Goal: Information Seeking & Learning: Check status

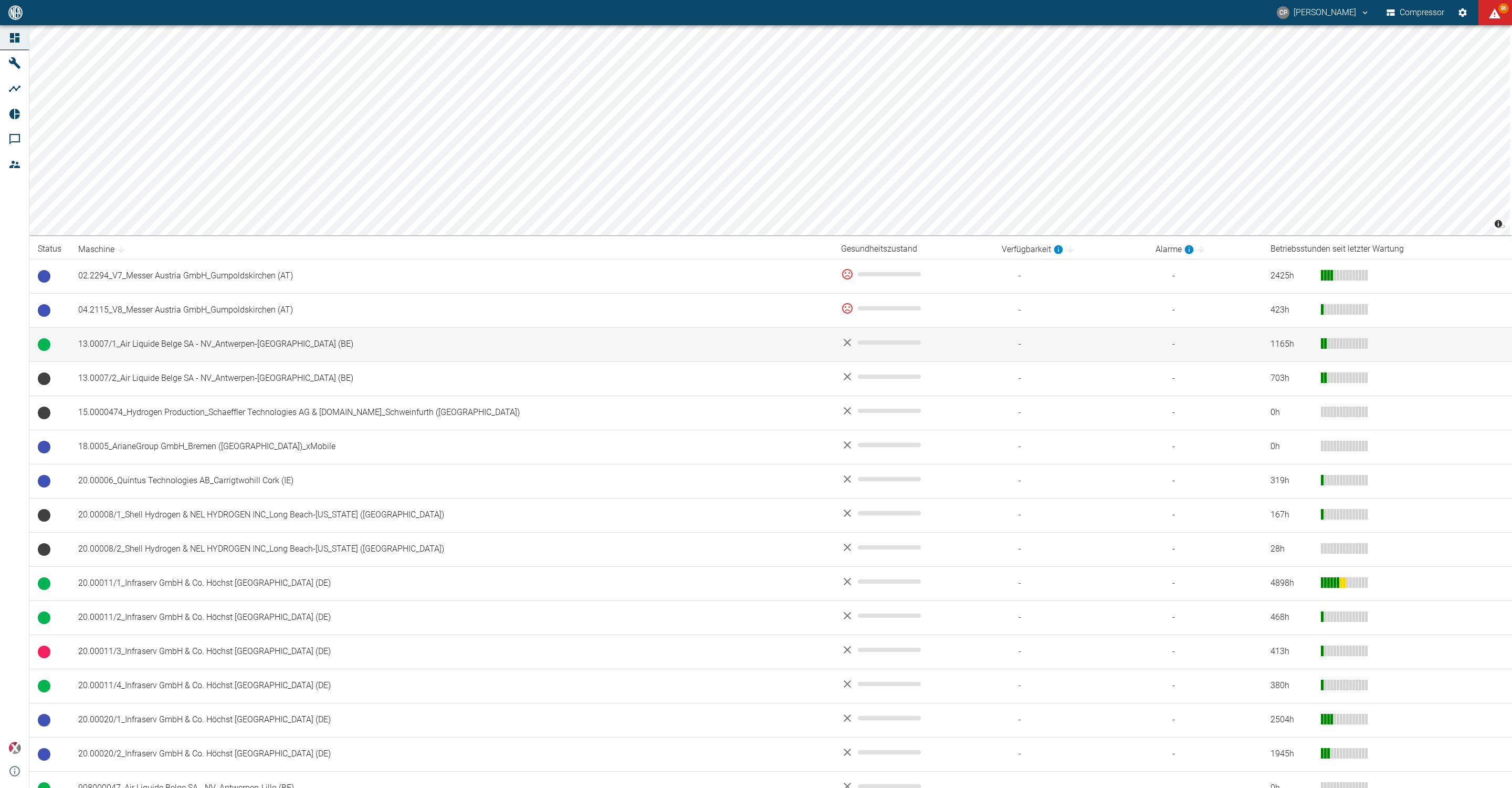
click at [134, 348] on td "13.0007/1_Air Liquide Belge SA - NV_Antwerpen-Lillo (BE)" at bounding box center [451, 344] width 763 height 34
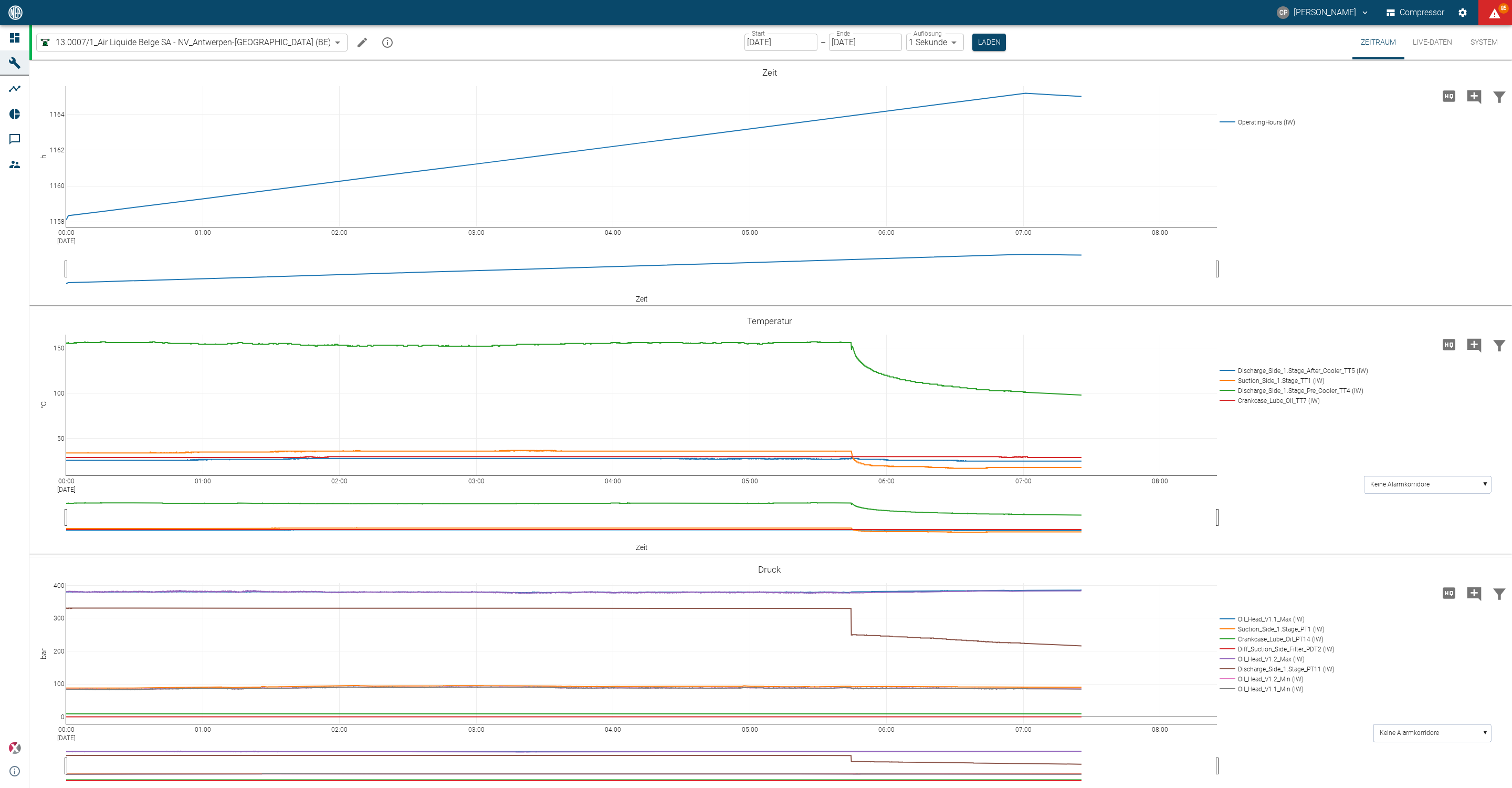
click at [745, 45] on input "[DATE]" at bounding box center [781, 42] width 73 height 18
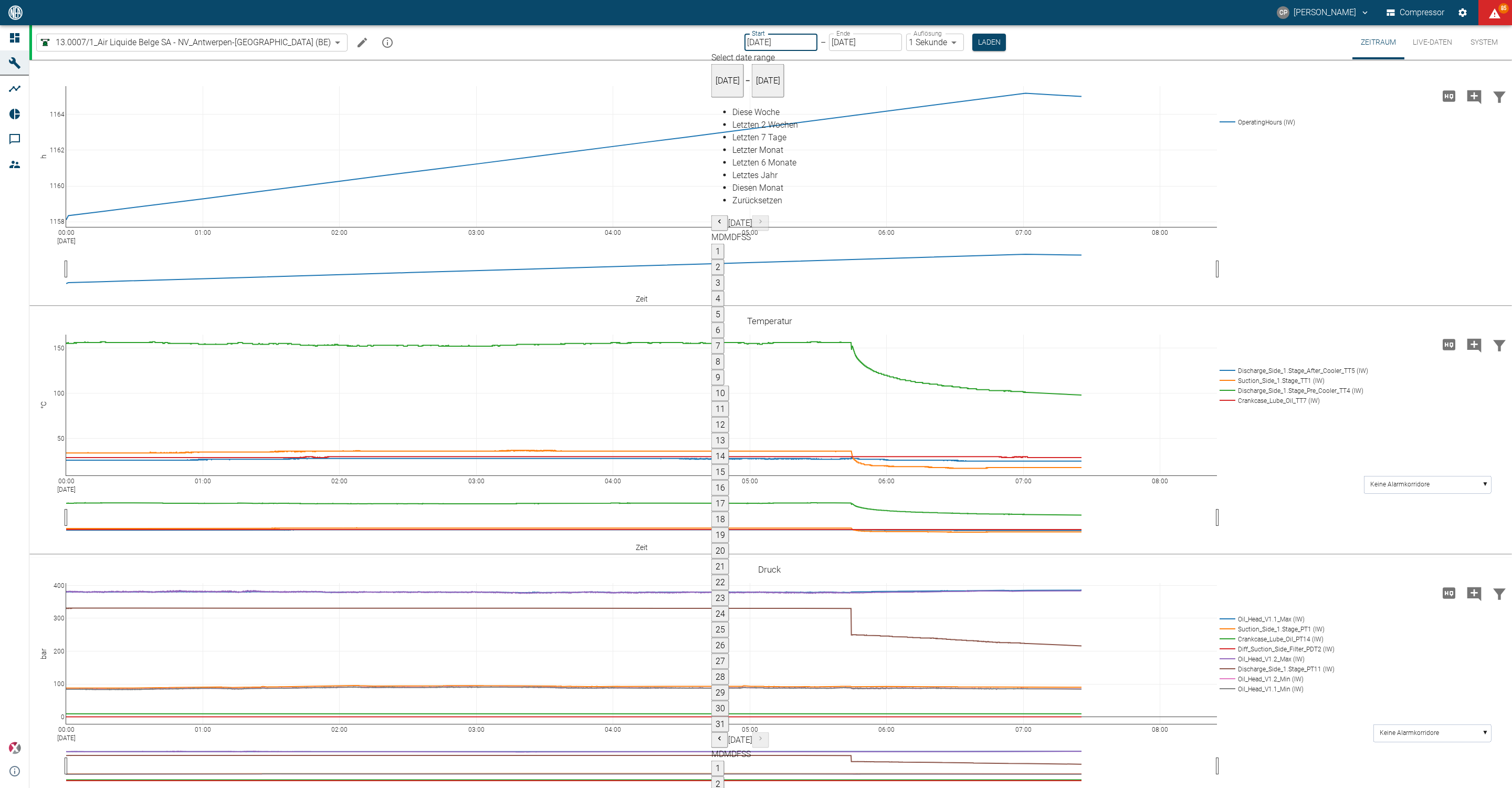
type input "[DATE]"
type input "2min"
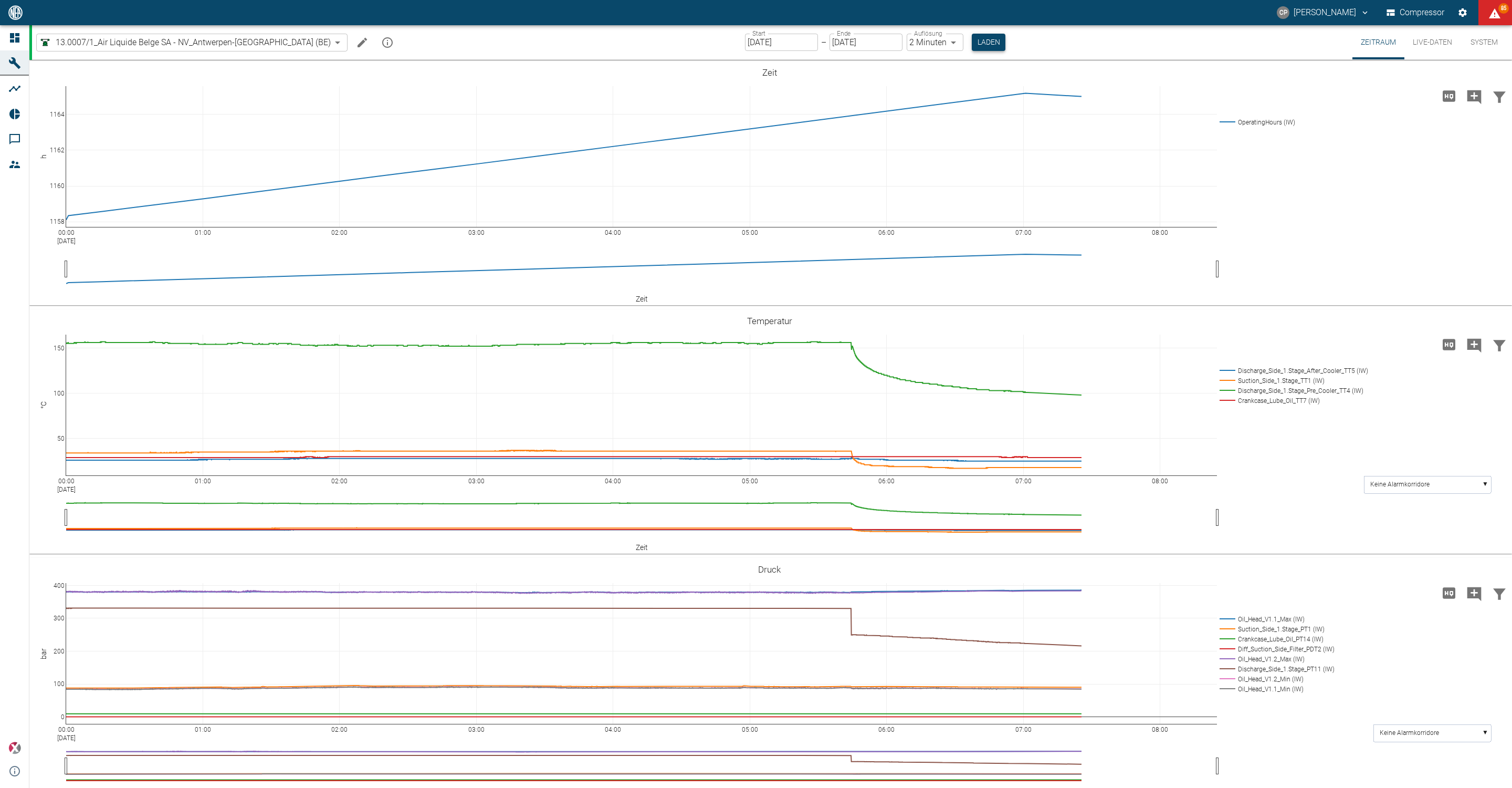
click at [972, 38] on button "Laden" at bounding box center [989, 42] width 34 height 18
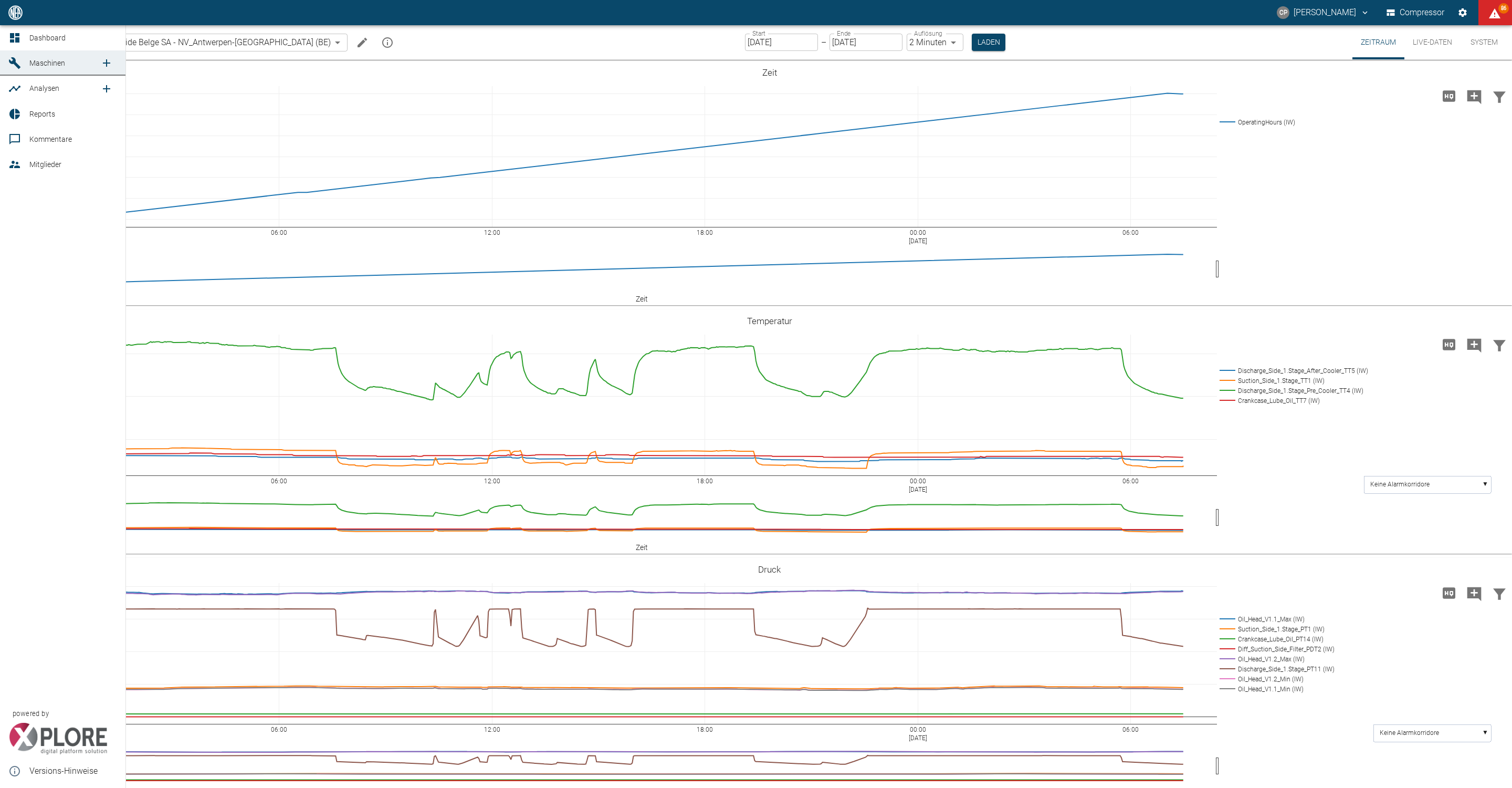
click at [19, 40] on icon at bounding box center [15, 38] width 13 height 13
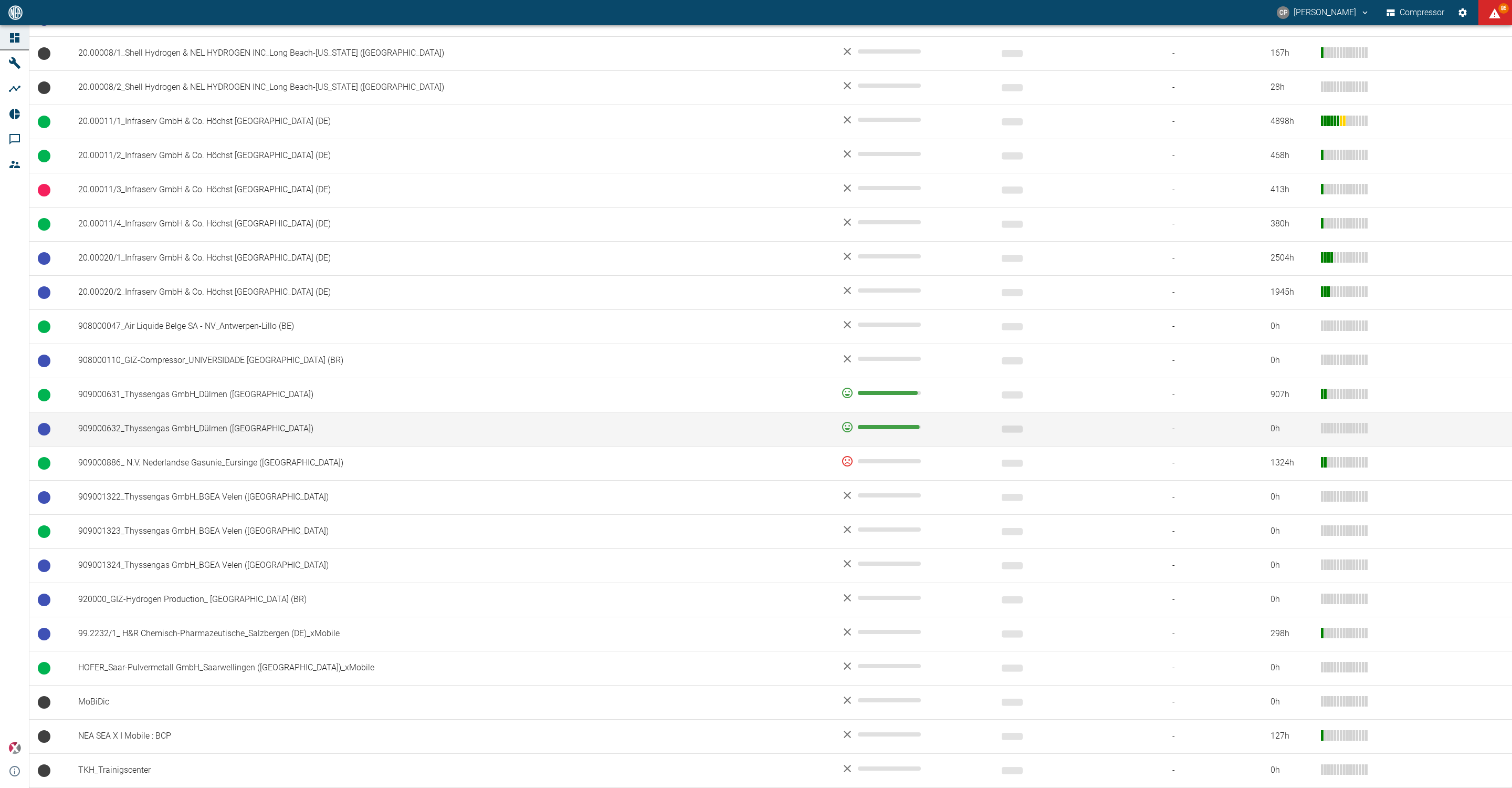
scroll to position [468, 0]
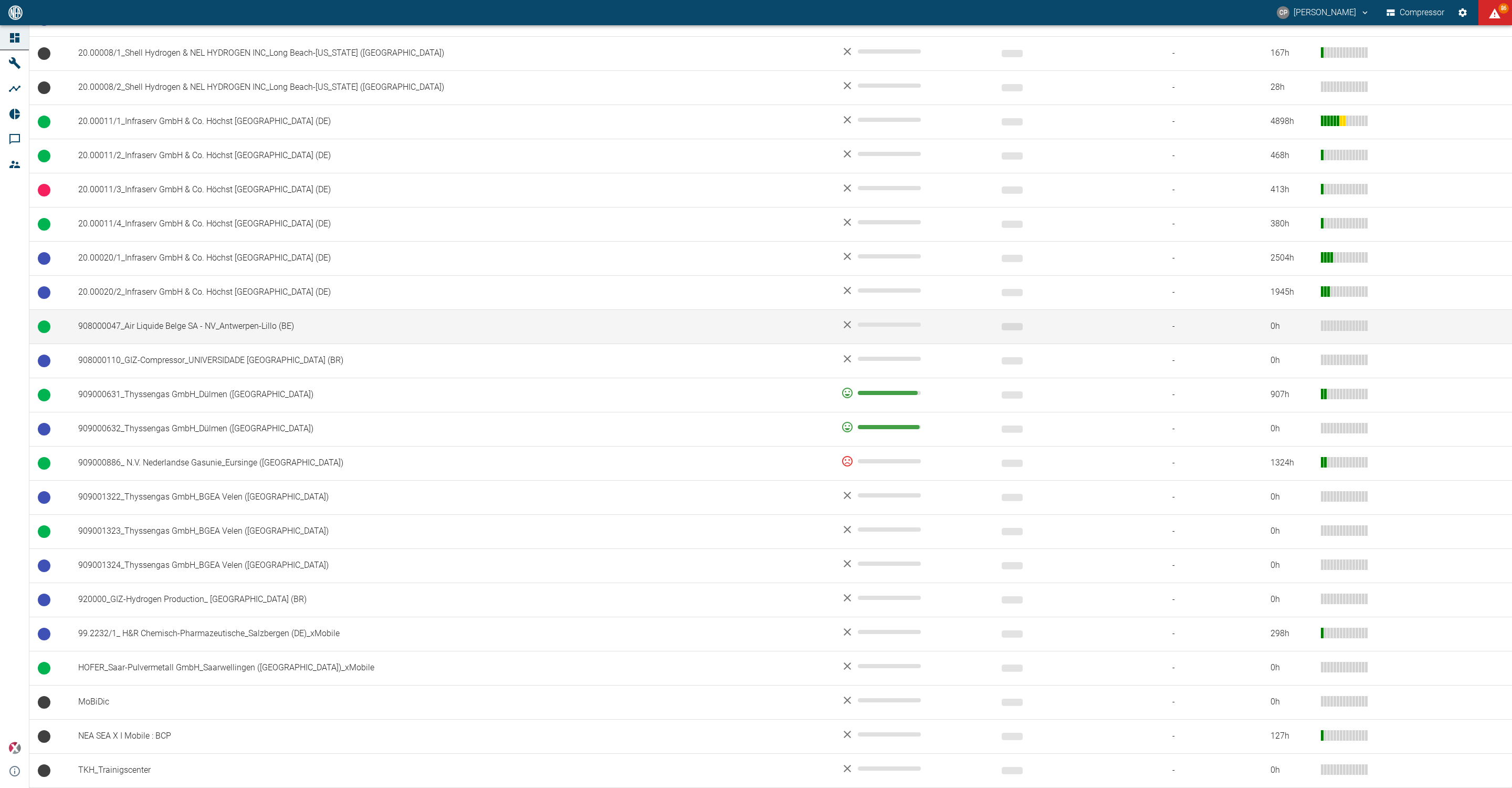
click at [184, 325] on td "908000047_Air Liquide Belge SA - NV_Antwerpen-Lillo (BE)" at bounding box center [451, 326] width 763 height 34
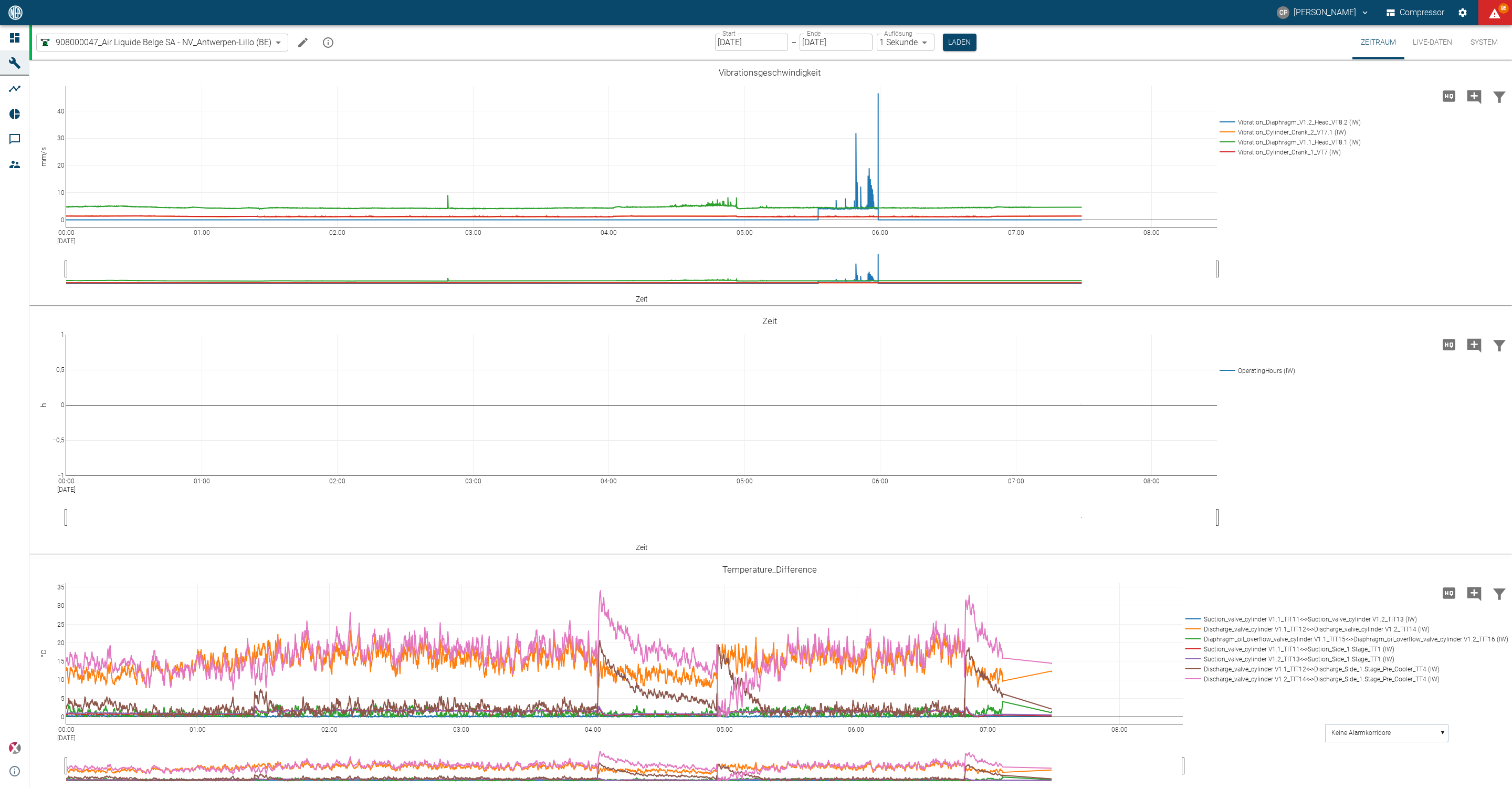
click at [723, 38] on input "[DATE]" at bounding box center [751, 42] width 73 height 18
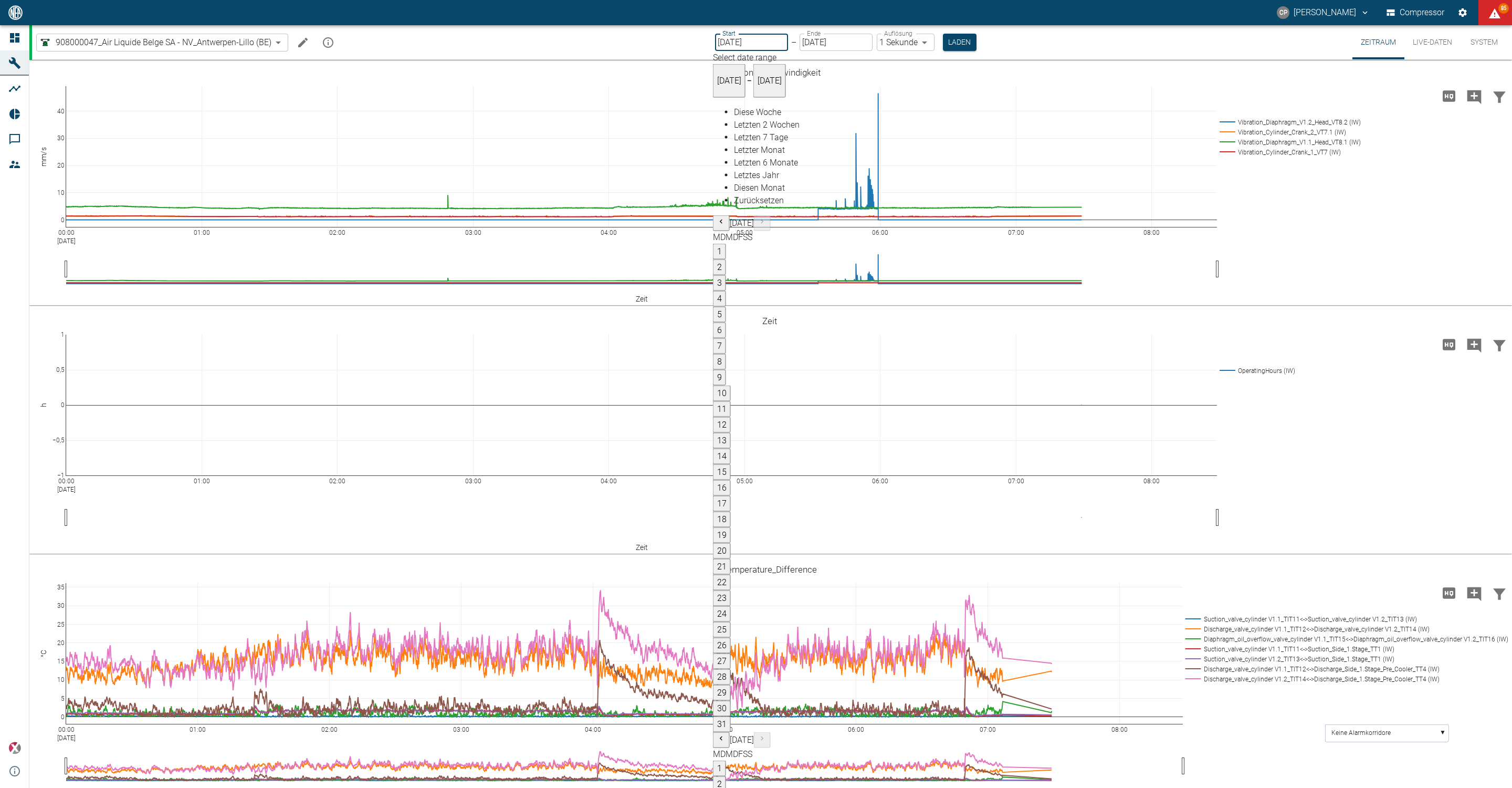
type input "[DATE]"
type input "2min"
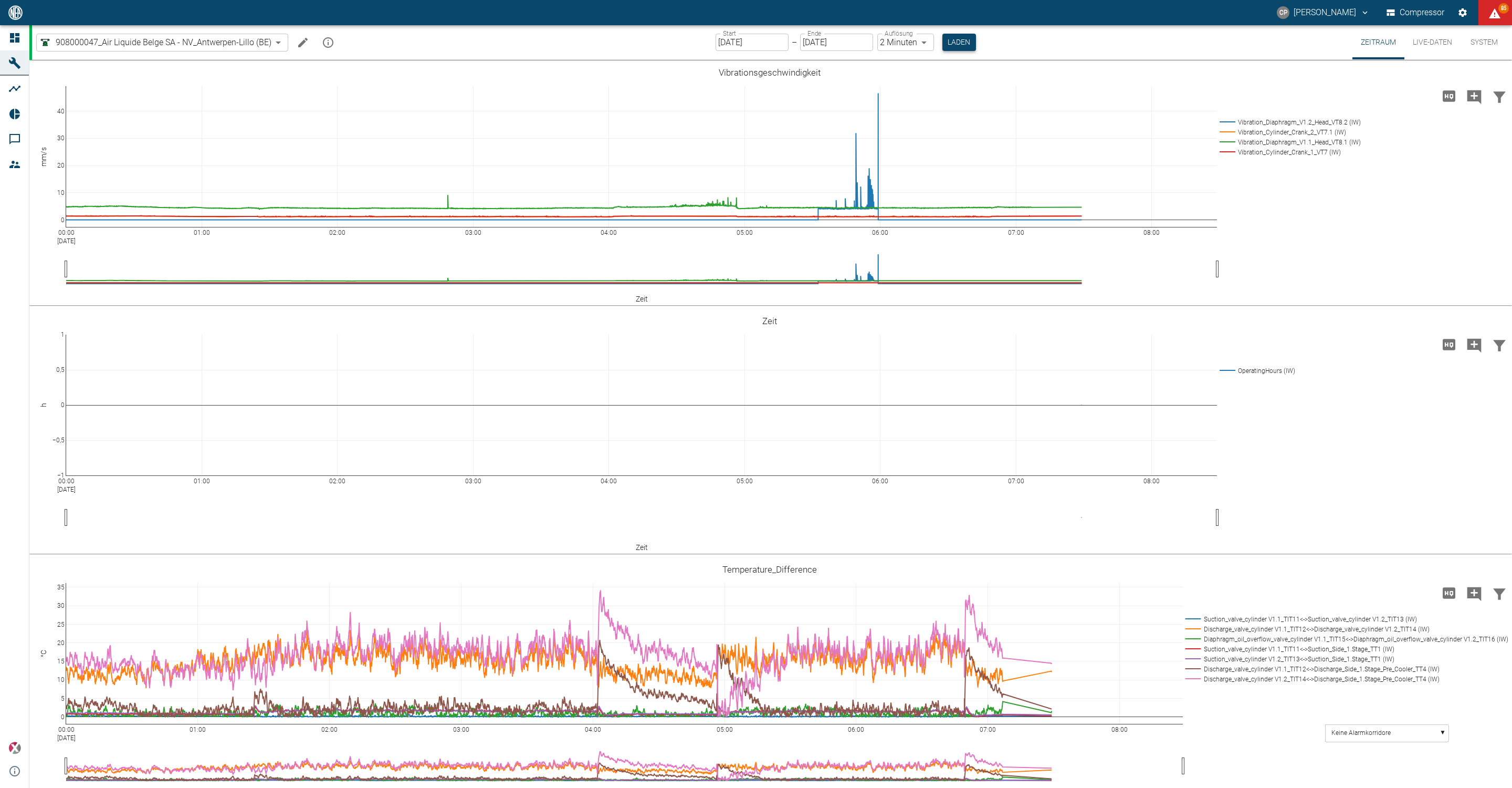
click at [942, 42] on button "Laden" at bounding box center [959, 42] width 34 height 18
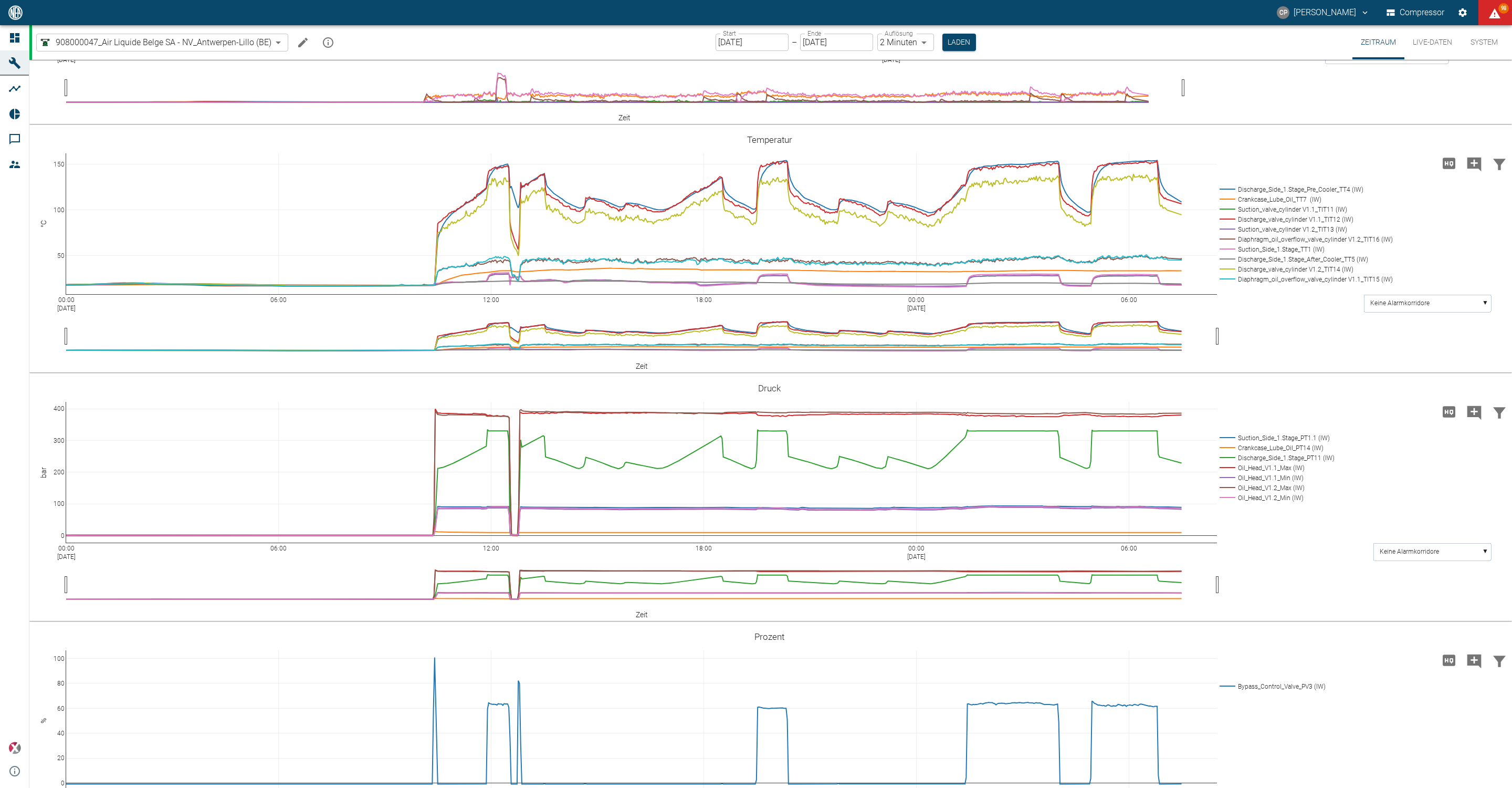
scroll to position [709, 0]
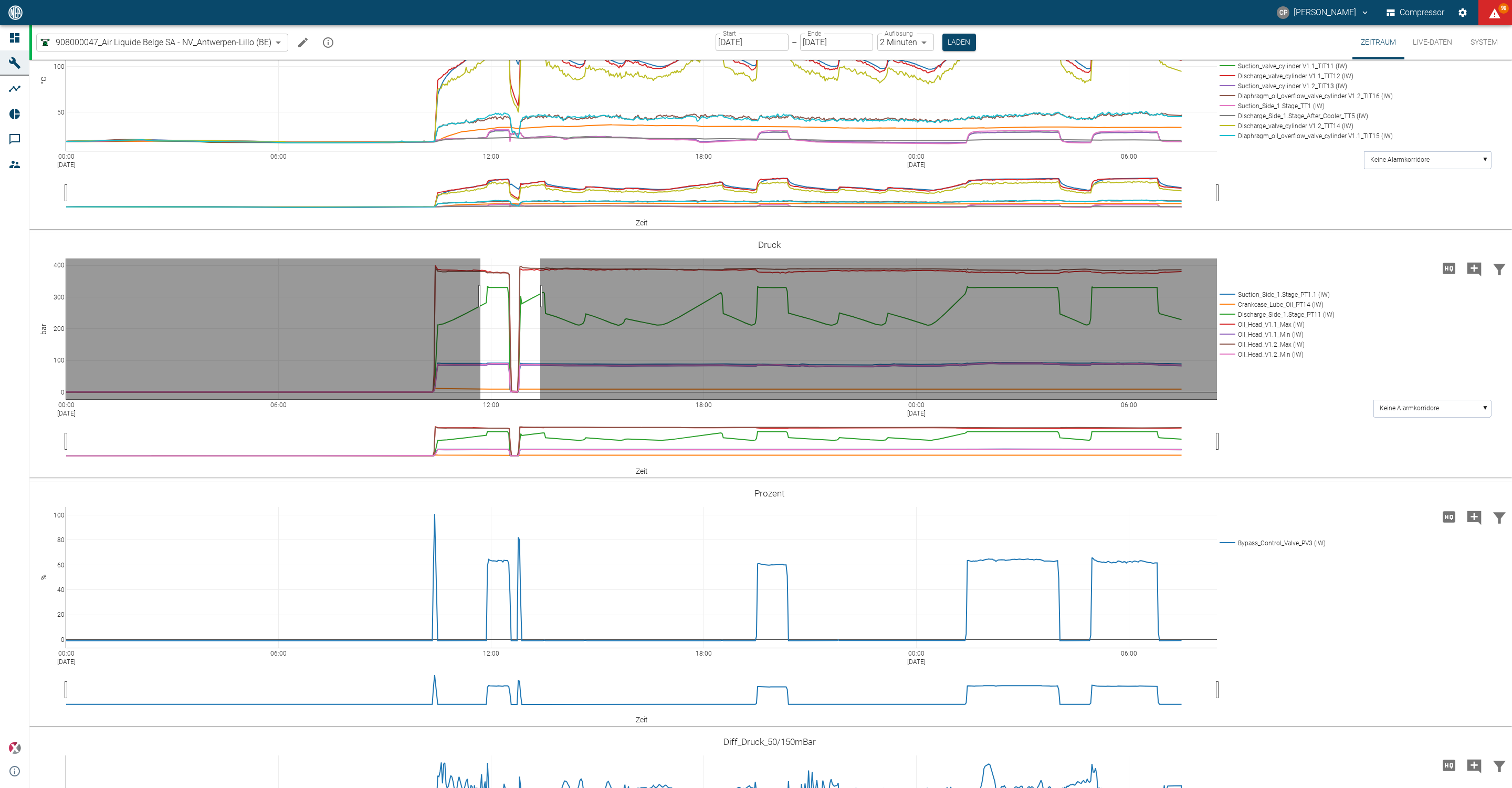
drag, startPoint x: 481, startPoint y: 410, endPoint x: 540, endPoint y: 409, distance: 59.0
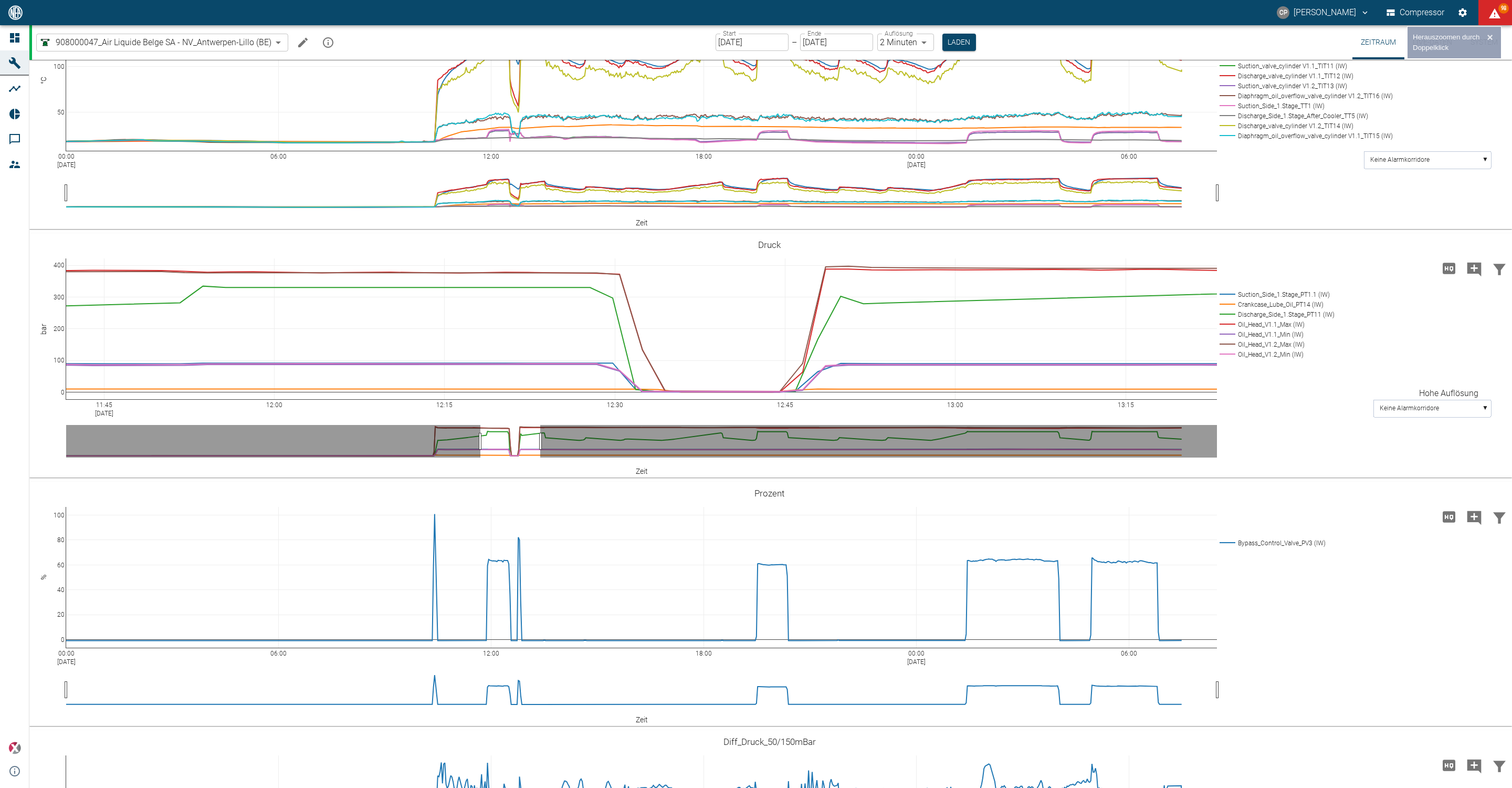
click at [1451, 274] on icon "Hohe Auflösung" at bounding box center [1450, 268] width 13 height 11
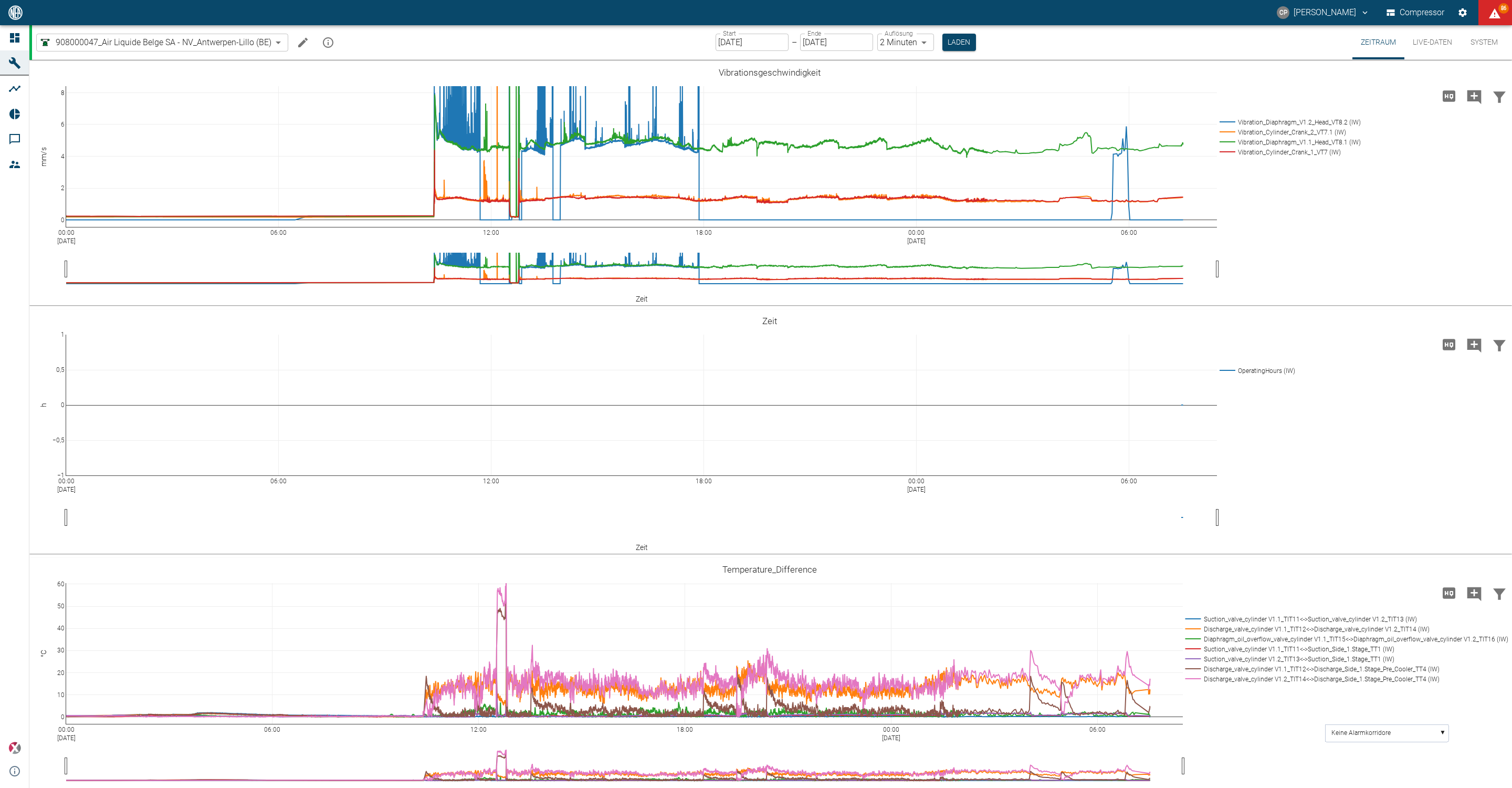
scroll to position [709, 0]
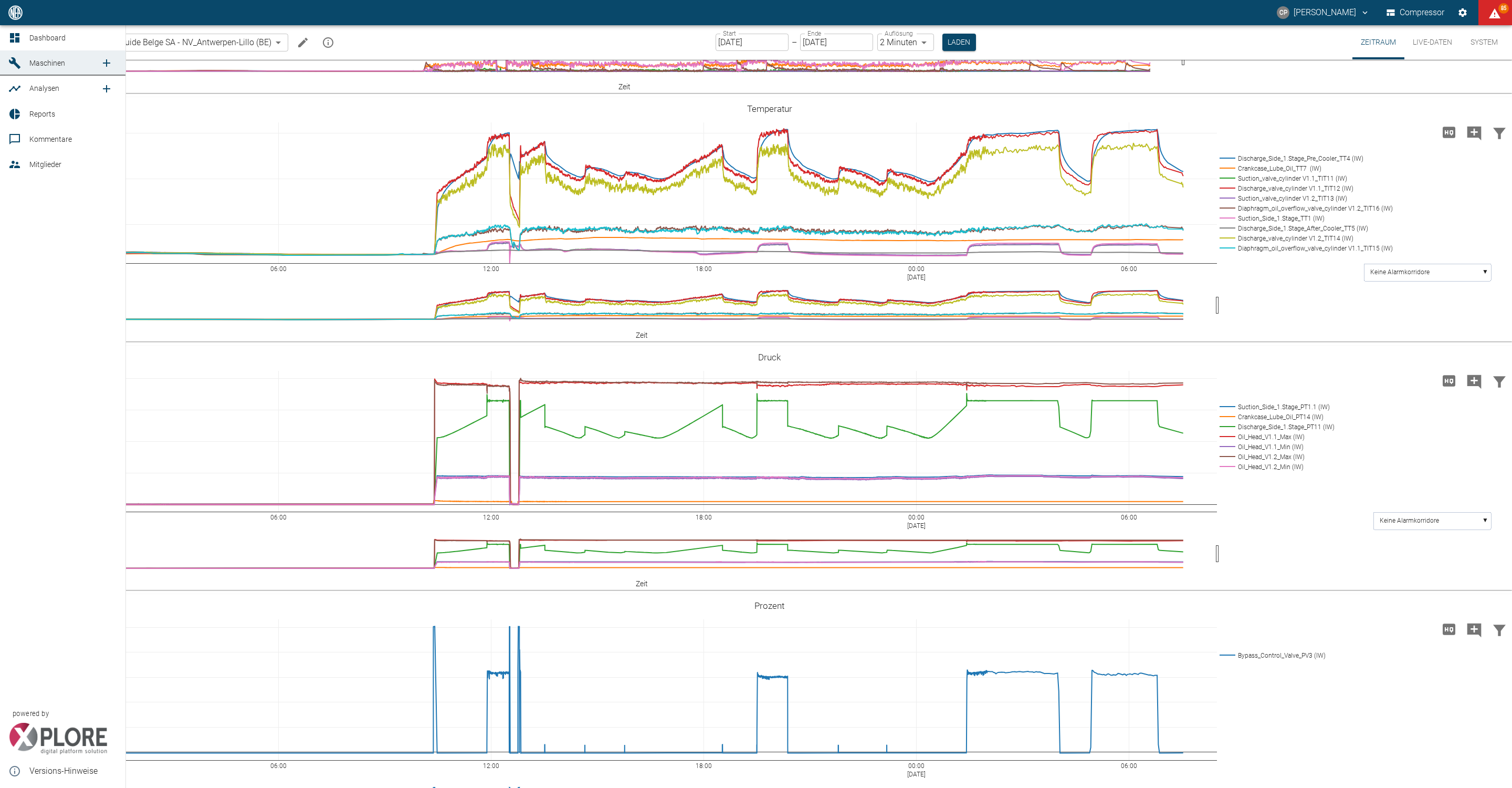
click at [21, 32] on div at bounding box center [17, 38] width 16 height 13
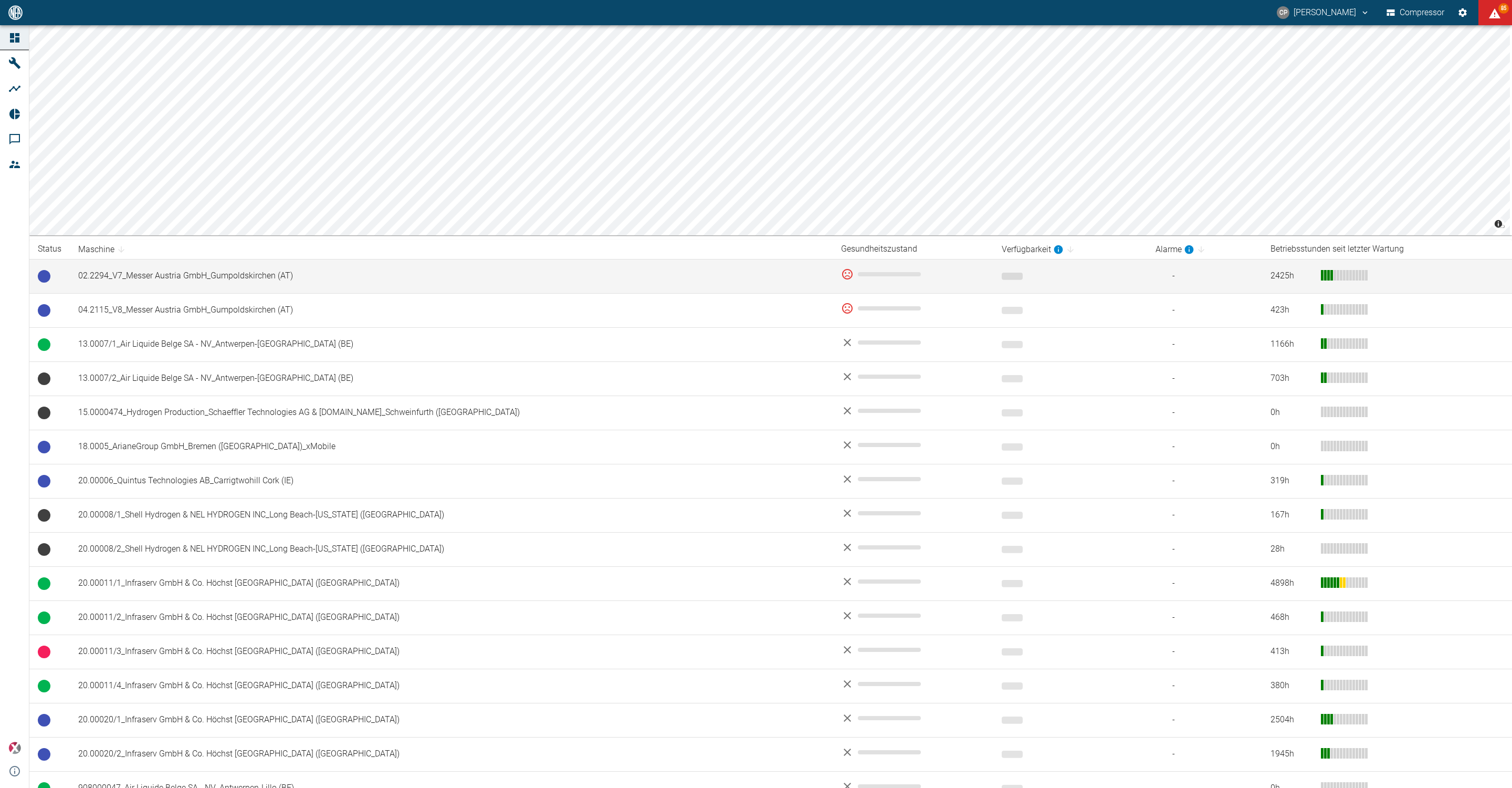
click at [214, 271] on td "02.2294_V7_Messer Austria GmbH_Gumpoldskirchen (AT)" at bounding box center [451, 276] width 763 height 34
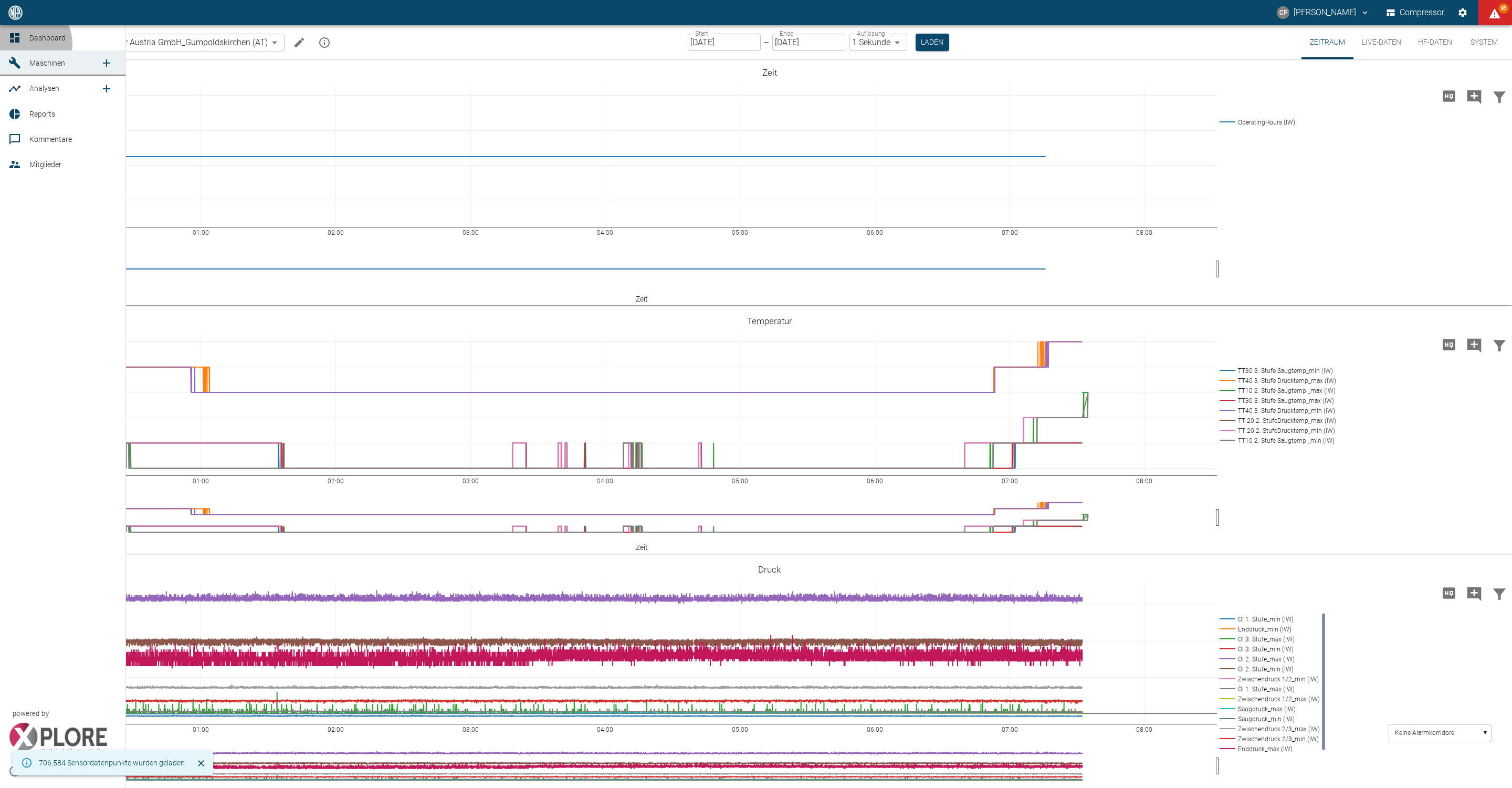
click at [22, 44] on link "Dashboard" at bounding box center [62, 38] width 126 height 26
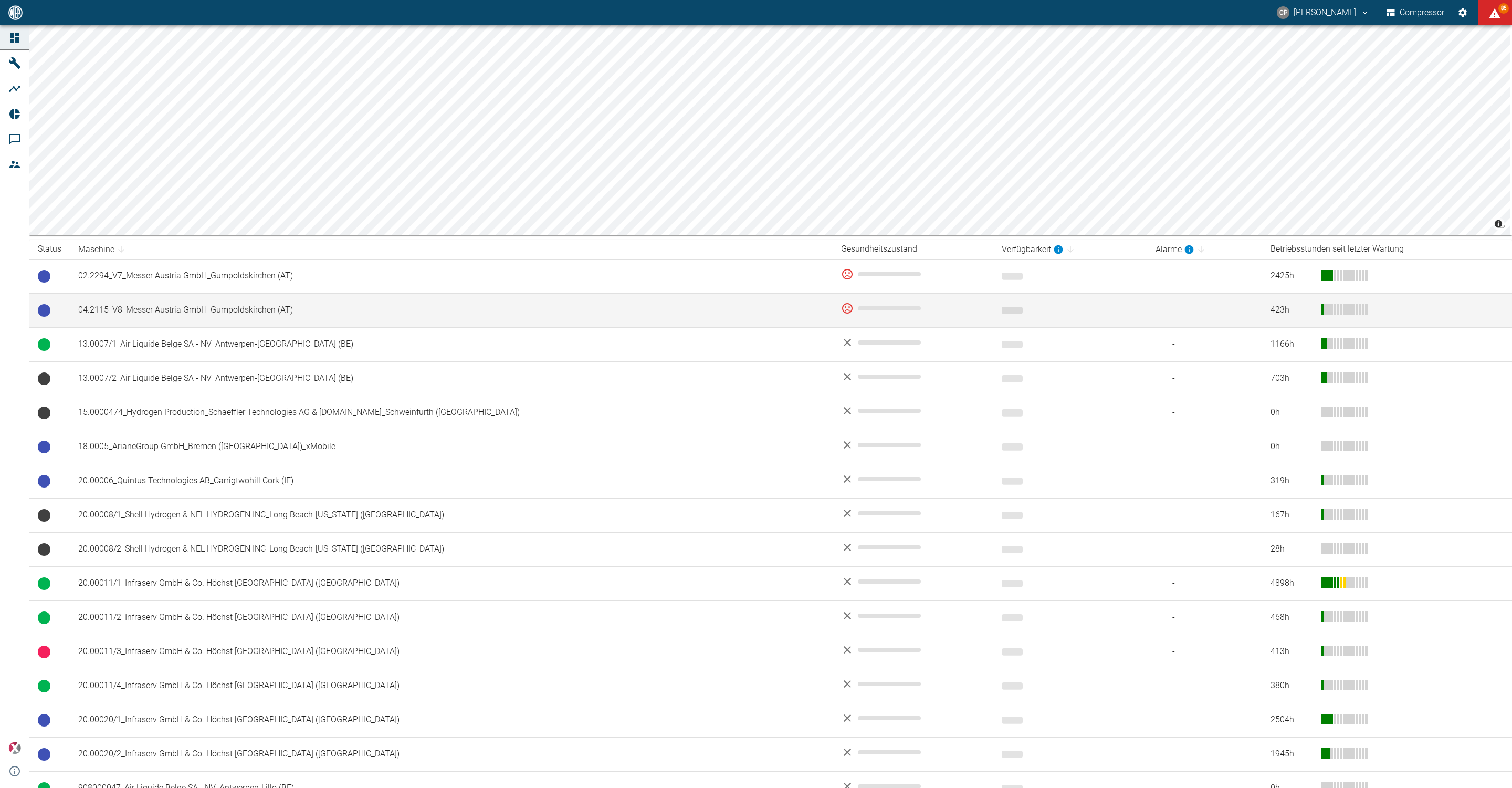
click at [150, 310] on td "04.2115_V8_Messer Austria GmbH_Gumpoldskirchen (AT)" at bounding box center [451, 310] width 763 height 34
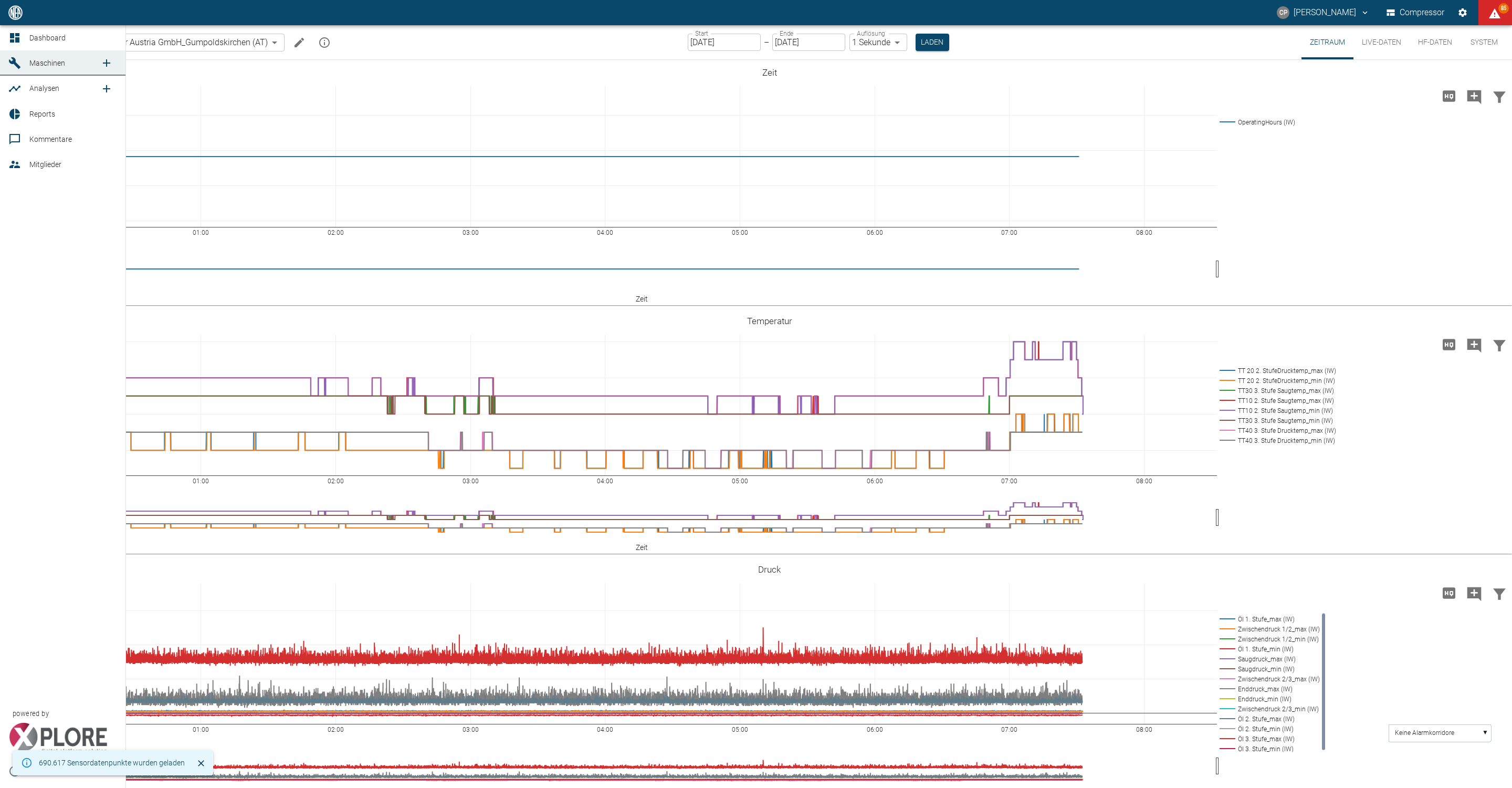
click at [26, 40] on link "Dashboard" at bounding box center [62, 38] width 126 height 26
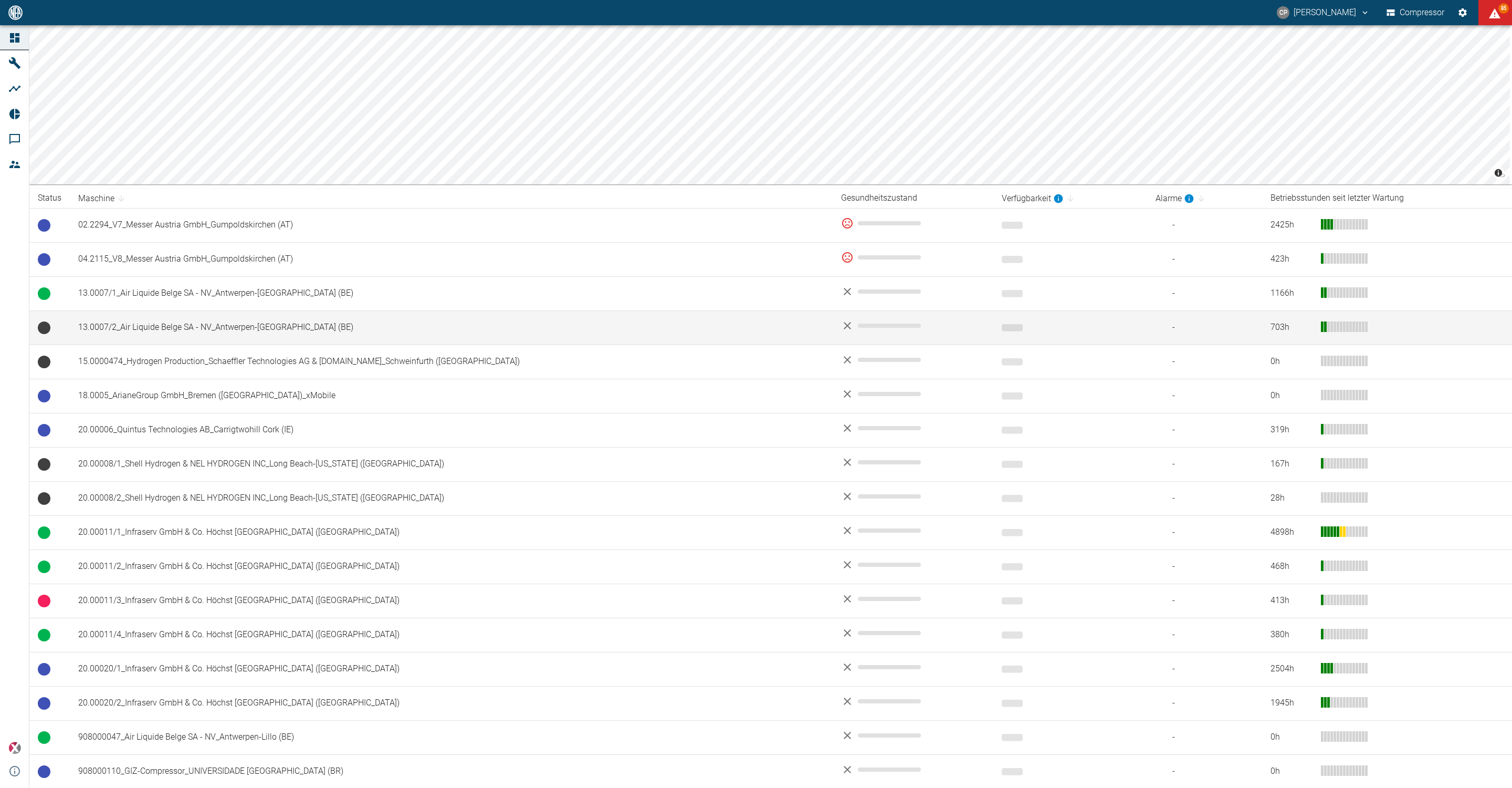
scroll to position [78, 0]
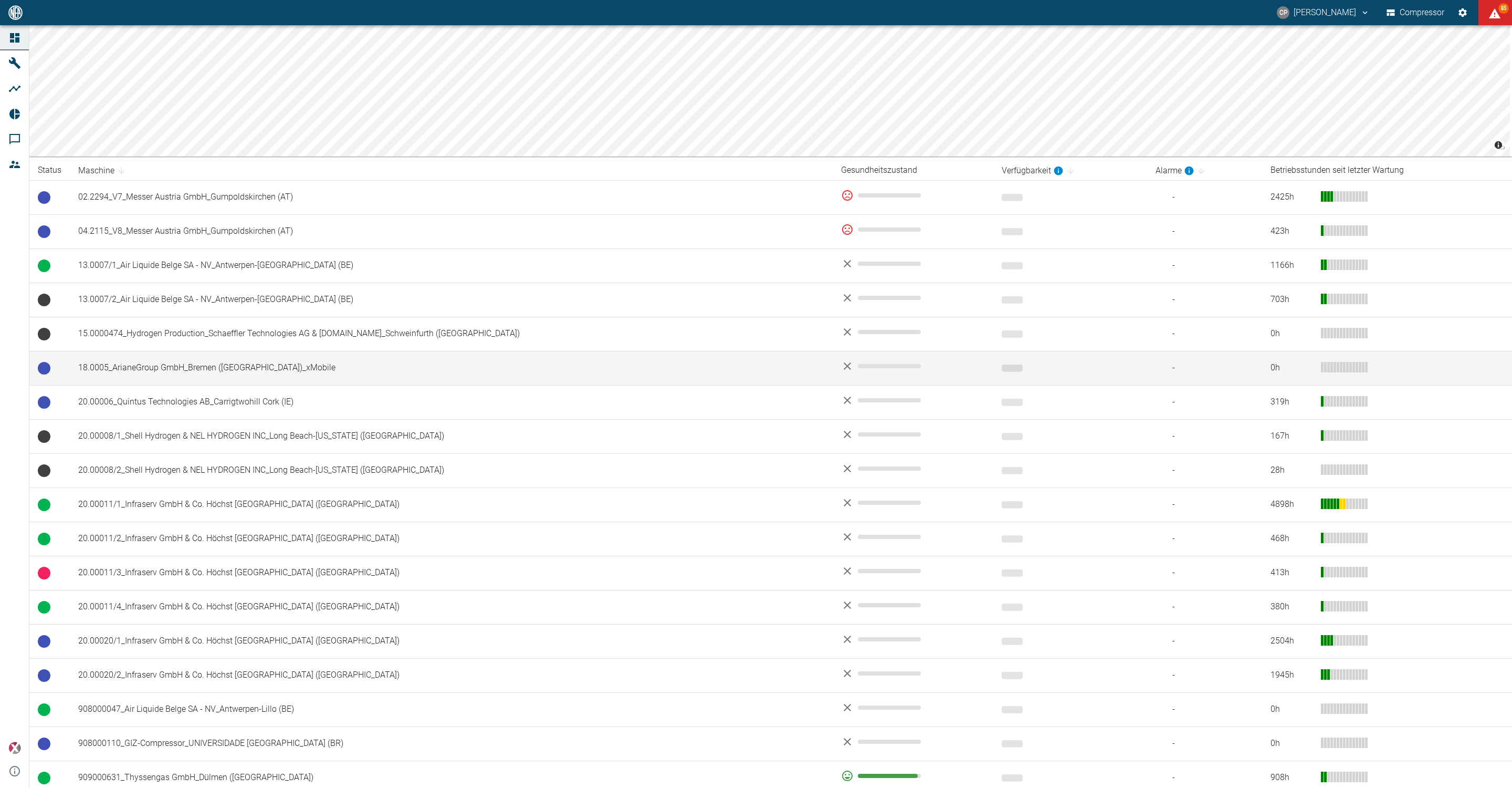
click at [221, 375] on td "18.0005_ArianeGroup GmbH_Bremen ([GEOGRAPHIC_DATA])_xMobile" at bounding box center [451, 367] width 763 height 34
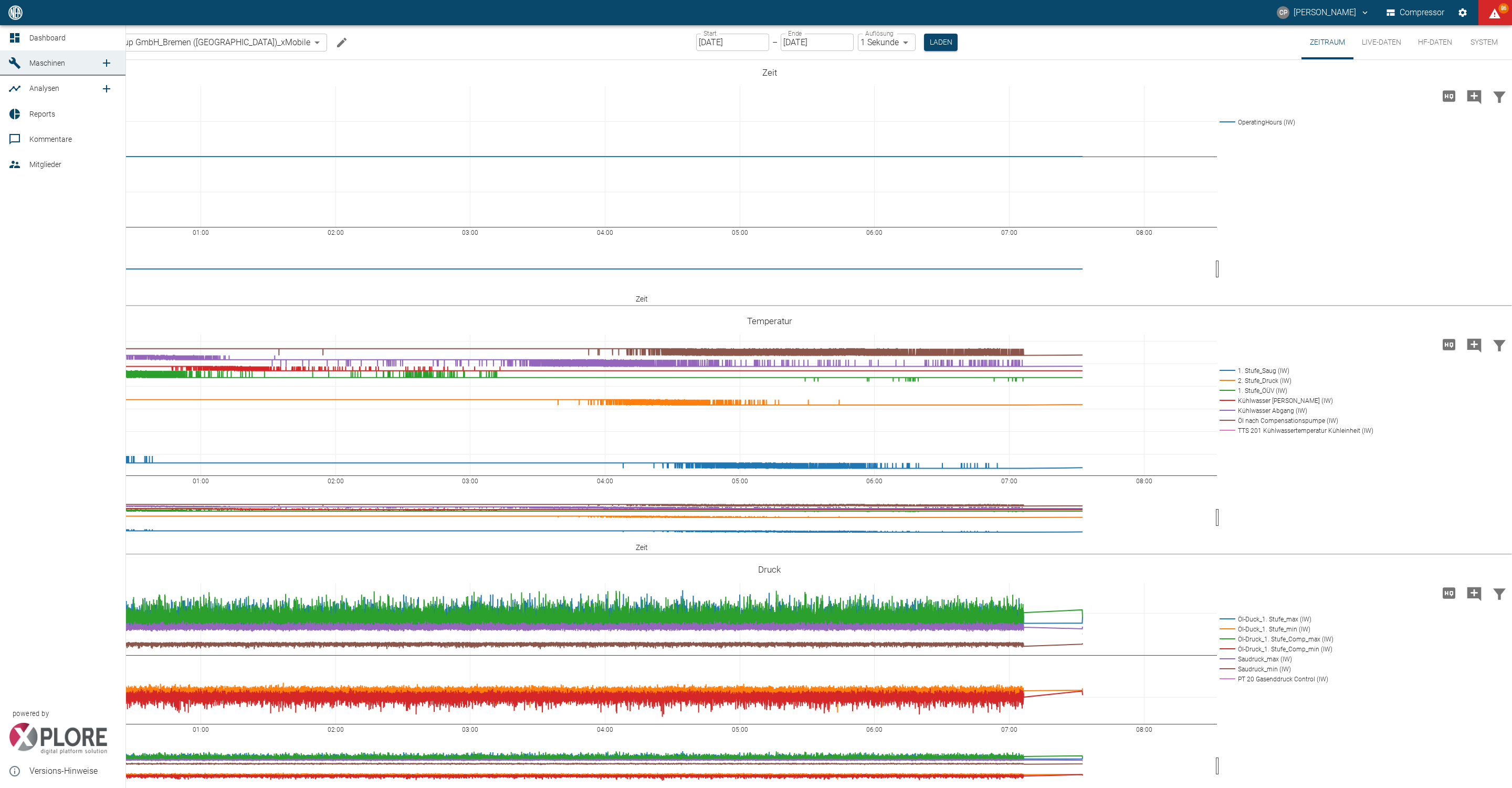
click at [30, 37] on span "Dashboard" at bounding box center [47, 38] width 36 height 9
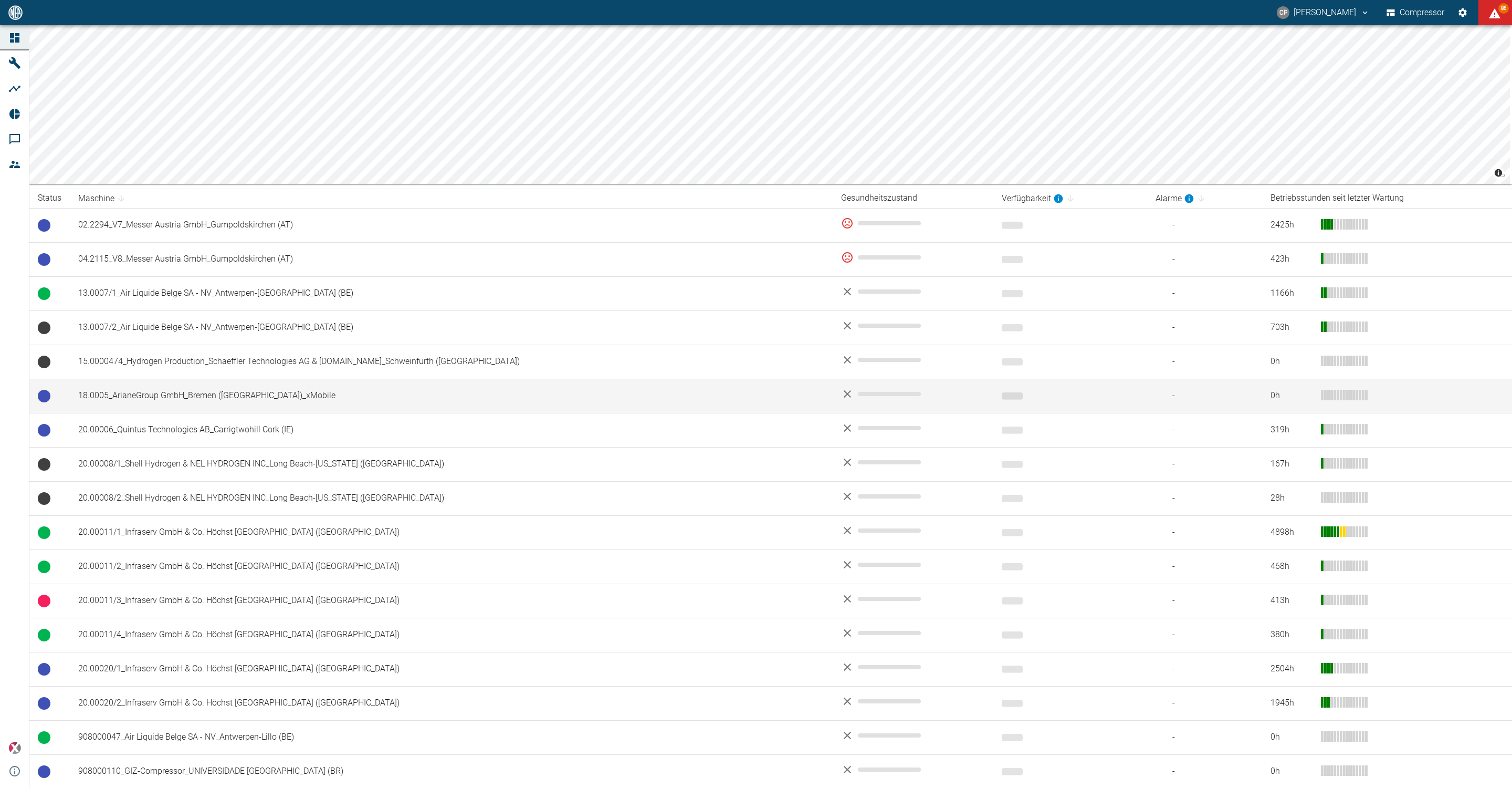
scroll to position [78, 0]
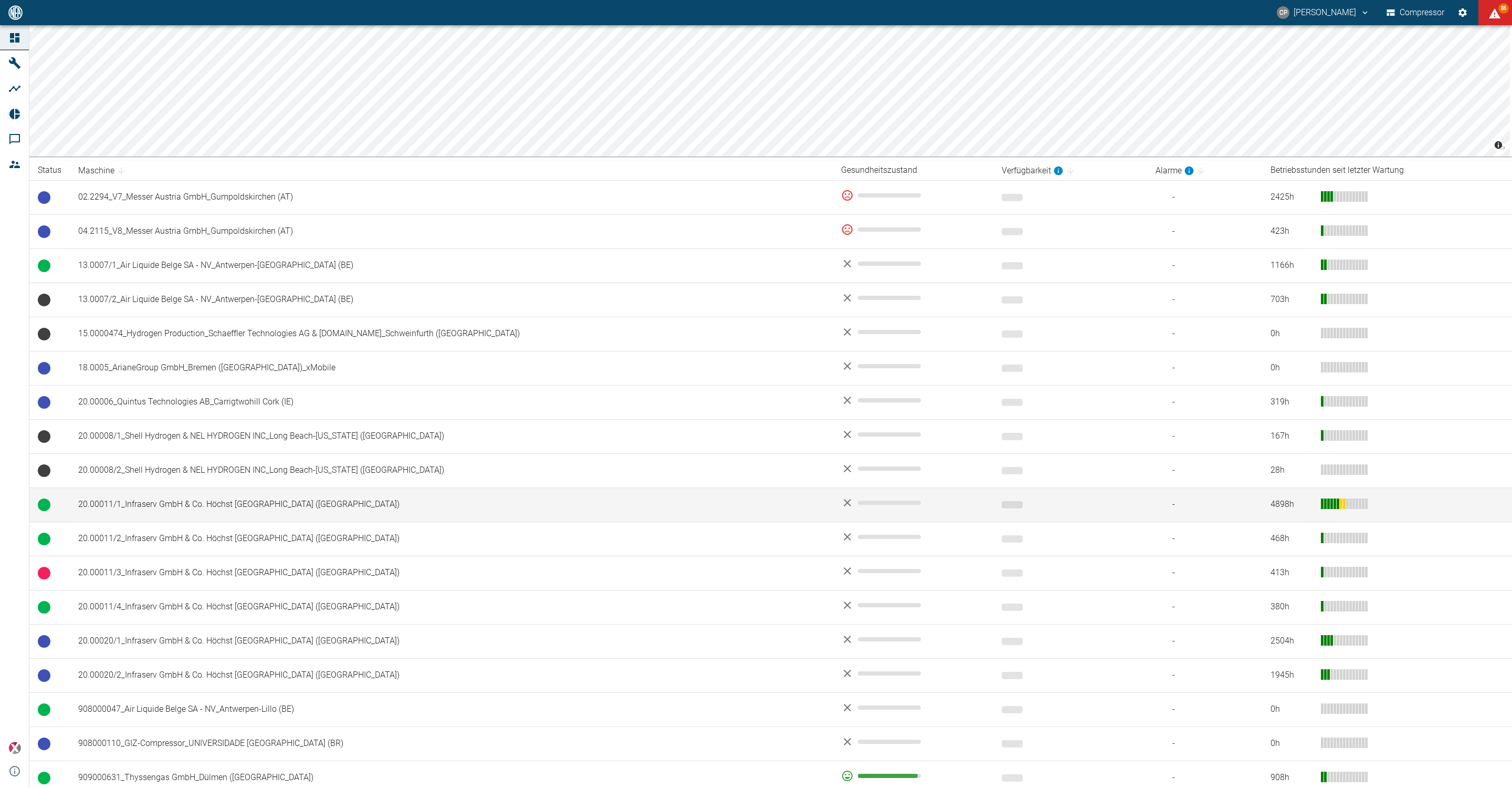
click at [158, 506] on td "20.00011/1_Infraserv GmbH & Co. Höchst KG_Frankfurt am Main (DE)" at bounding box center [451, 504] width 763 height 34
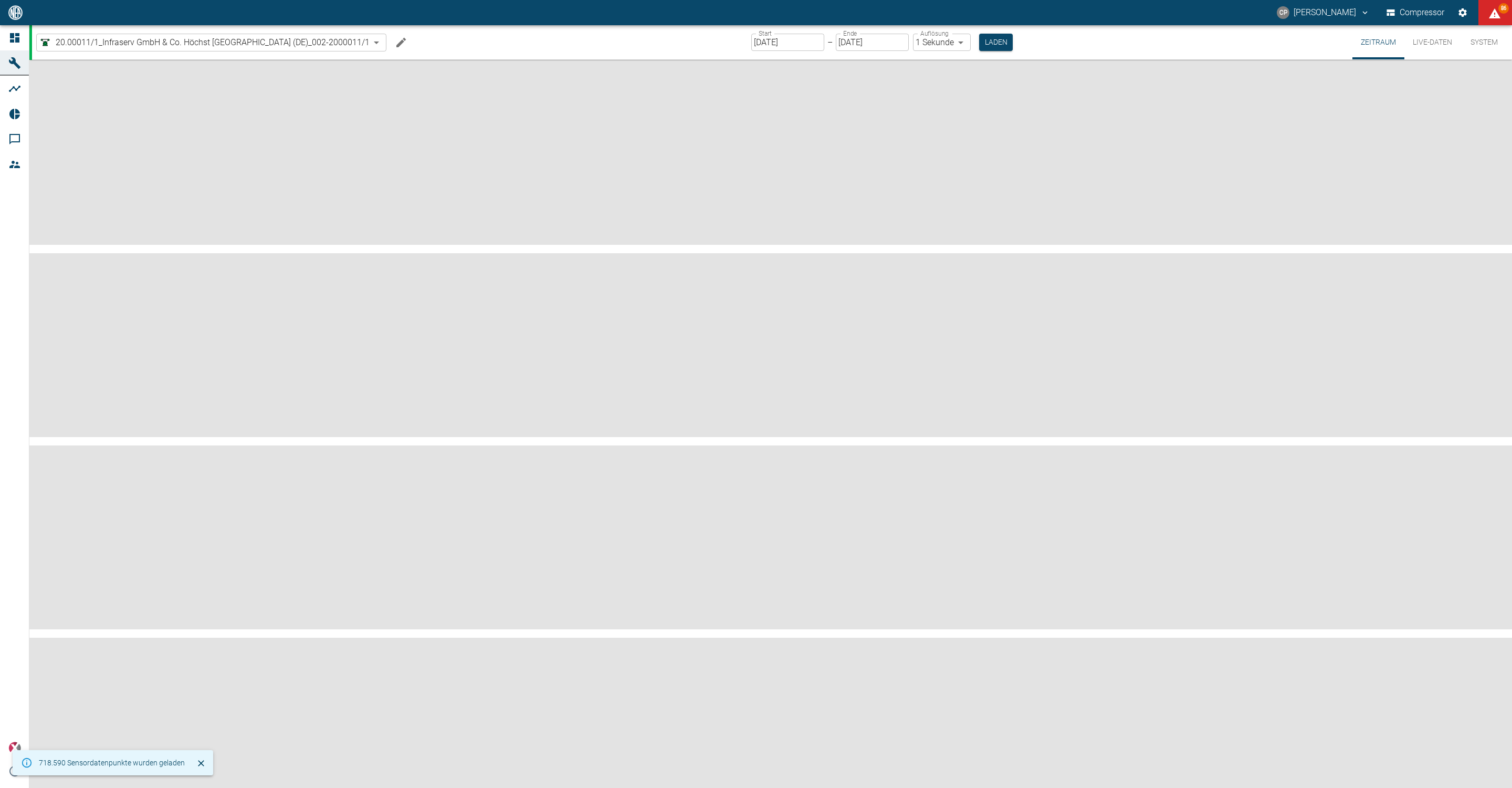
click at [798, 46] on input "[DATE]" at bounding box center [787, 42] width 73 height 18
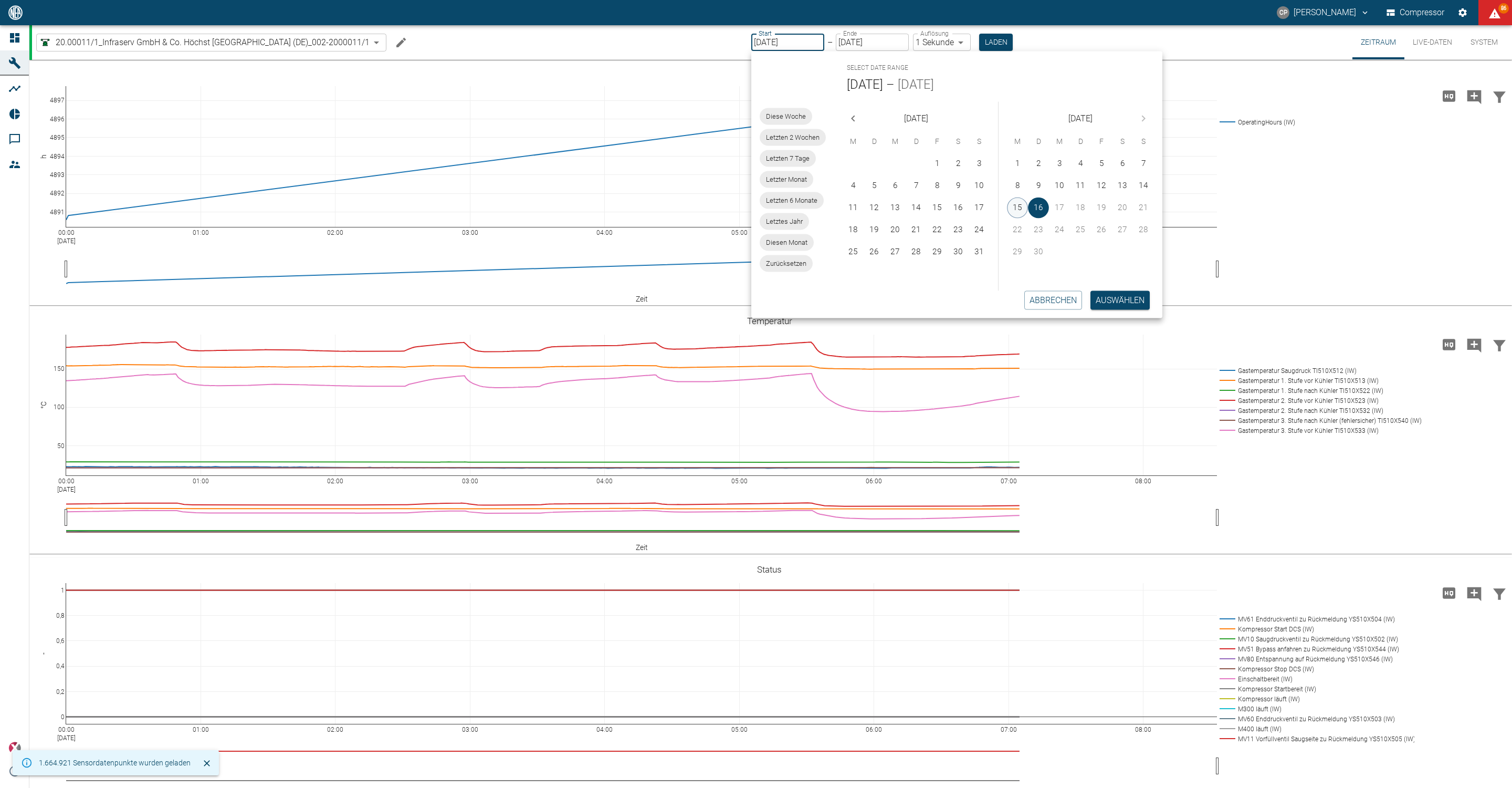
click at [1012, 198] on button "15" at bounding box center [1018, 208] width 21 height 21
type input "15.09.2025"
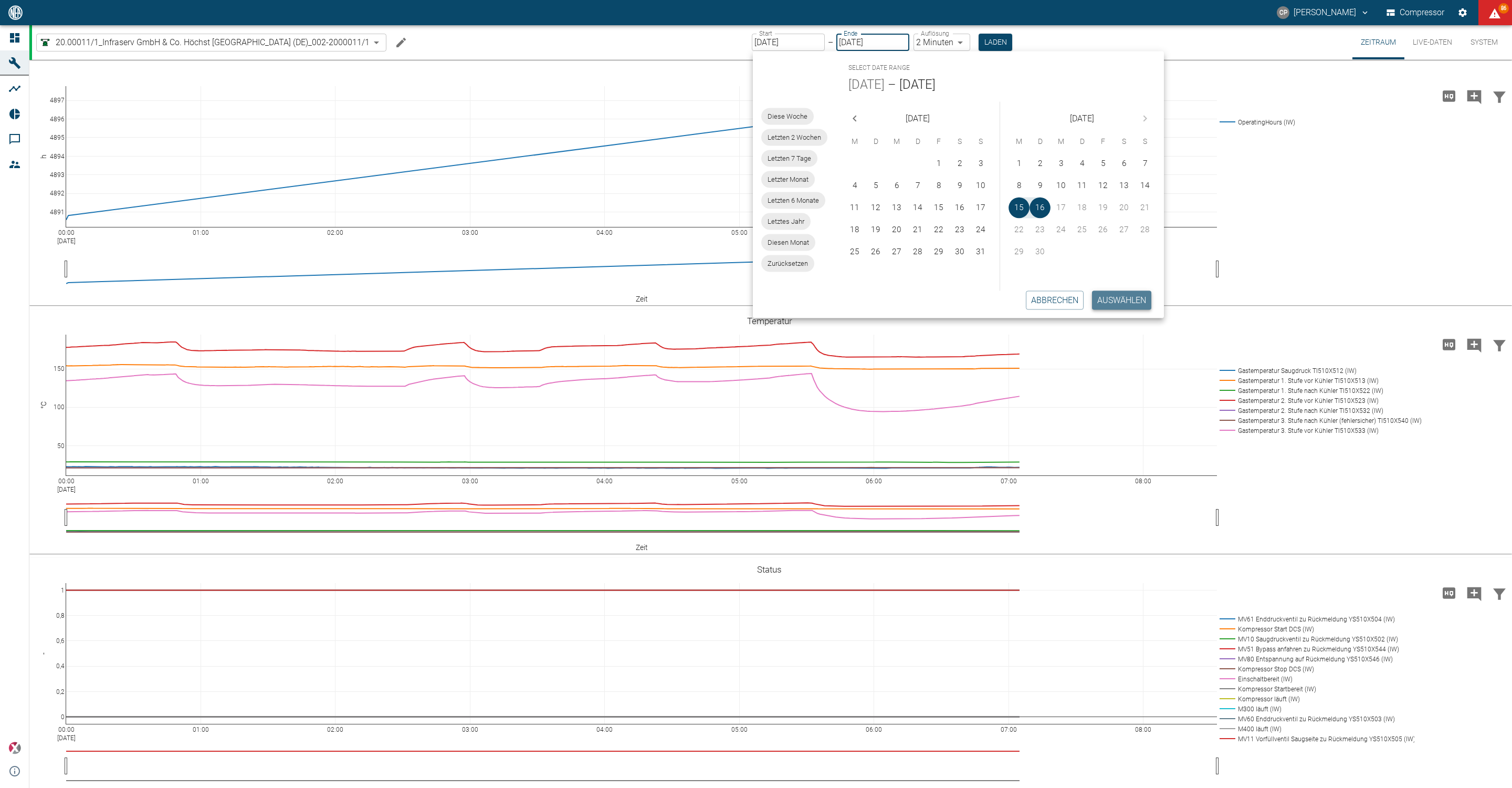
click at [1101, 302] on button "Auswählen" at bounding box center [1122, 300] width 59 height 19
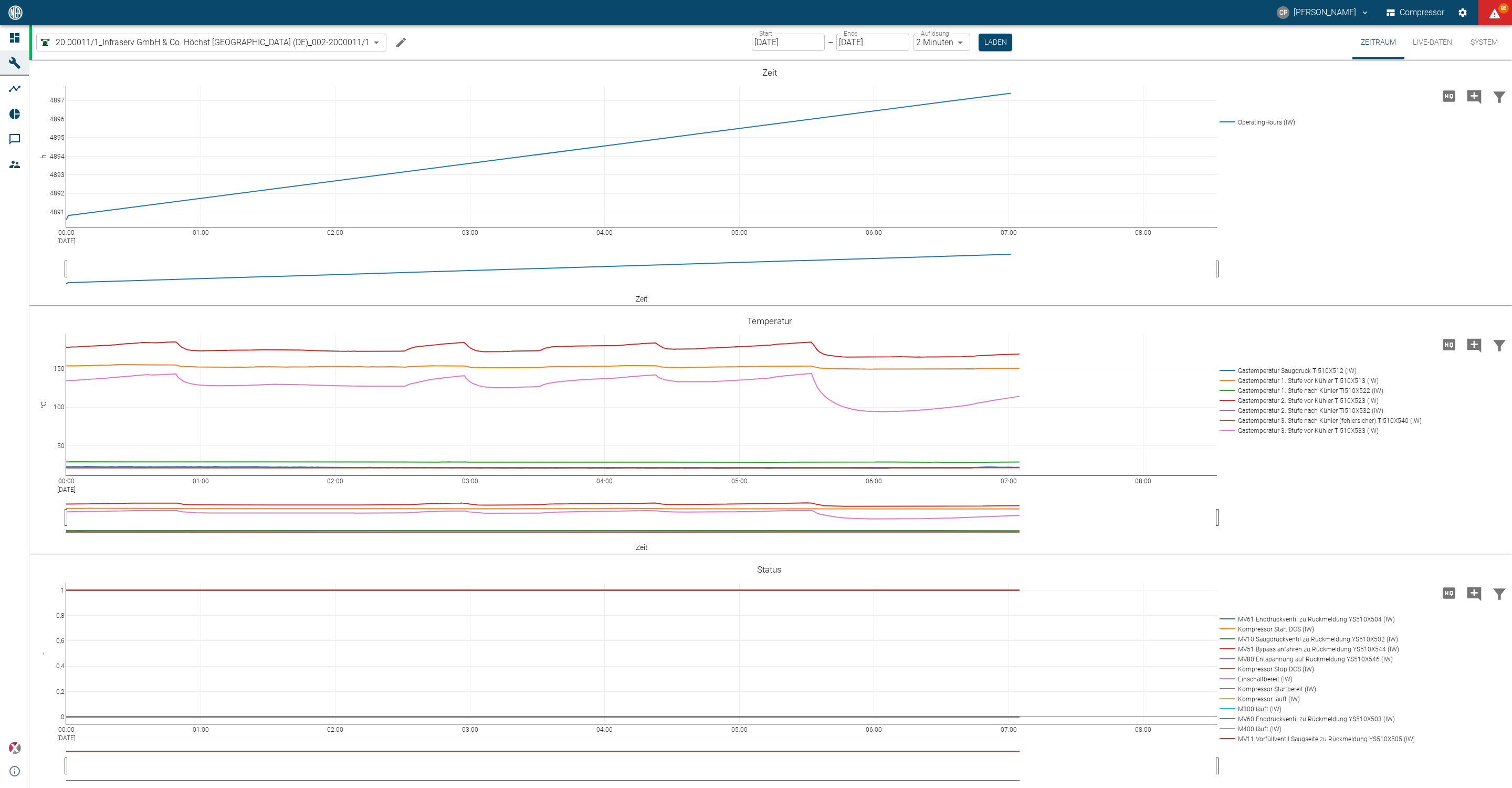
click at [959, 43] on body "CP Christoph Palm Compressor 86 Dashboard Maschinen Analysen Reports Kommentare…" at bounding box center [756, 394] width 1512 height 788
click at [958, 787] on li "1 Sekunde" at bounding box center [766, 802] width 1491 height 13
type input "1sec"
click at [1006, 38] on button "Laden" at bounding box center [996, 42] width 34 height 18
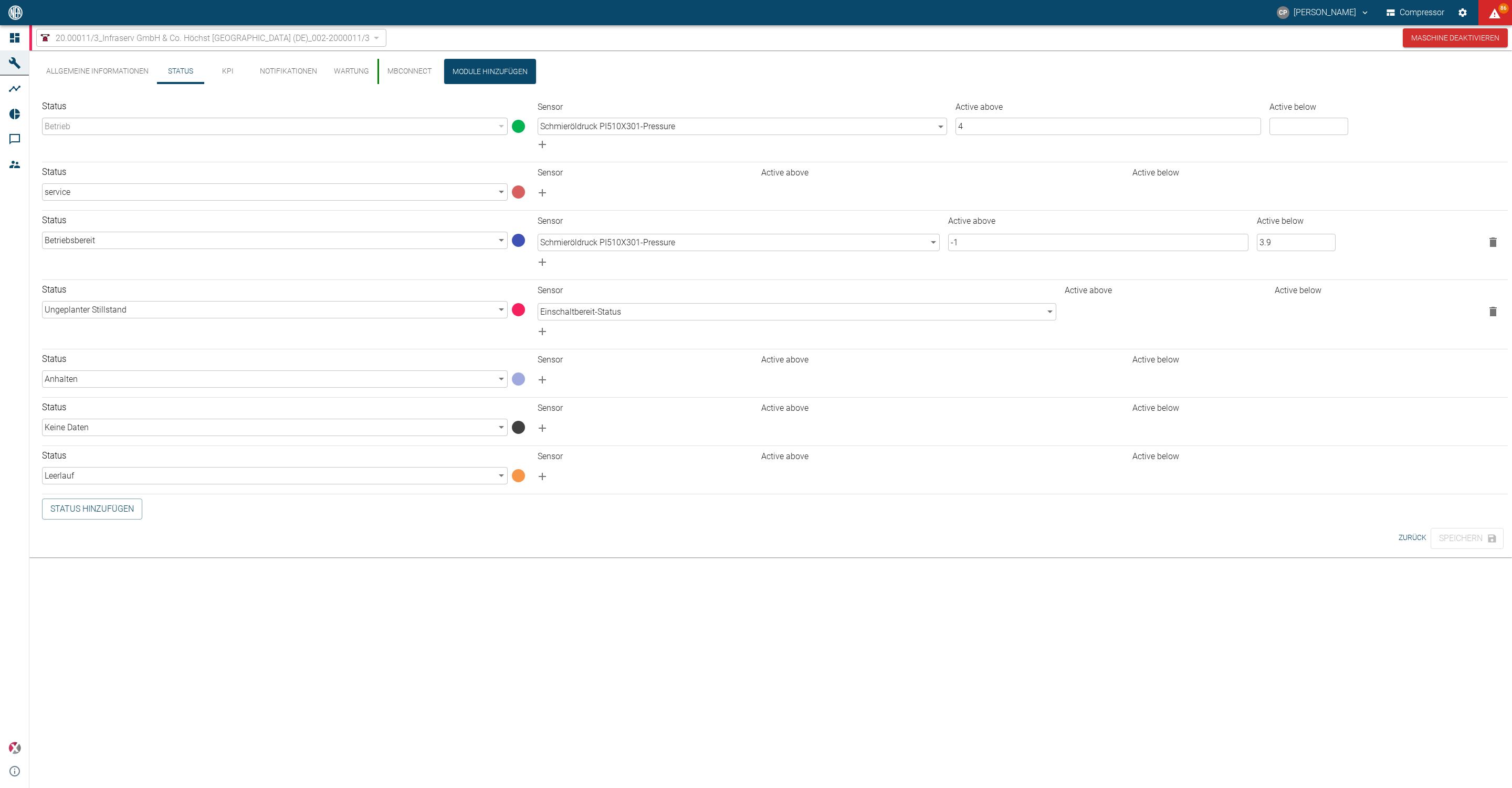
click at [487, 192] on body "[PERSON_NAME] Compressor 86 Dashboard Maschinen Analysen Reports Kommentare Mit…" at bounding box center [756, 394] width 1512 height 788
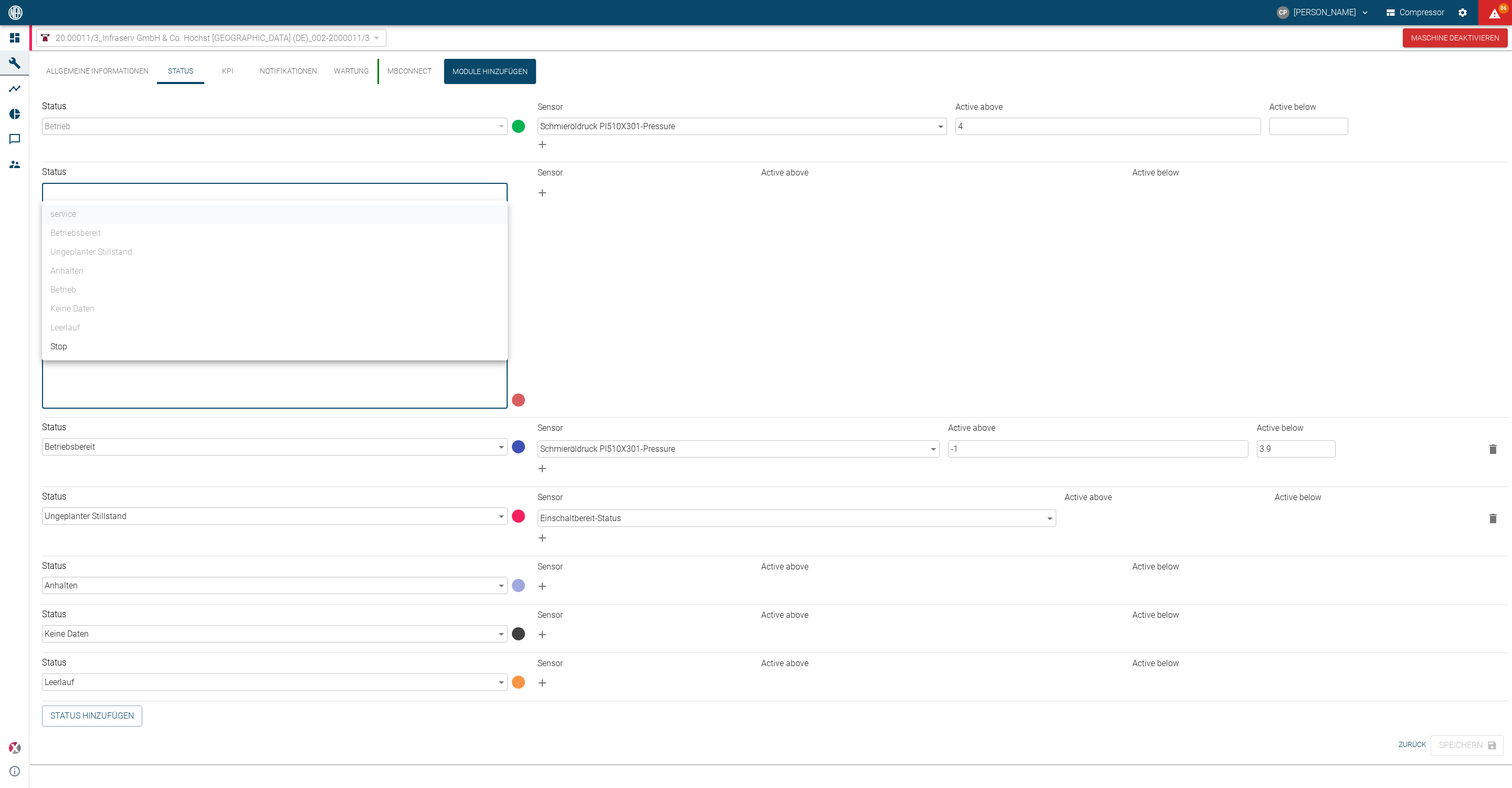
click at [88, 347] on li "Stop" at bounding box center [275, 346] width 466 height 19
type input "5782a9af-96ee-47dd-a7e7-f873beeae76e"
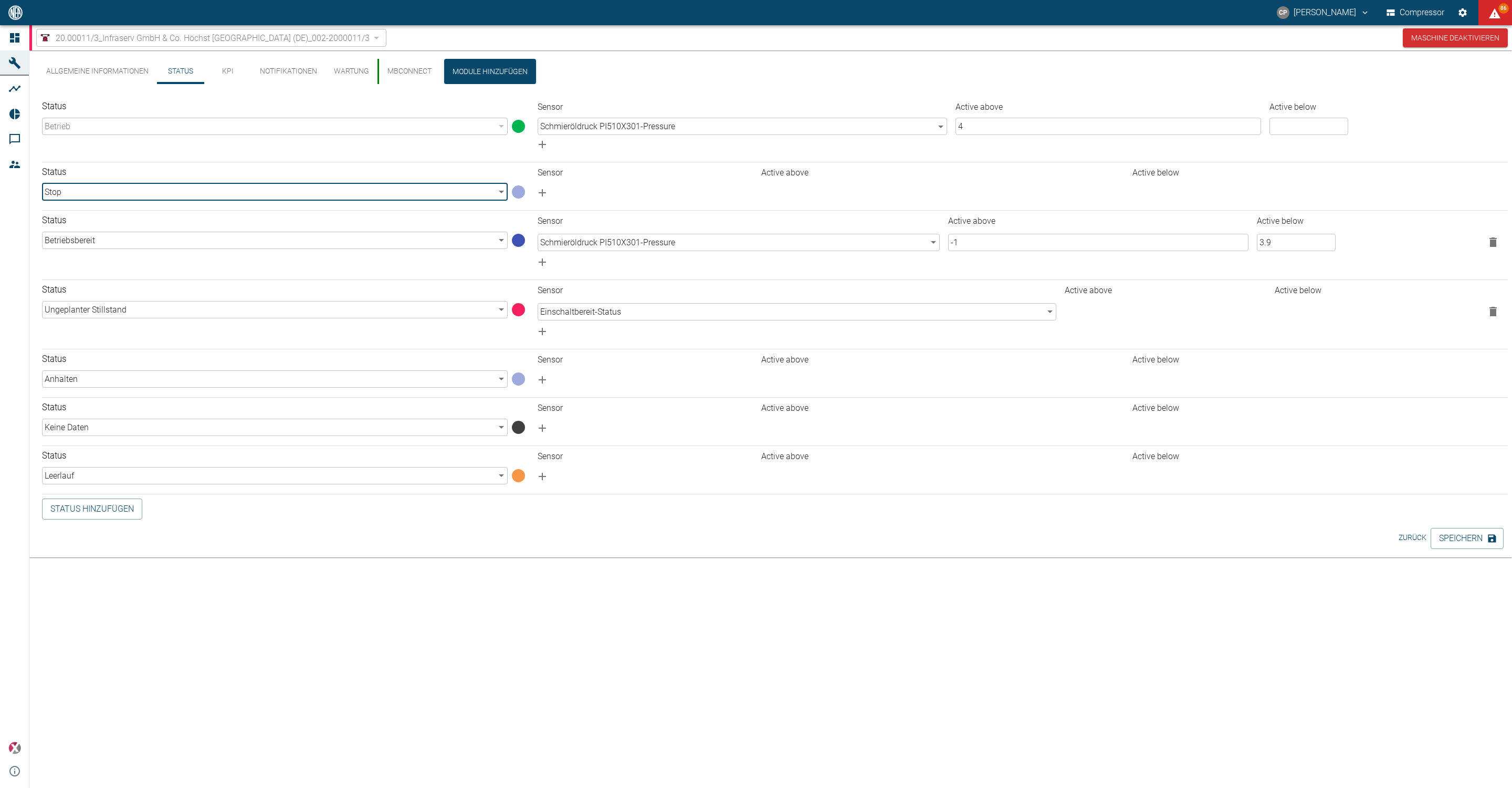
click at [657, 164] on div "Sensor Active above Active below" at bounding box center [1016, 180] width 983 height 43
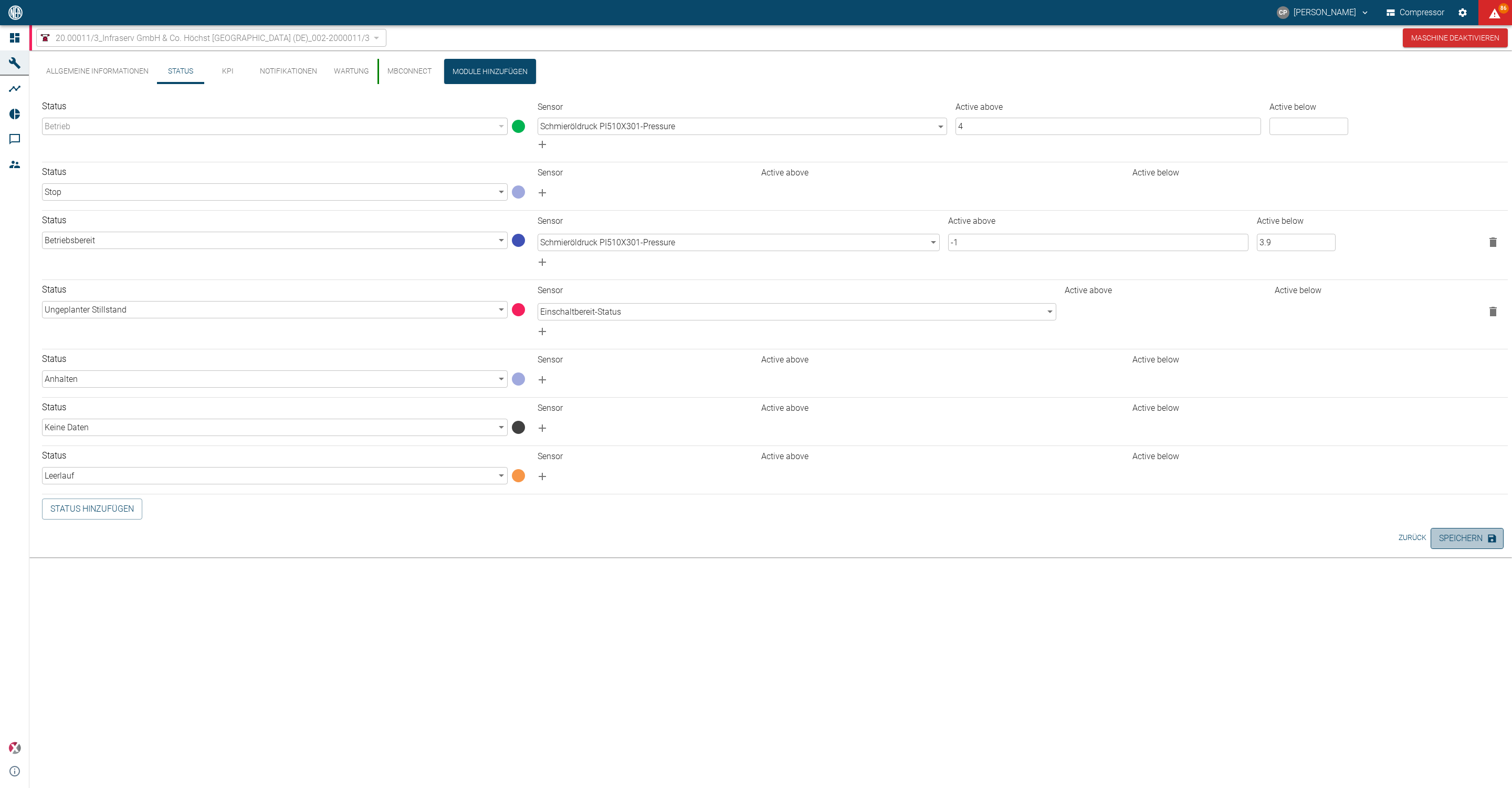
click at [1451, 540] on button "Speichern" at bounding box center [1467, 538] width 73 height 21
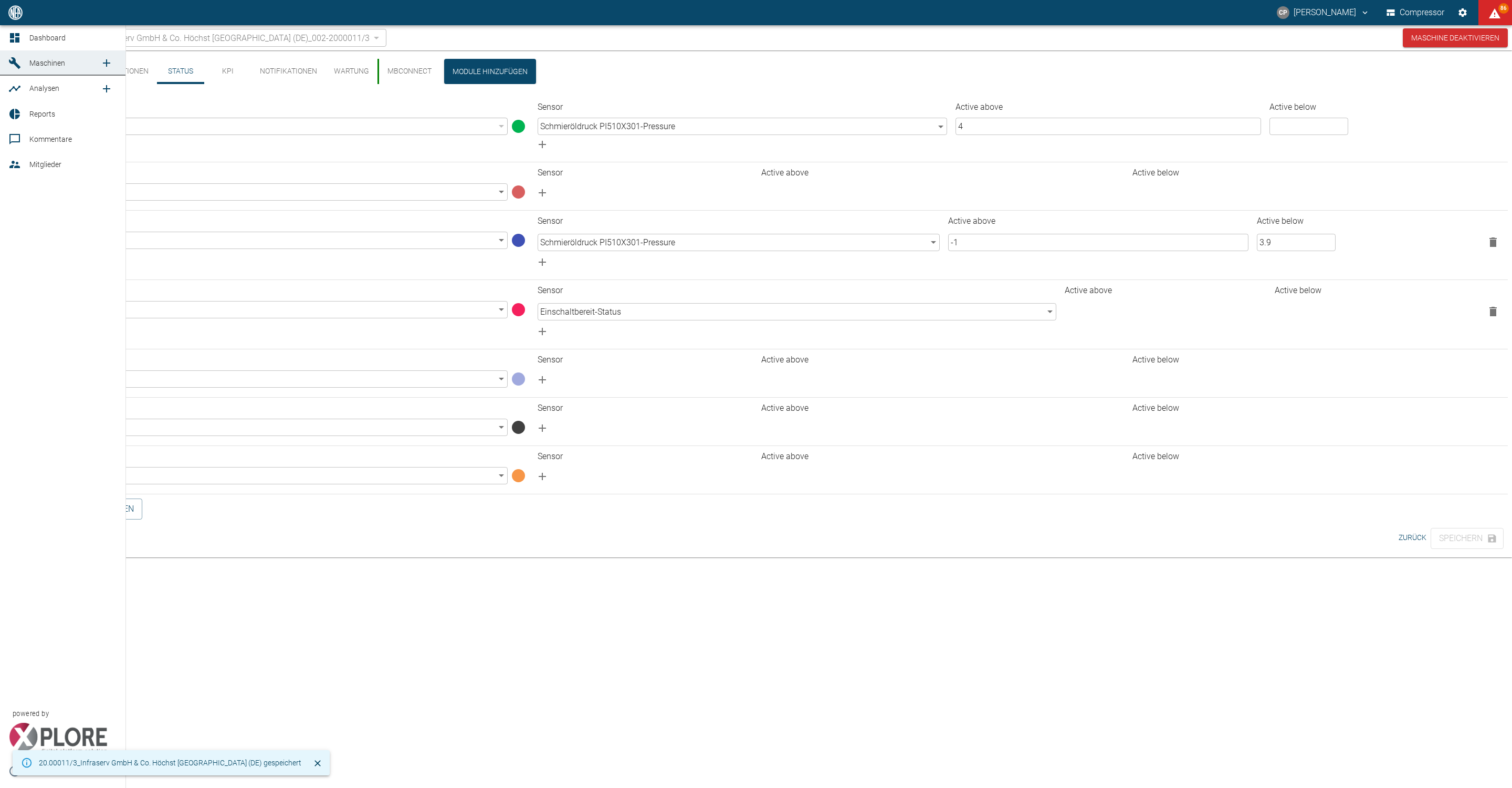
click at [10, 45] on link "Dashboard" at bounding box center [62, 38] width 126 height 26
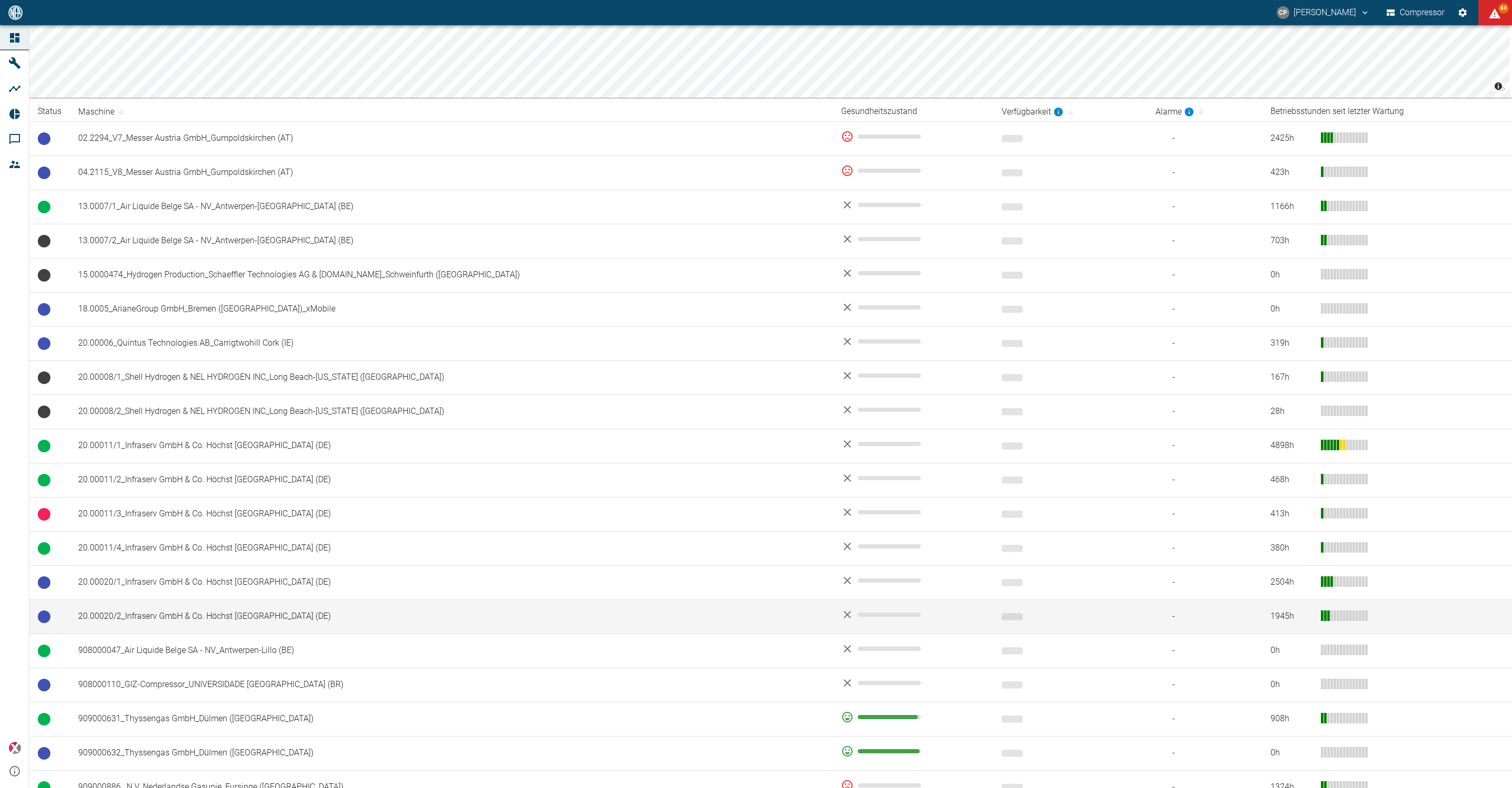
scroll to position [236, 0]
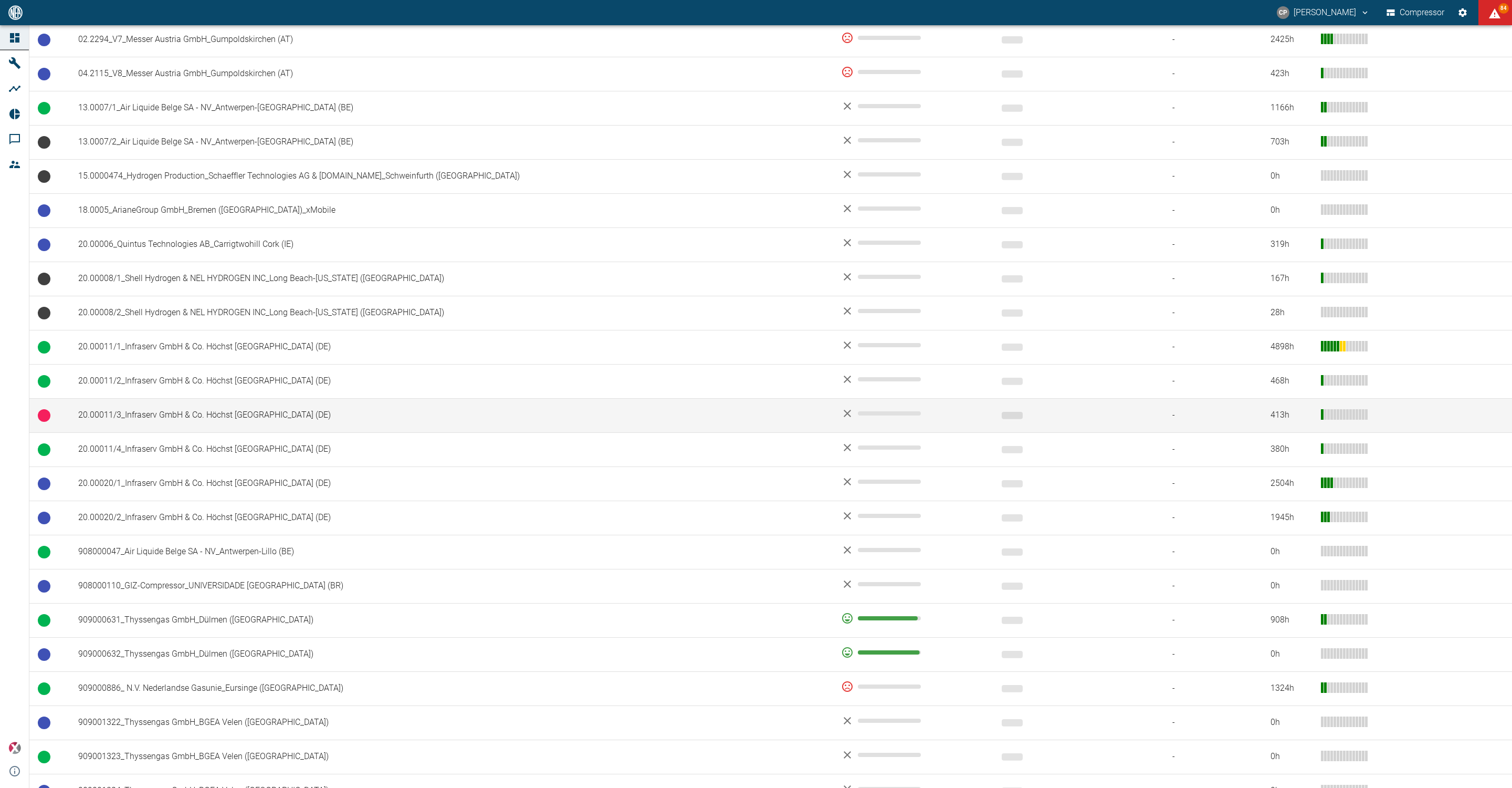
click at [179, 424] on td "20.00011/3_Infraserv GmbH & Co. Höchst [GEOGRAPHIC_DATA] (DE)" at bounding box center [451, 415] width 763 height 34
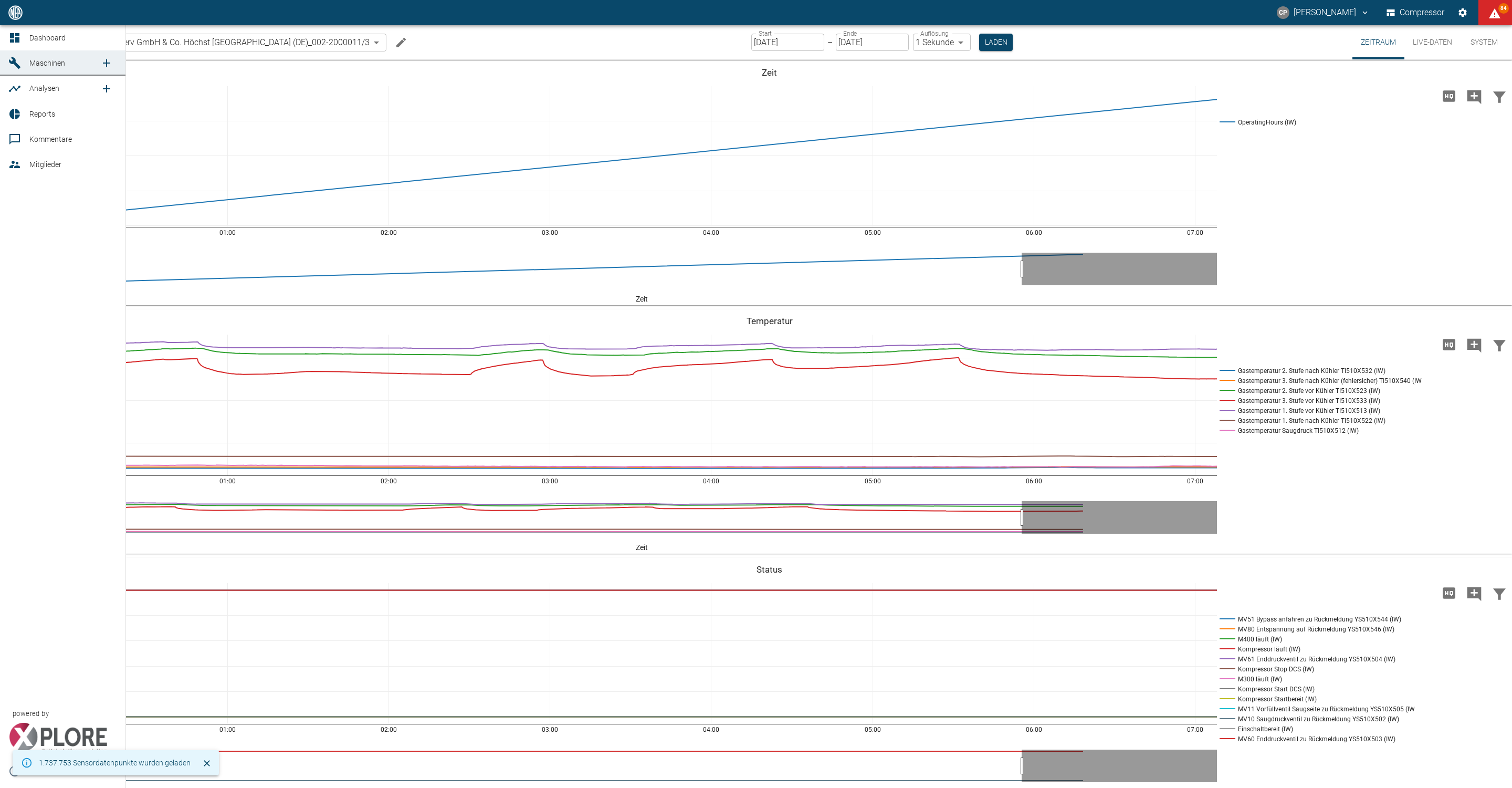
click at [19, 38] on icon at bounding box center [14, 38] width 10 height 10
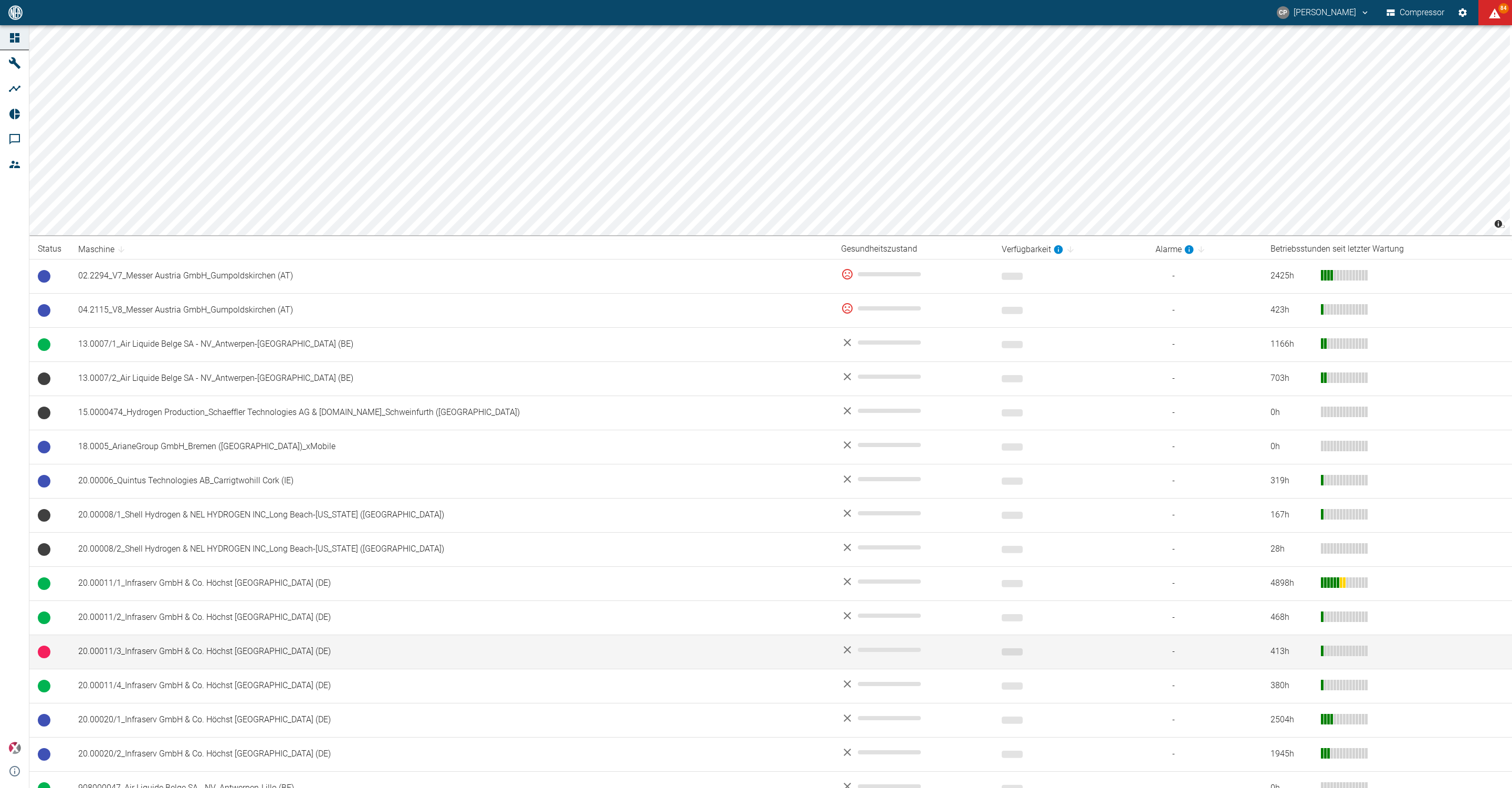
click at [122, 638] on td "20.00011/3_Infraserv GmbH & Co. Höchst [GEOGRAPHIC_DATA] (DE)" at bounding box center [451, 651] width 763 height 34
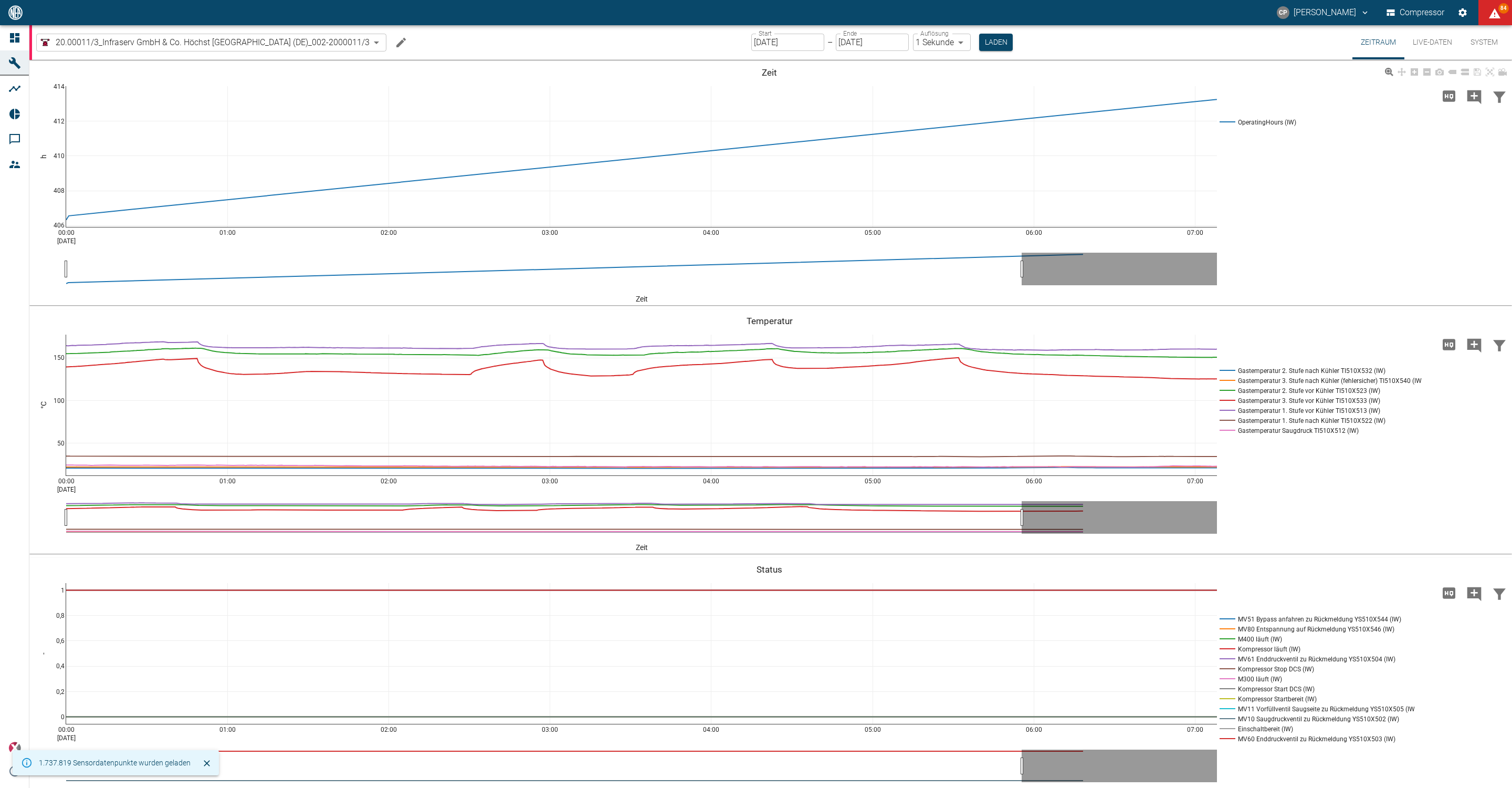
click at [1423, 45] on button "Live-Daten" at bounding box center [1433, 42] width 56 height 34
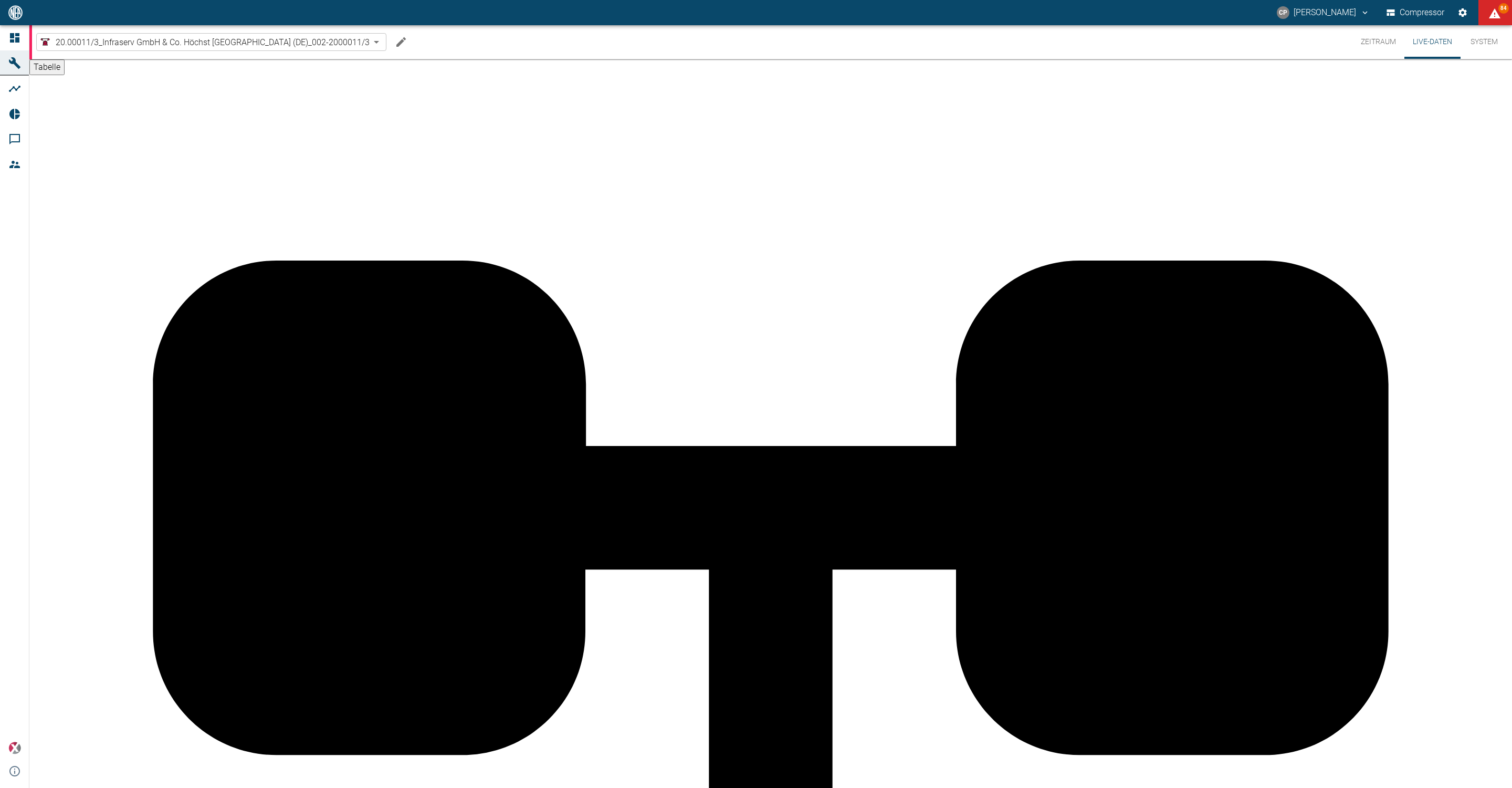
scroll to position [158, 0]
drag, startPoint x: 114, startPoint y: 362, endPoint x: 10, endPoint y: 419, distance: 118.6
click at [10, 419] on div "Dashboard Maschinen Analysen Reports Kommentare Mitglieder powered by Versions-…" at bounding box center [63, 406] width 126 height 762
drag, startPoint x: 185, startPoint y: 427, endPoint x: 11, endPoint y: 427, distance: 174.0
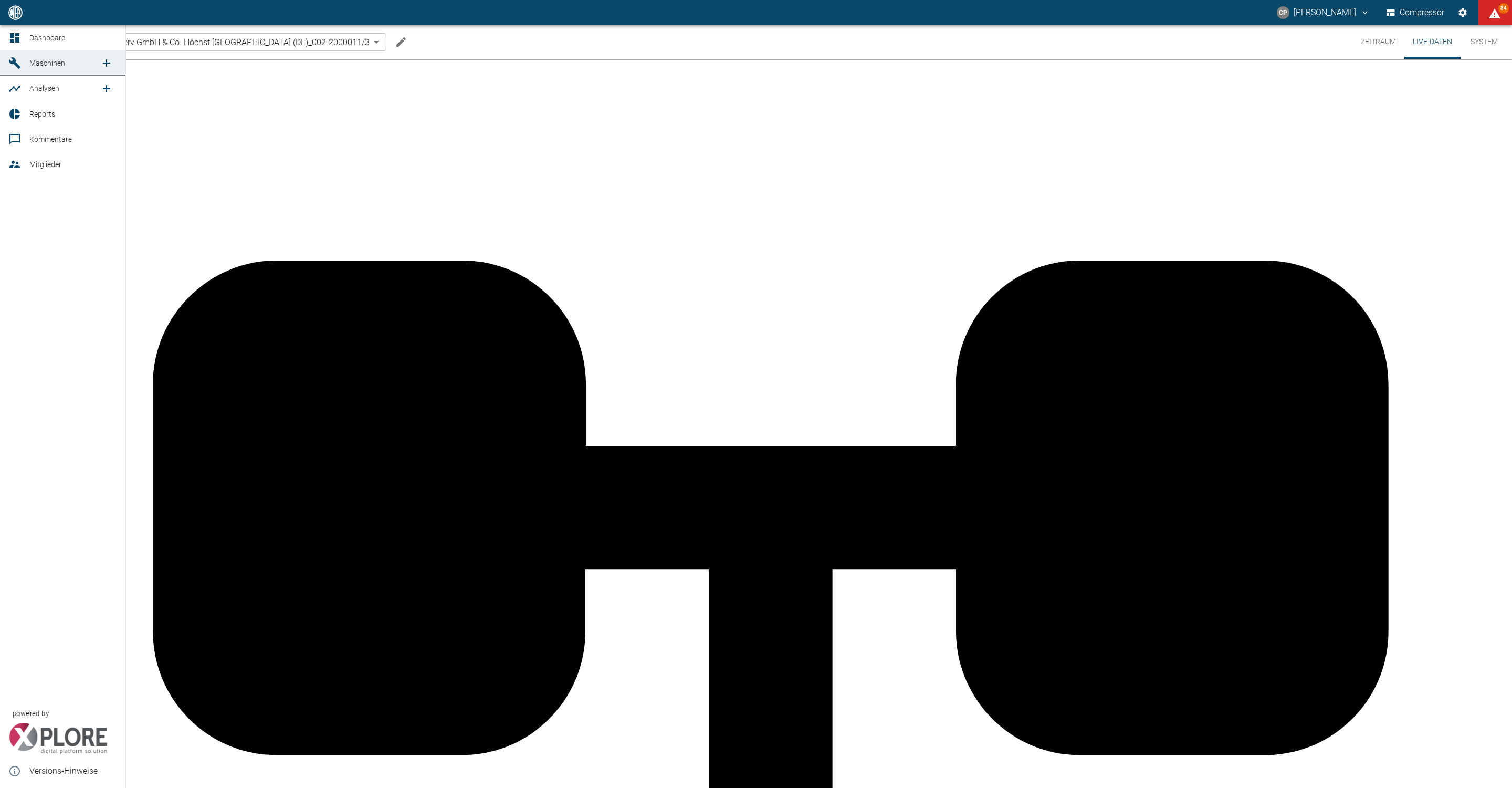
click at [11, 427] on div "Dashboard Maschinen Analysen Reports Kommentare Mitglieder powered by Versions-…" at bounding box center [63, 406] width 126 height 762
drag, startPoint x: 229, startPoint y: 432, endPoint x: 186, endPoint y: 518, distance: 96.2
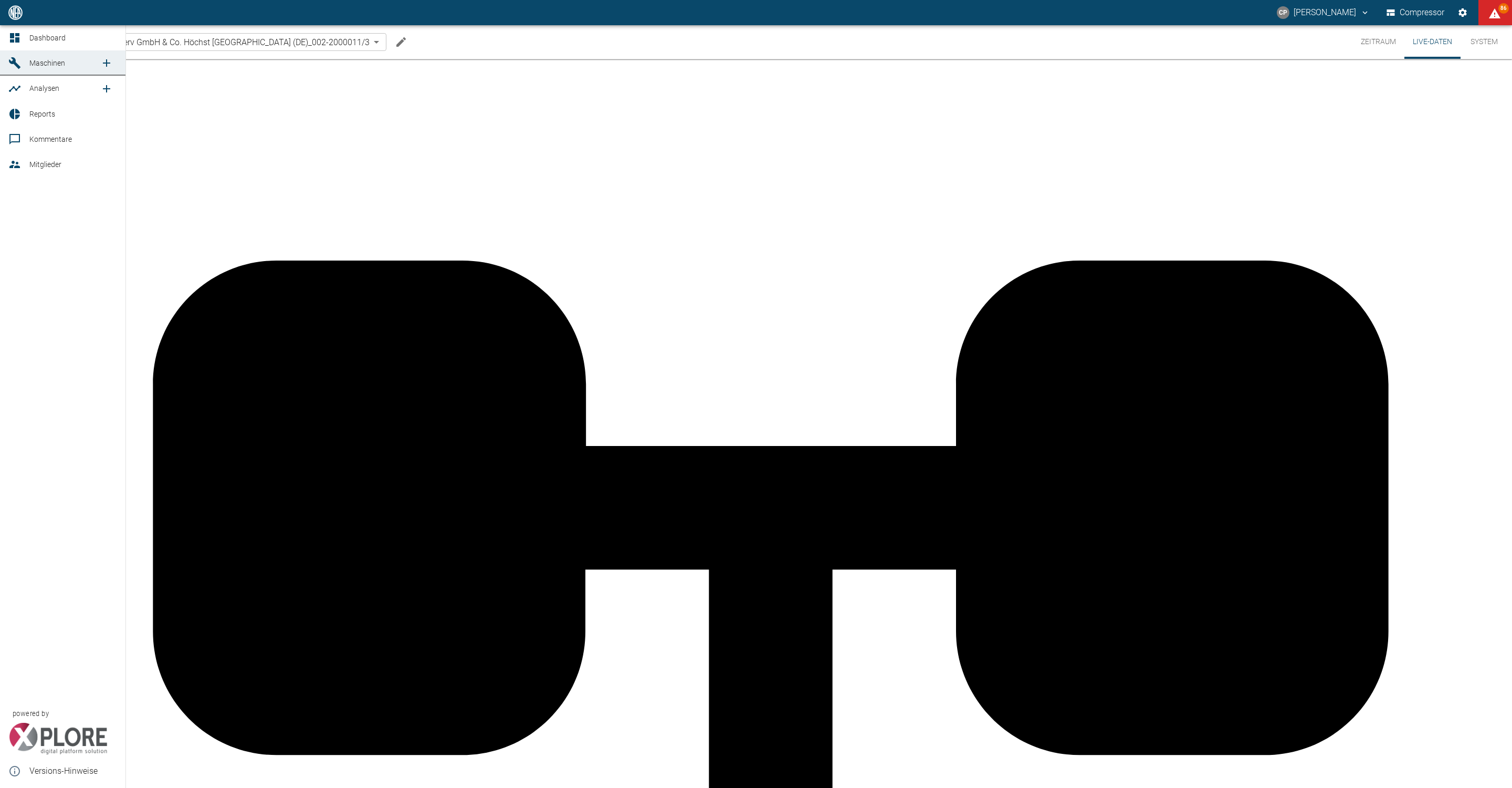
click at [14, 38] on icon at bounding box center [15, 38] width 13 height 13
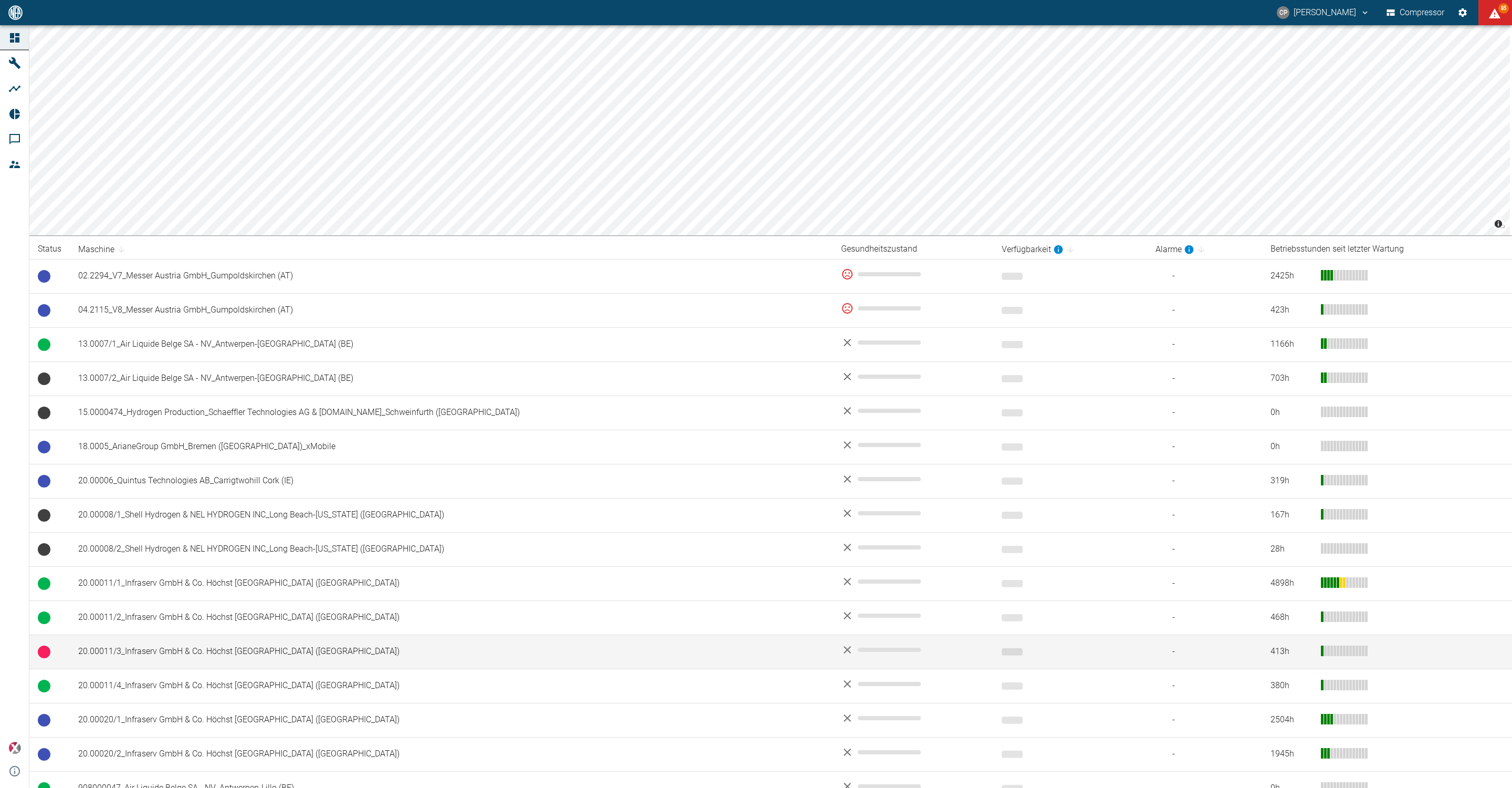
click at [138, 658] on td "20.00011/3_Infraserv GmbH & Co. Höchst [GEOGRAPHIC_DATA] ([GEOGRAPHIC_DATA])" at bounding box center [451, 651] width 763 height 34
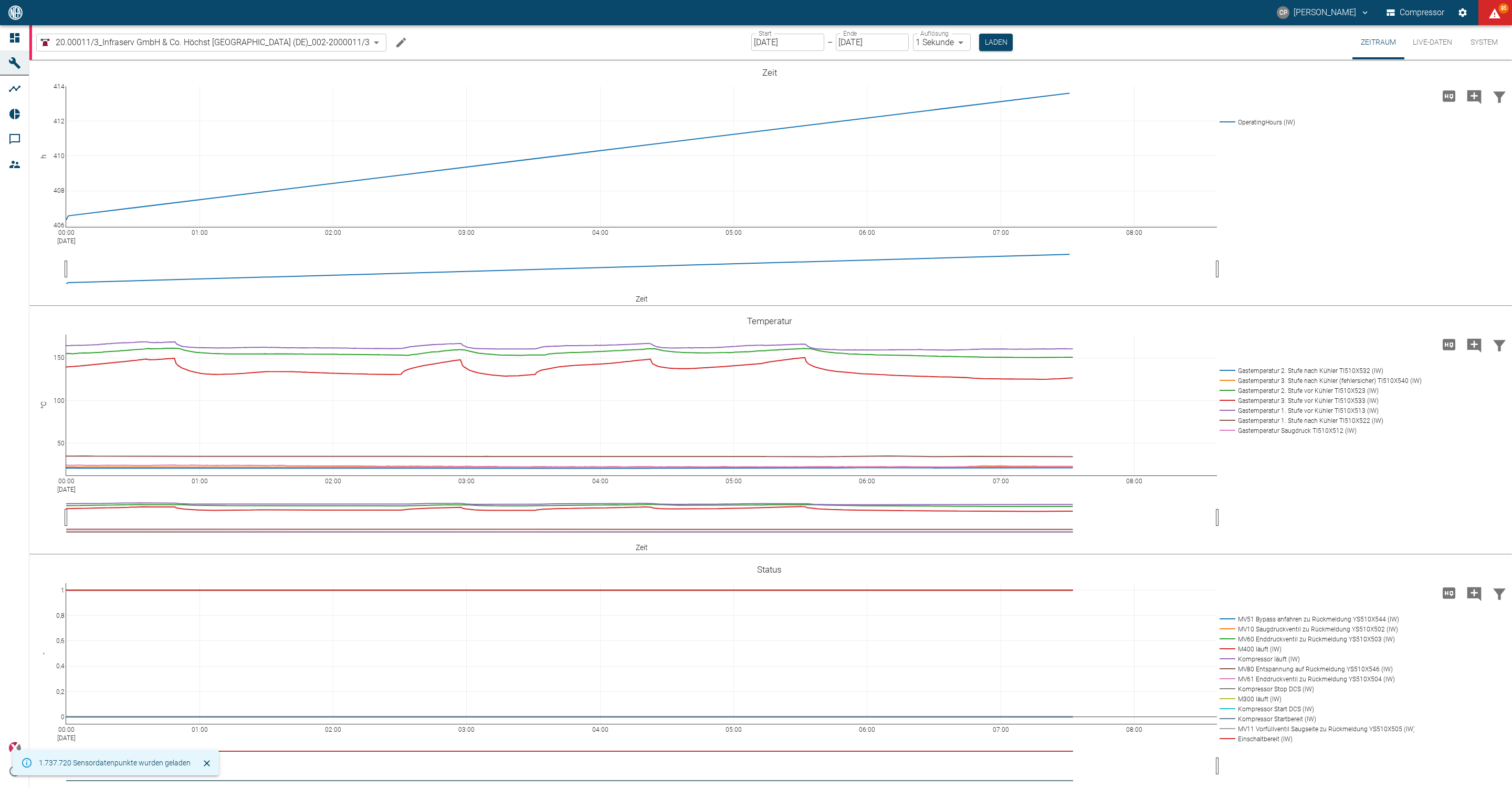
click at [406, 44] on icon "Machine bearbeiten" at bounding box center [402, 42] width 13 height 13
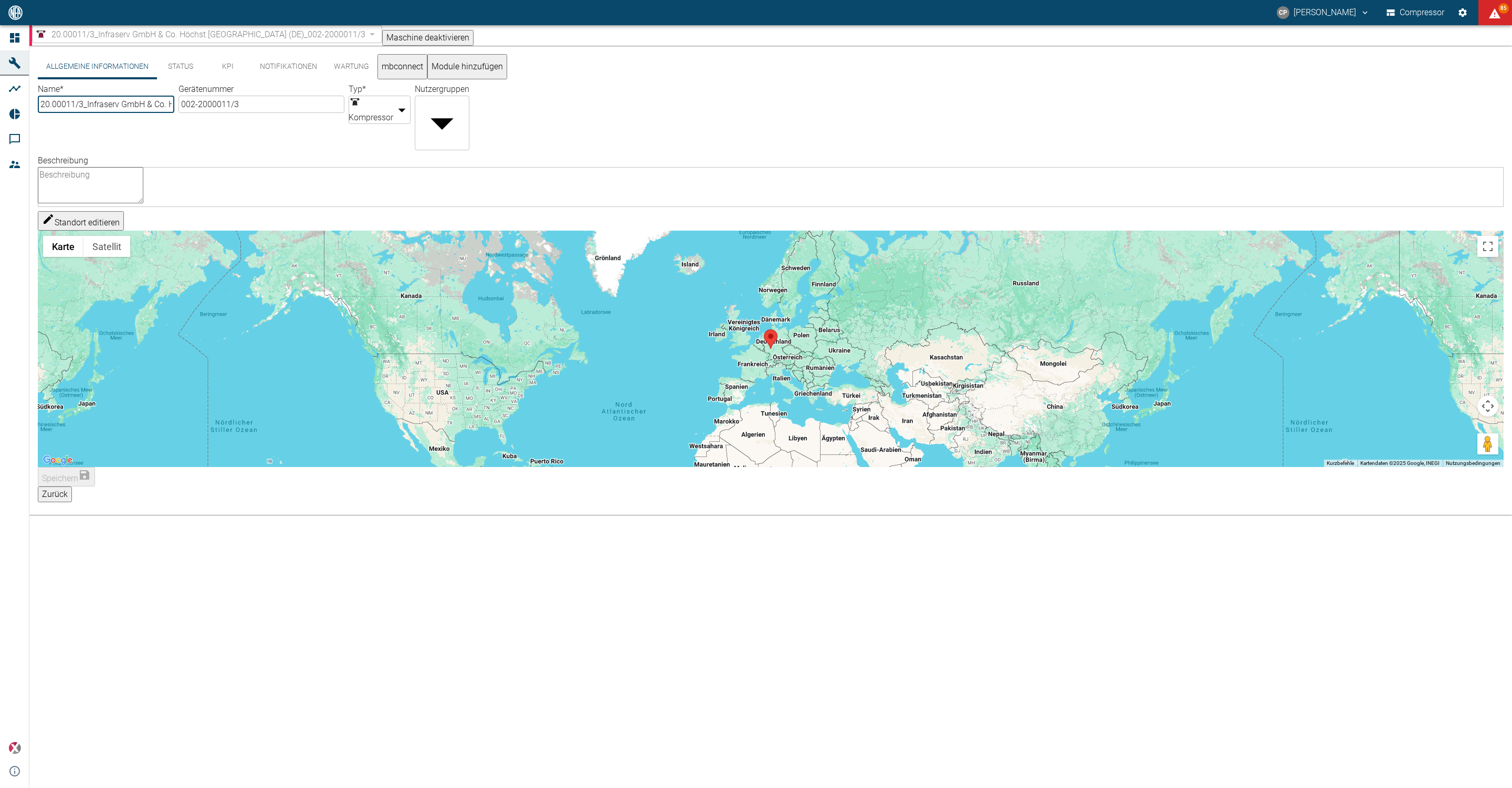
click at [178, 73] on button "Status" at bounding box center [180, 67] width 47 height 26
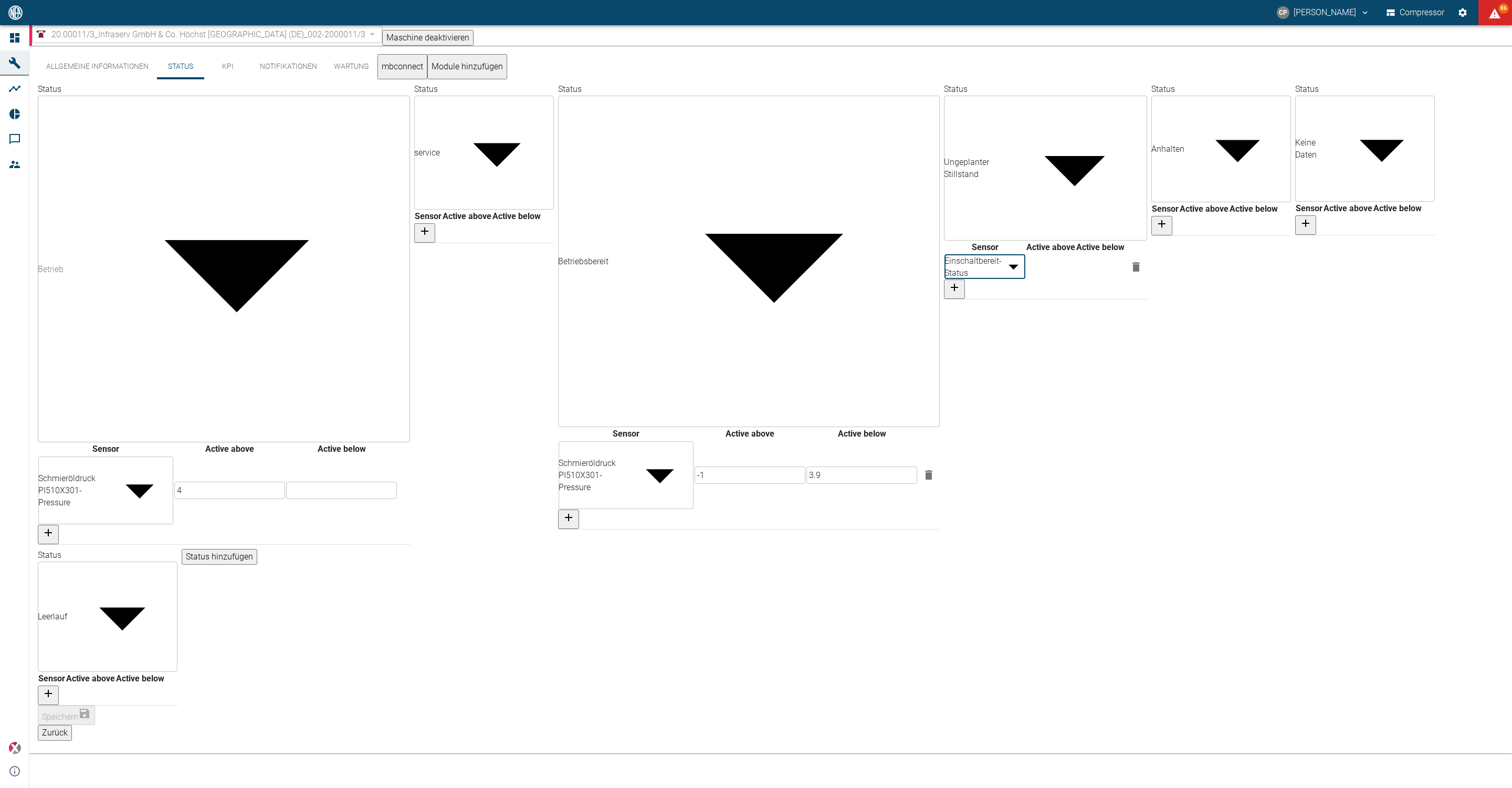
click at [663, 313] on body "CP Christoph Palm Compressor 86 Dashboard Maschinen Analysen Reports Kommentare…" at bounding box center [756, 394] width 1512 height 788
click at [1237, 787] on div at bounding box center [756, 796] width 1512 height 0
click at [1142, 273] on icon "button" at bounding box center [1136, 267] width 13 height 13
type input "7ae81ce3-e9cb-4218-8b2c-14fe84ca2b44"
type input "9ad09512-1331-4981-8e00-8265659c9d34"
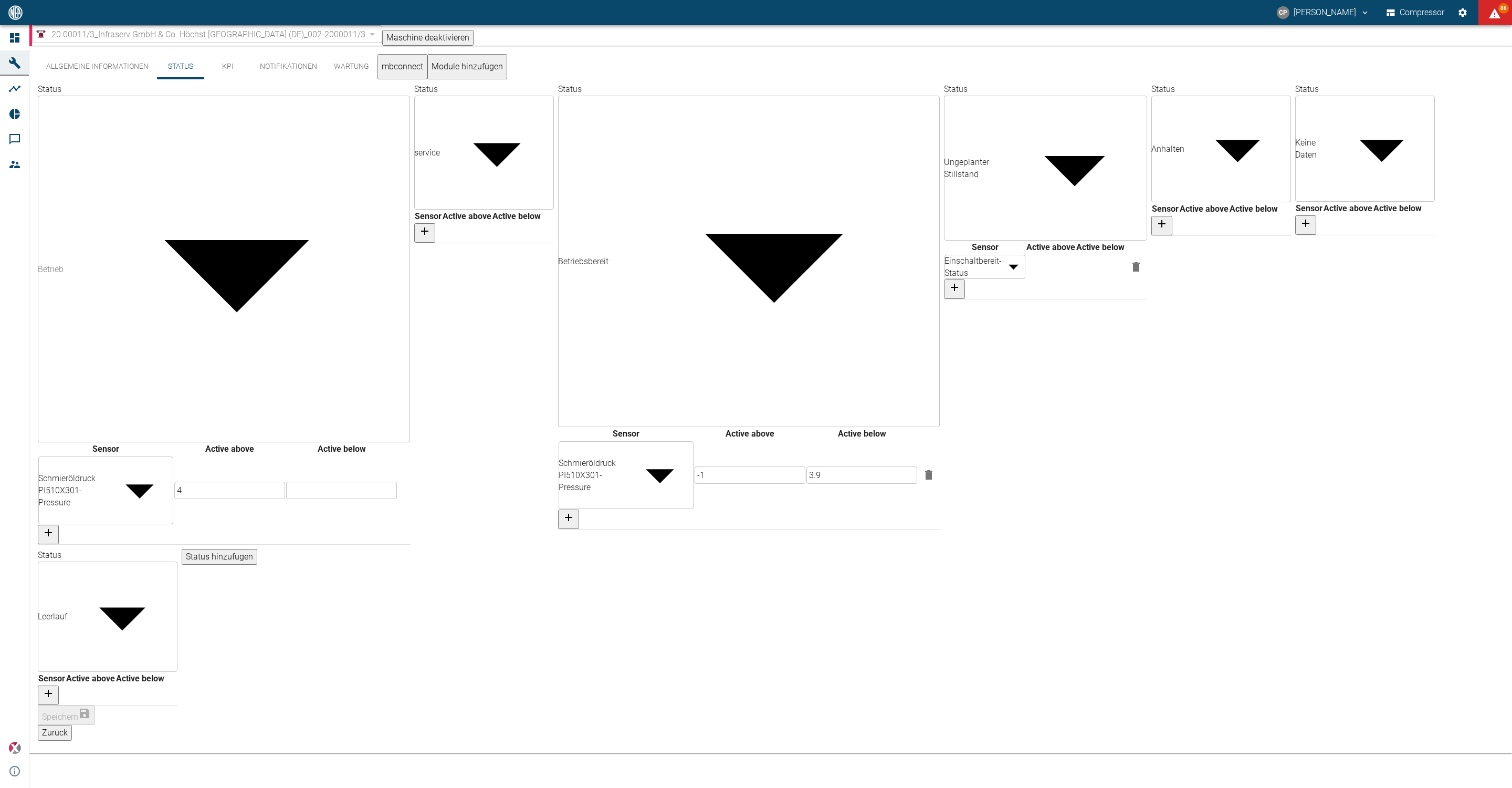
type input "a6b4c972-3c09-4b11-b0fc-c2f27bff36eb"
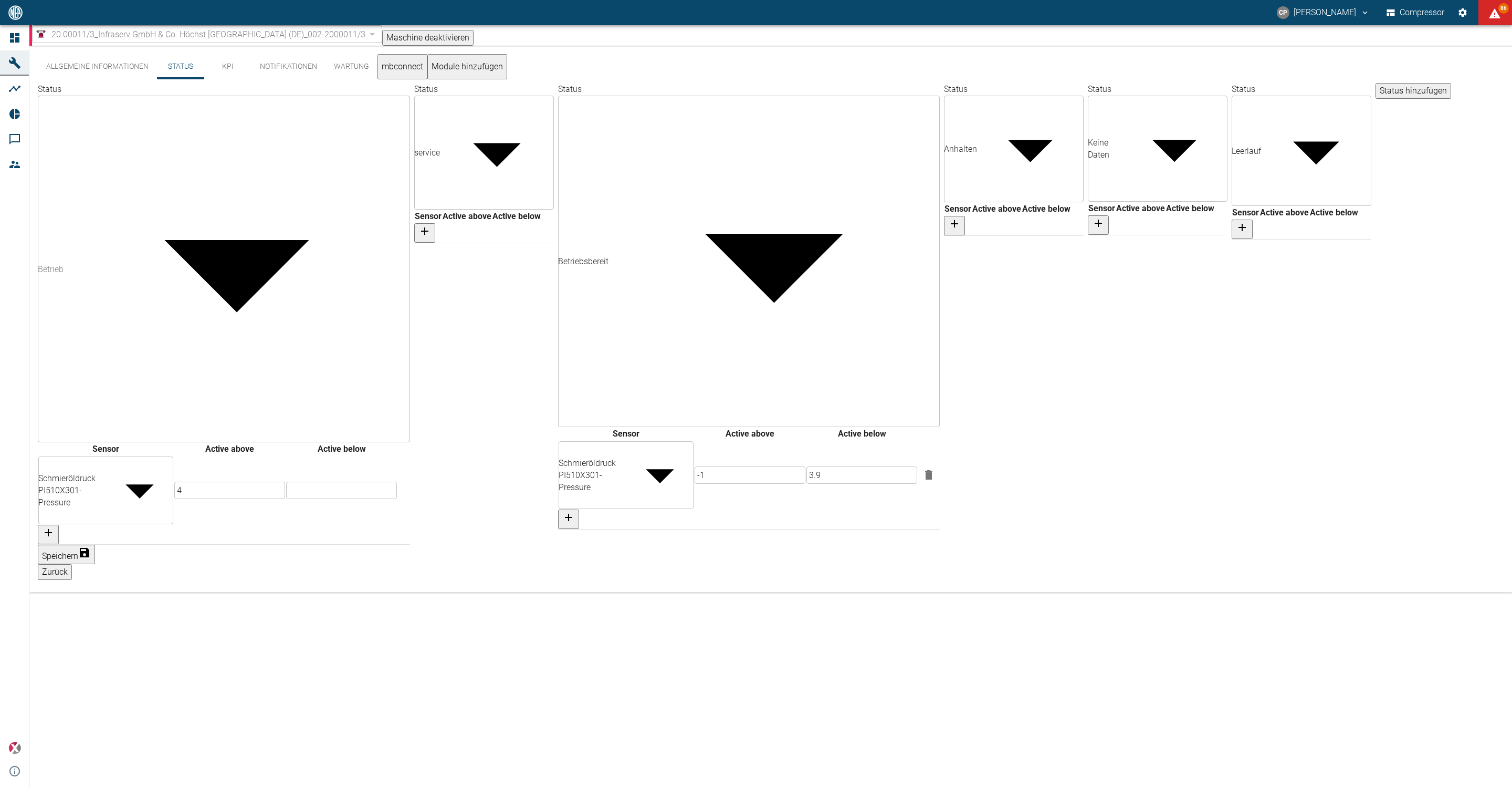
click at [95, 545] on button "Speichern" at bounding box center [66, 554] width 58 height 19
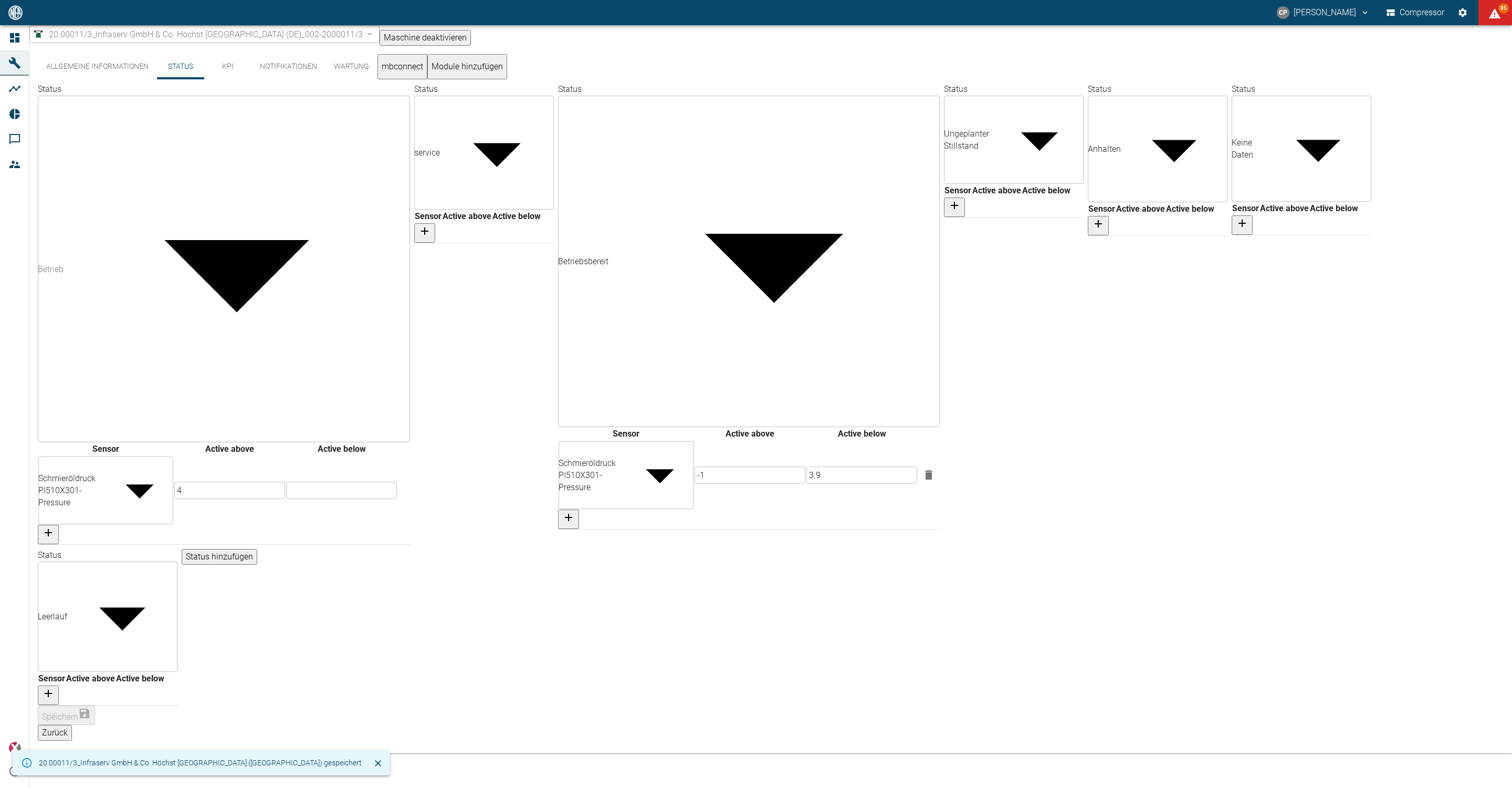
click at [45, 73] on button "Allgemeine Informationen" at bounding box center [97, 67] width 119 height 26
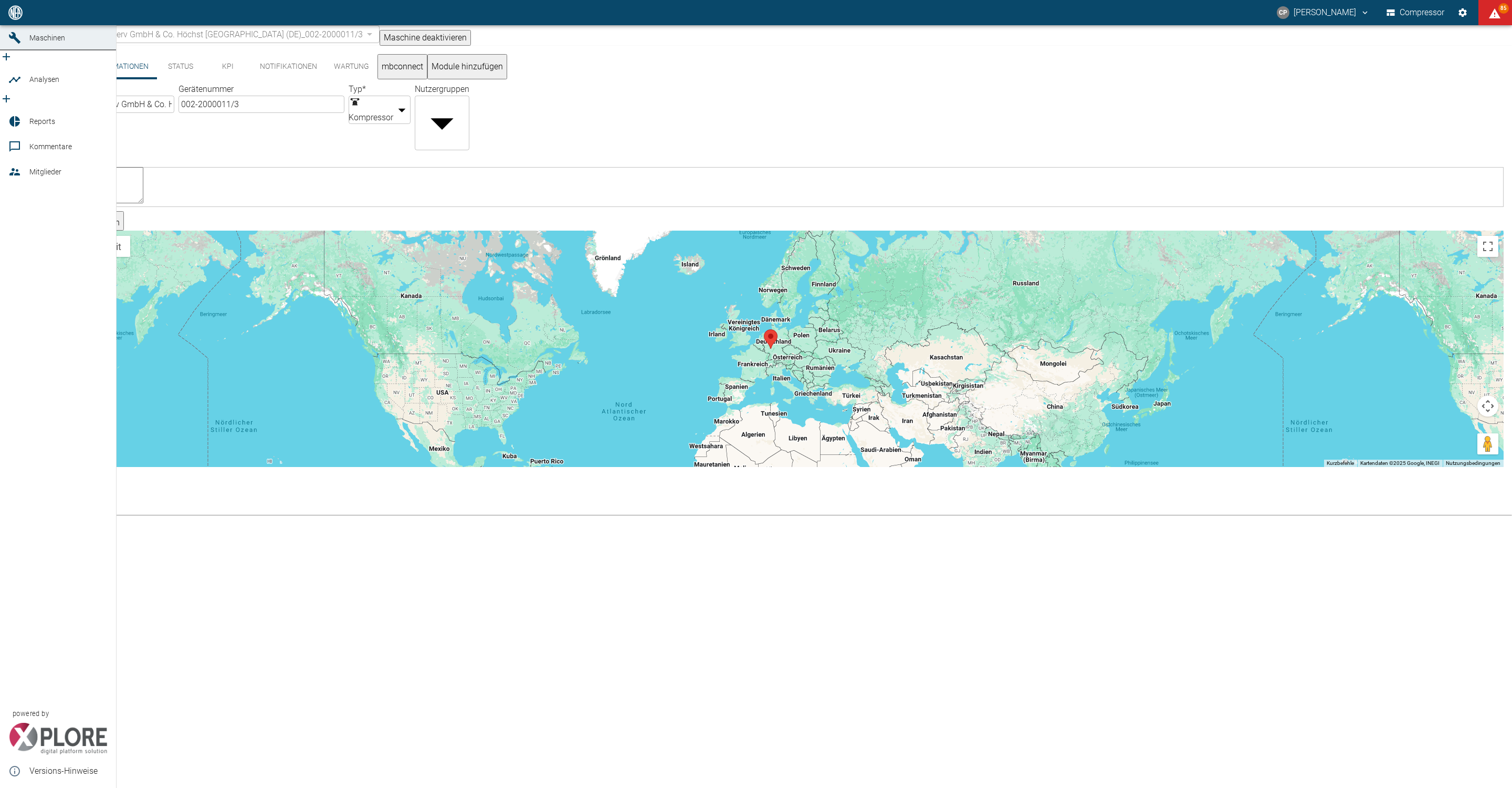
click at [16, 26] on link "Dashboard" at bounding box center [58, 13] width 116 height 26
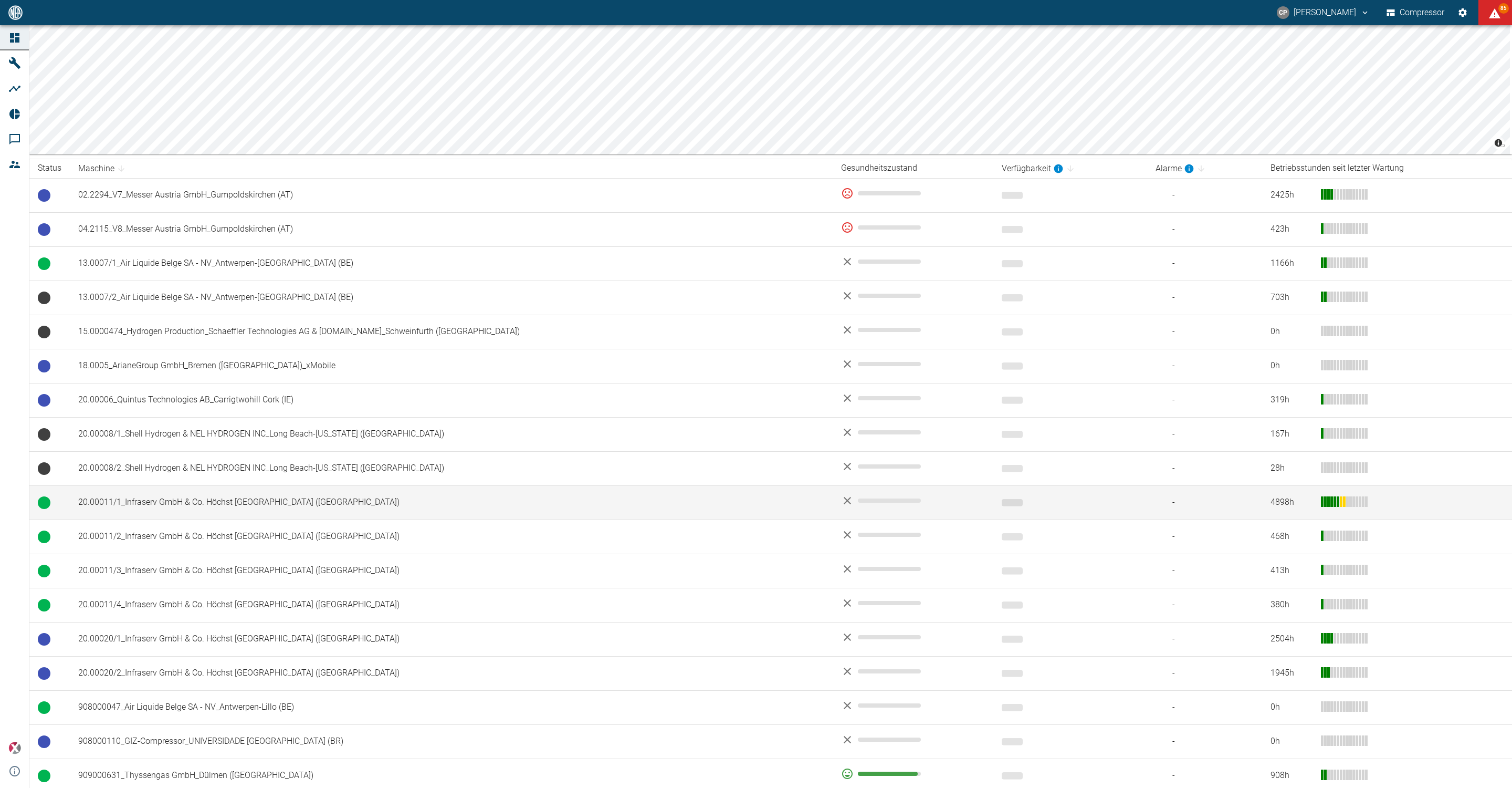
scroll to position [236, 0]
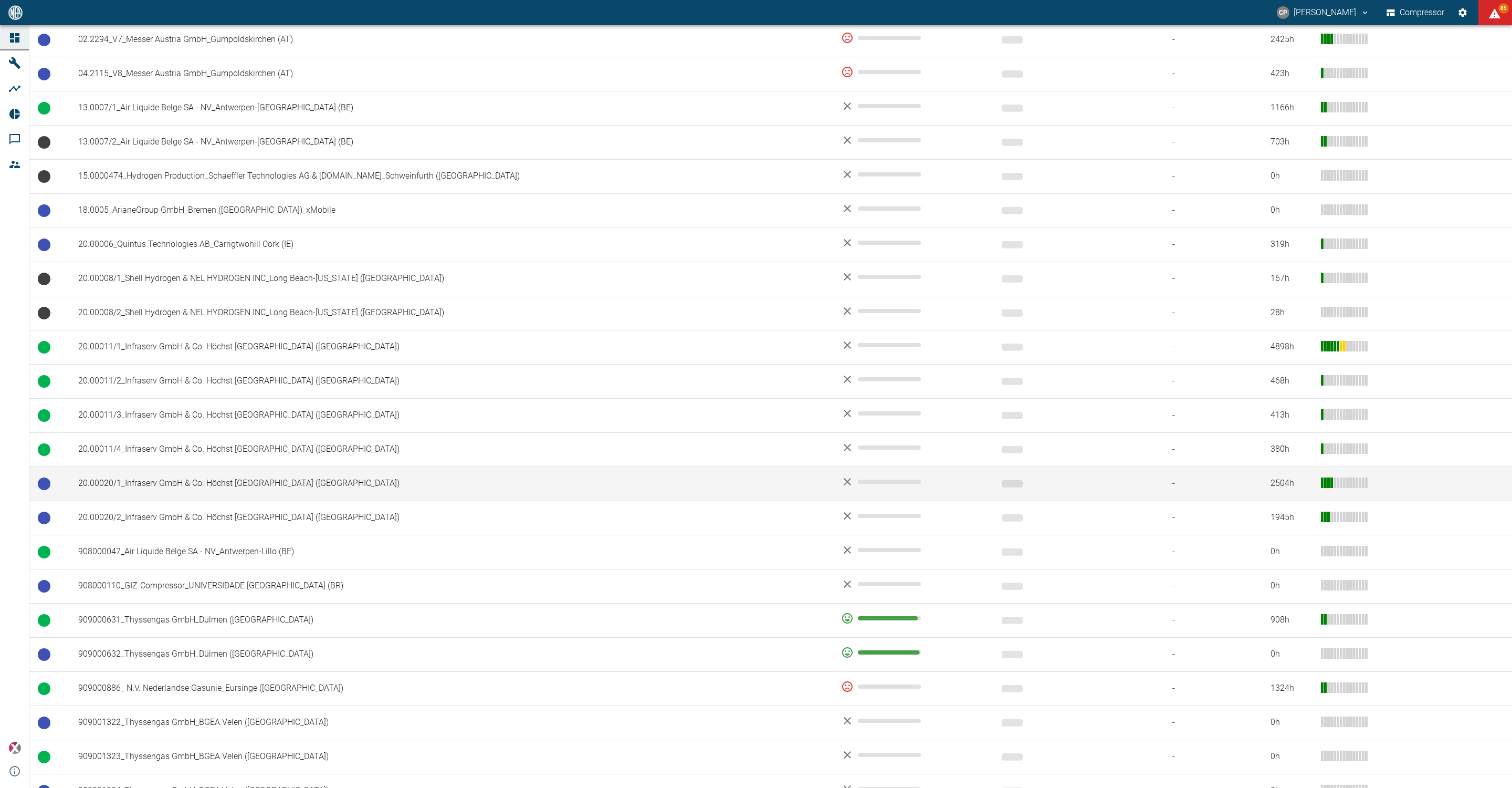
click at [213, 485] on td "20.00020/1_Infraserv GmbH & Co. Höchst KG_Frankfurt am Main (DE)" at bounding box center [451, 483] width 763 height 34
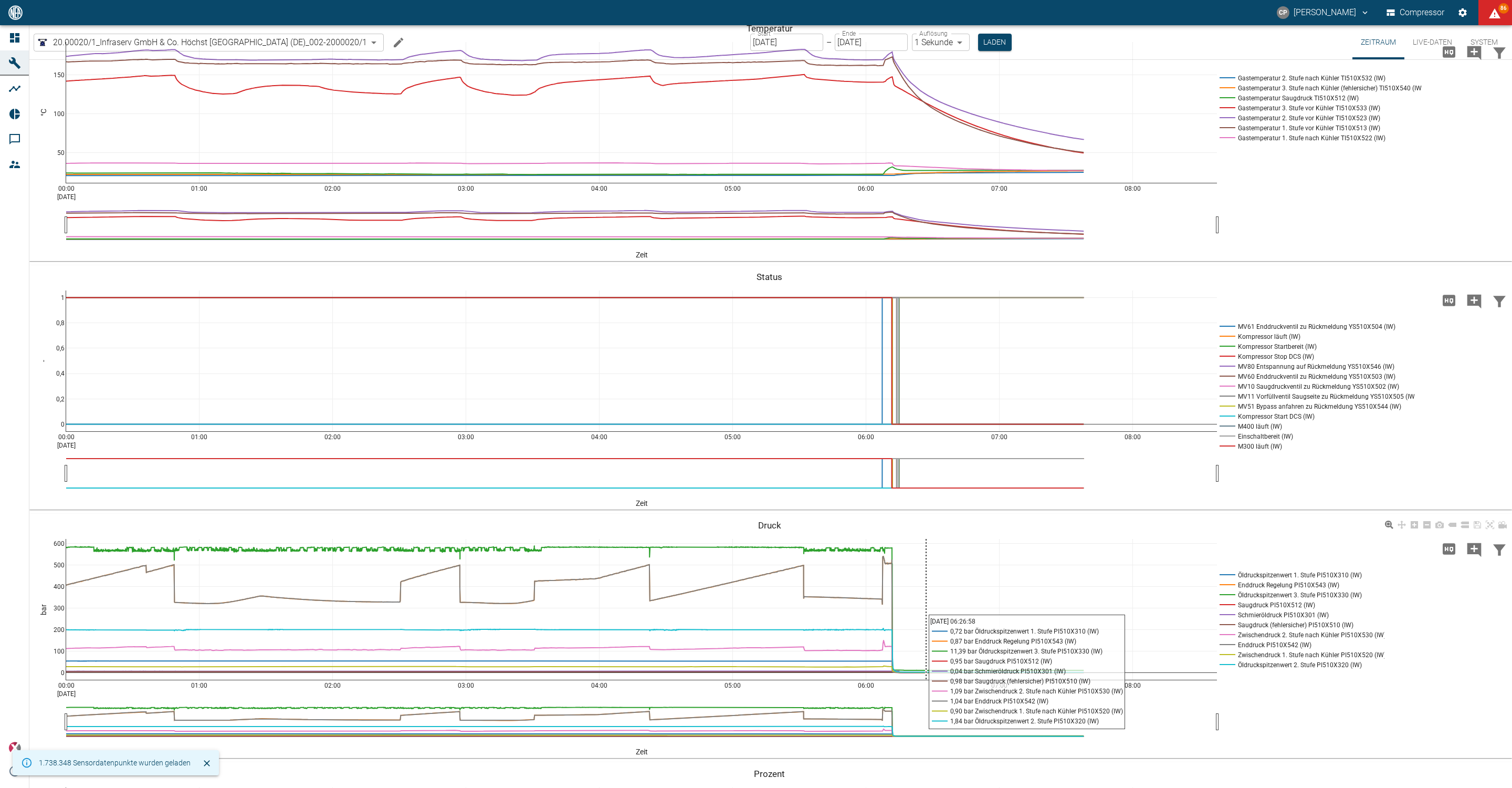
scroll to position [315, 0]
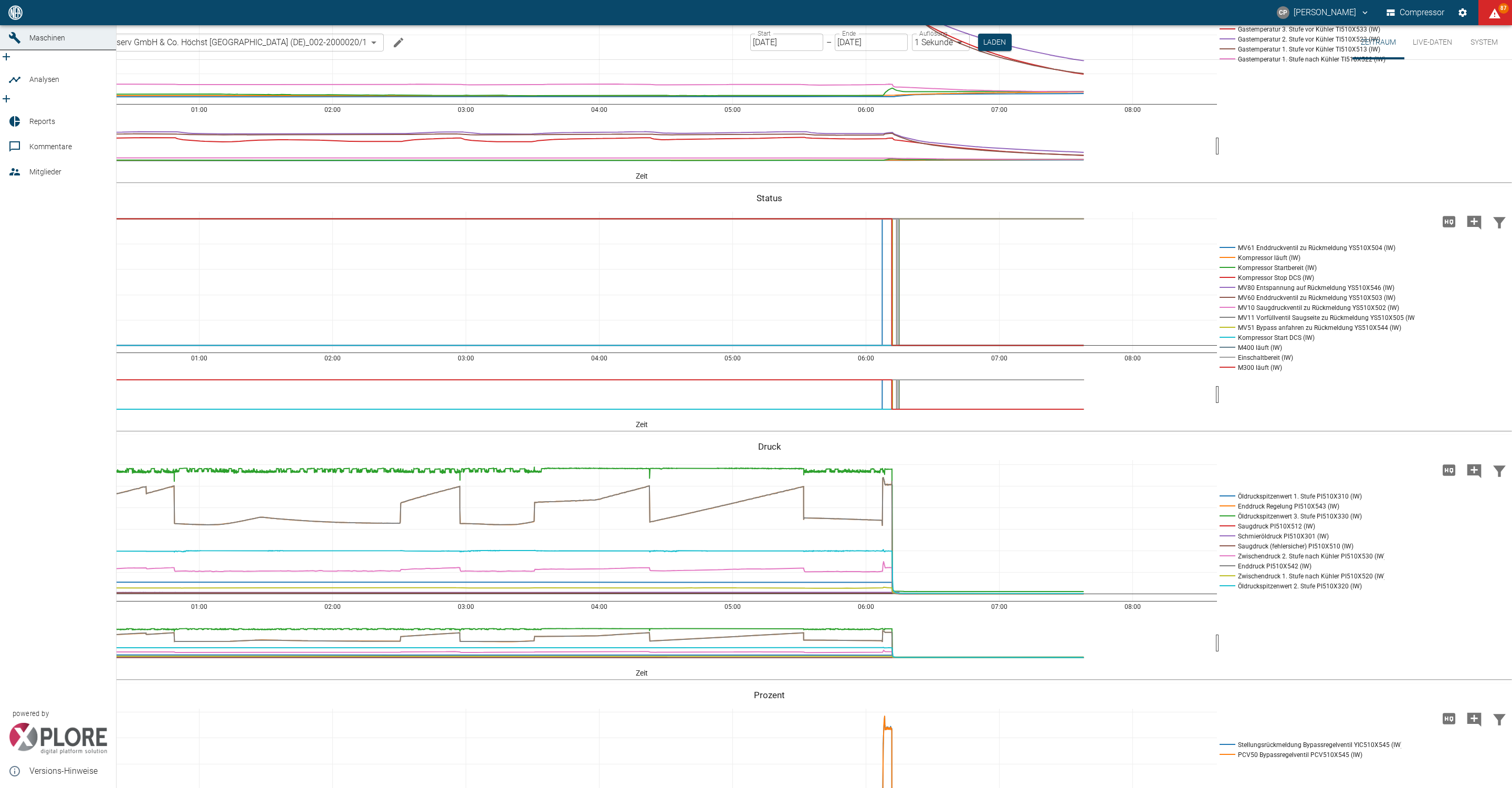
click at [21, 19] on div at bounding box center [17, 13] width 16 height 13
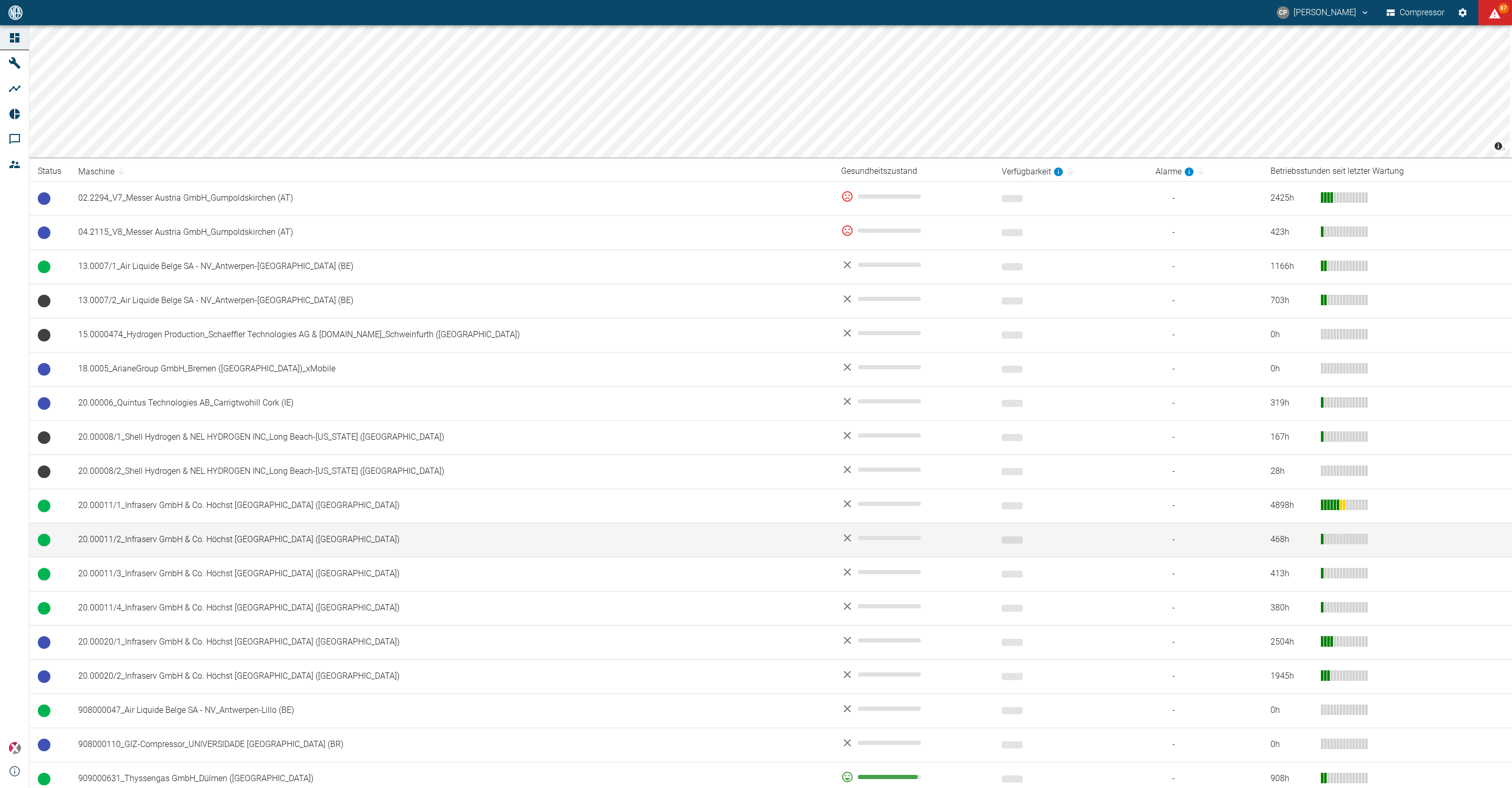
scroll to position [236, 0]
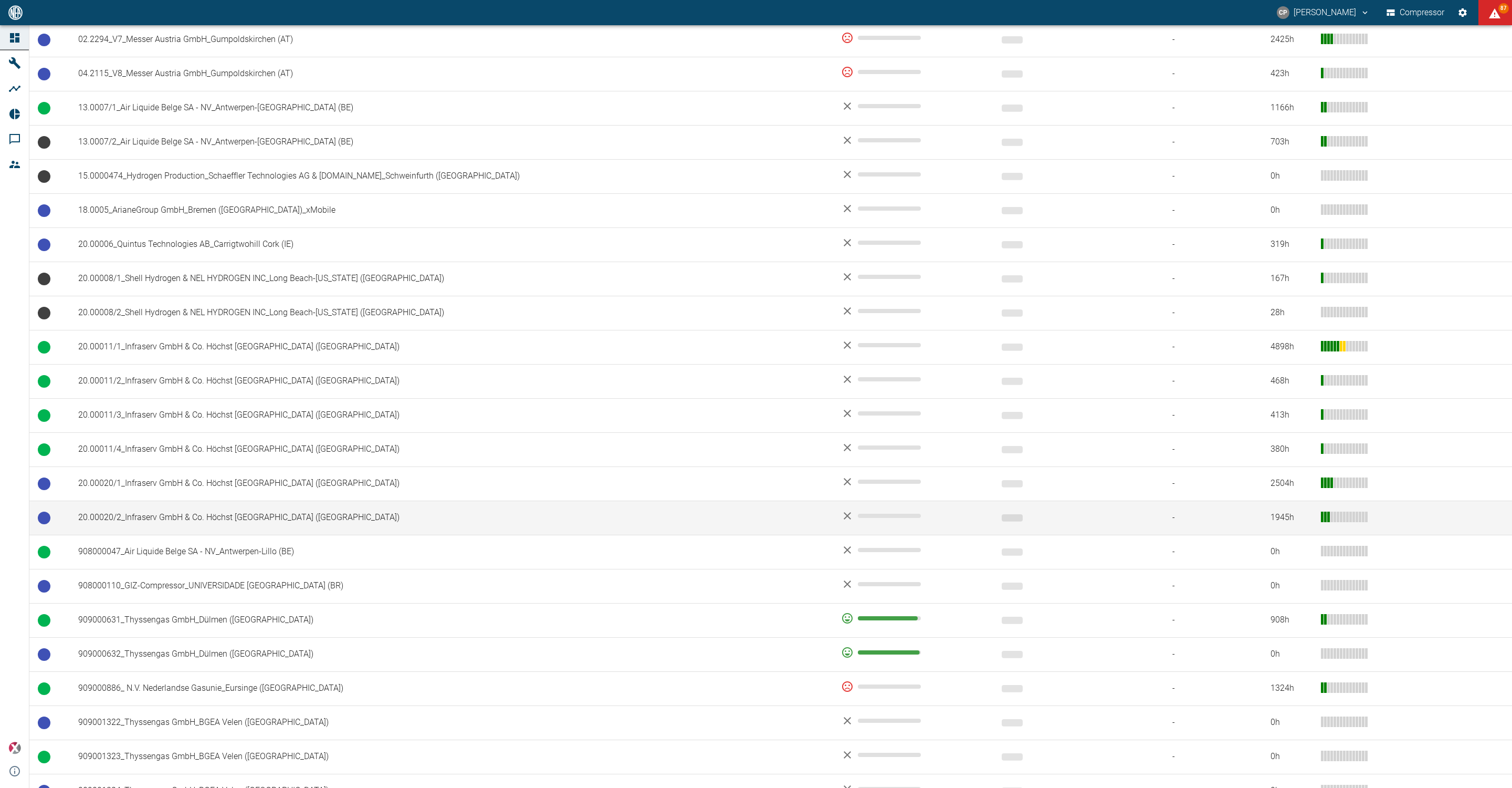
click at [180, 525] on td "20.00020/2_Infraserv GmbH & Co. Höchst KG_Frankfurt am Main (DE)" at bounding box center [451, 518] width 763 height 34
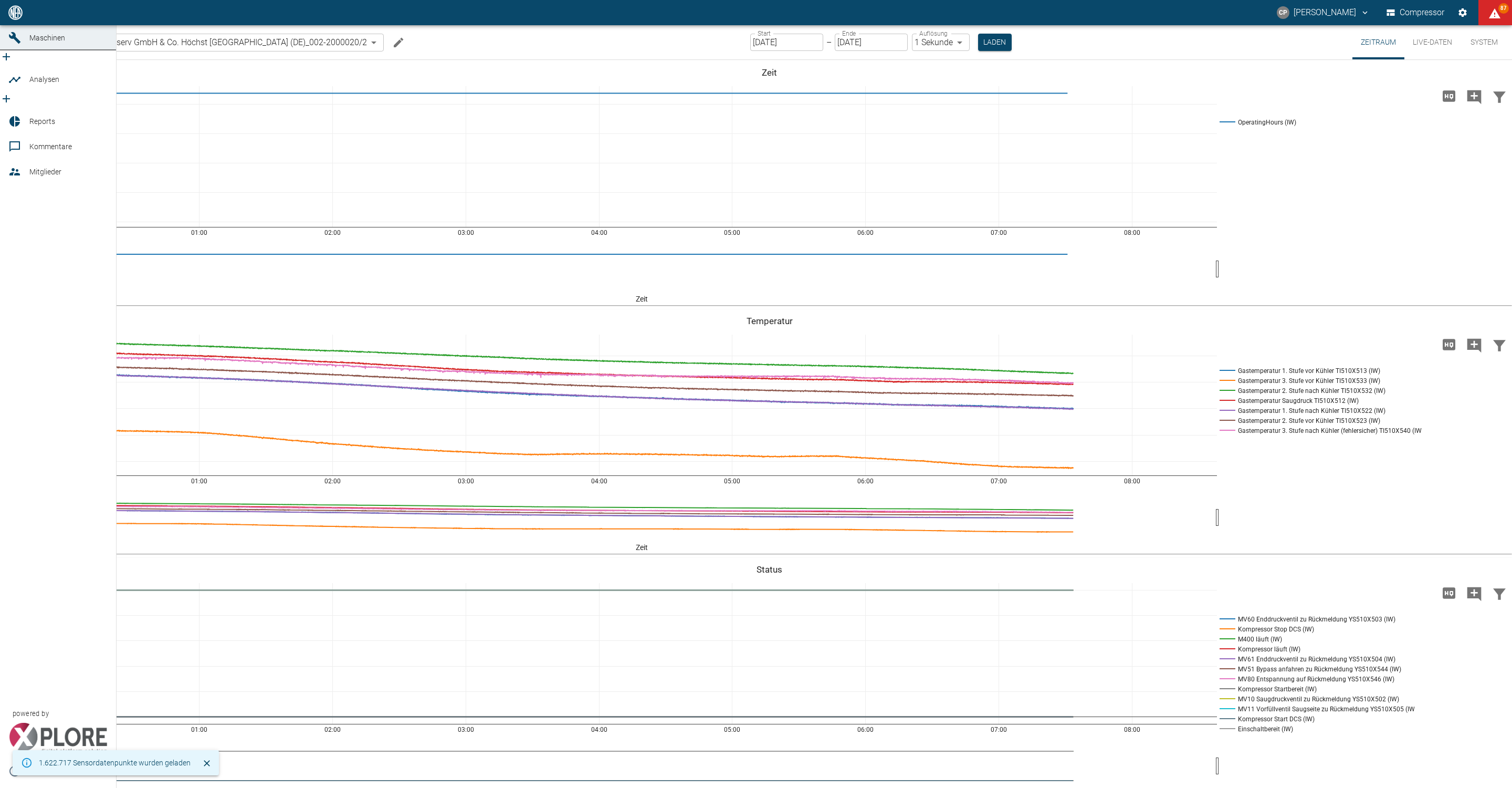
click at [24, 26] on link "Dashboard" at bounding box center [58, 13] width 116 height 26
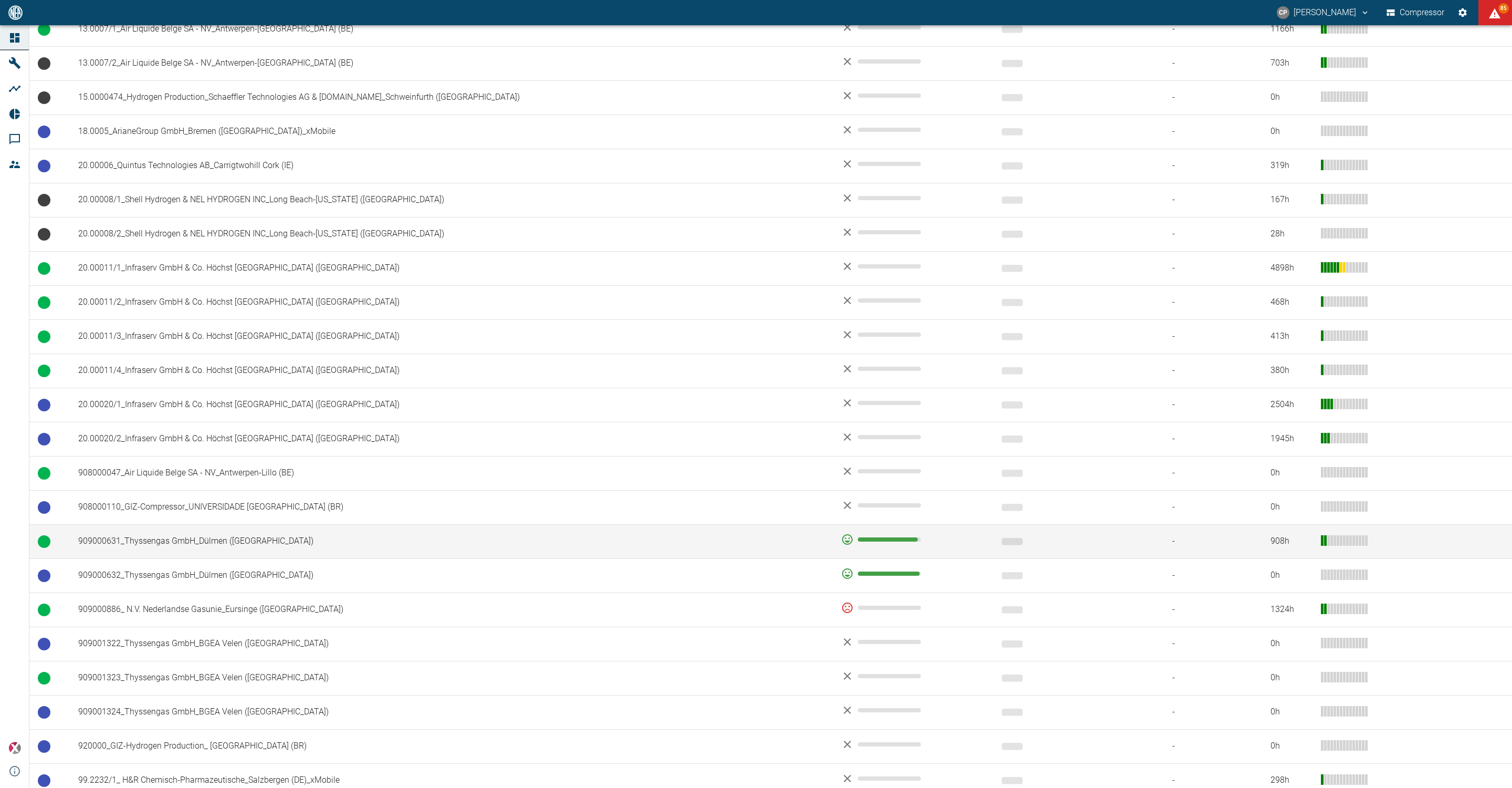
scroll to position [394, 0]
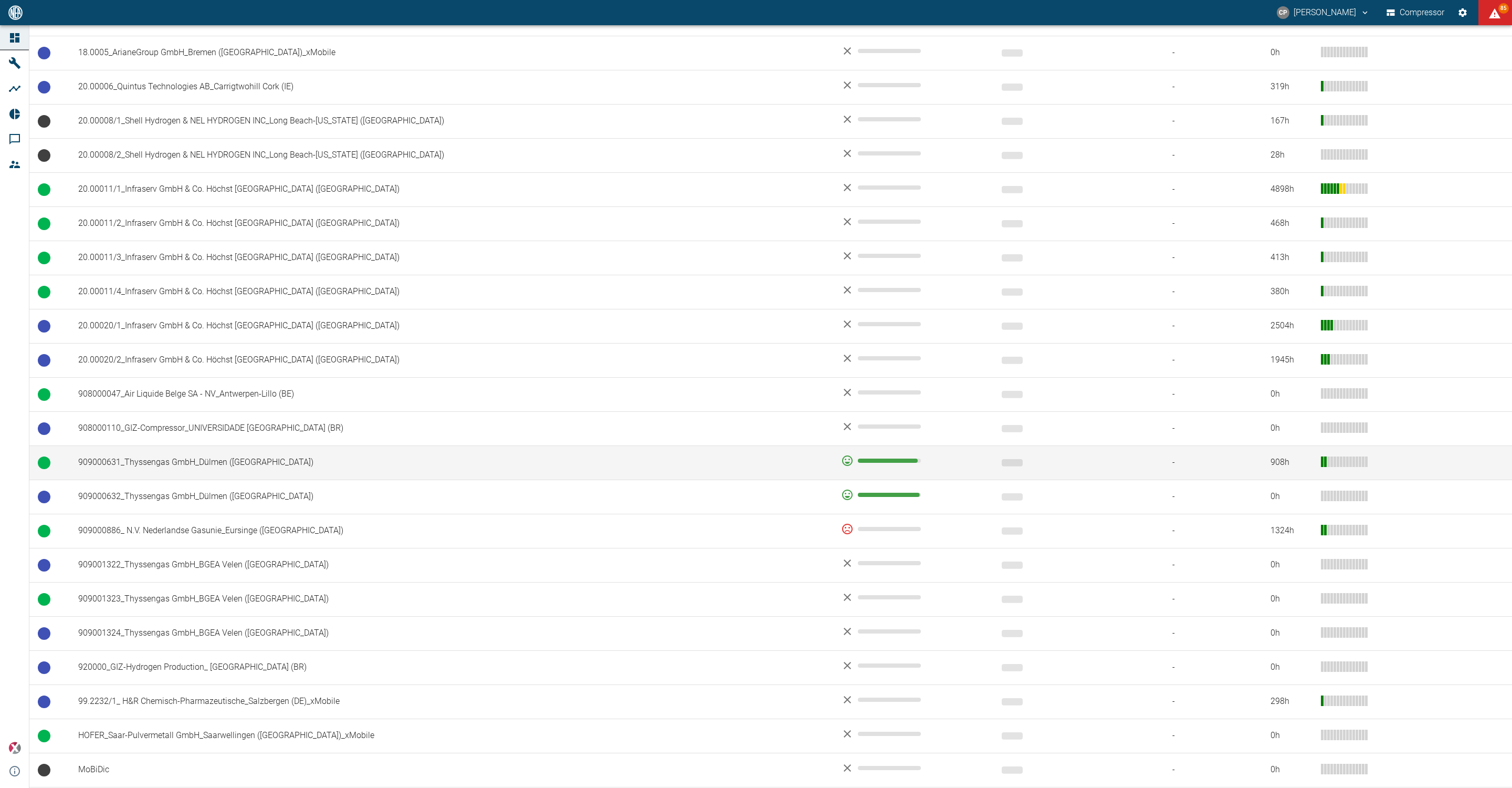
click at [194, 462] on td "909000631_Thyssengas GmbH_Dülmen ([GEOGRAPHIC_DATA])" at bounding box center [451, 462] width 763 height 34
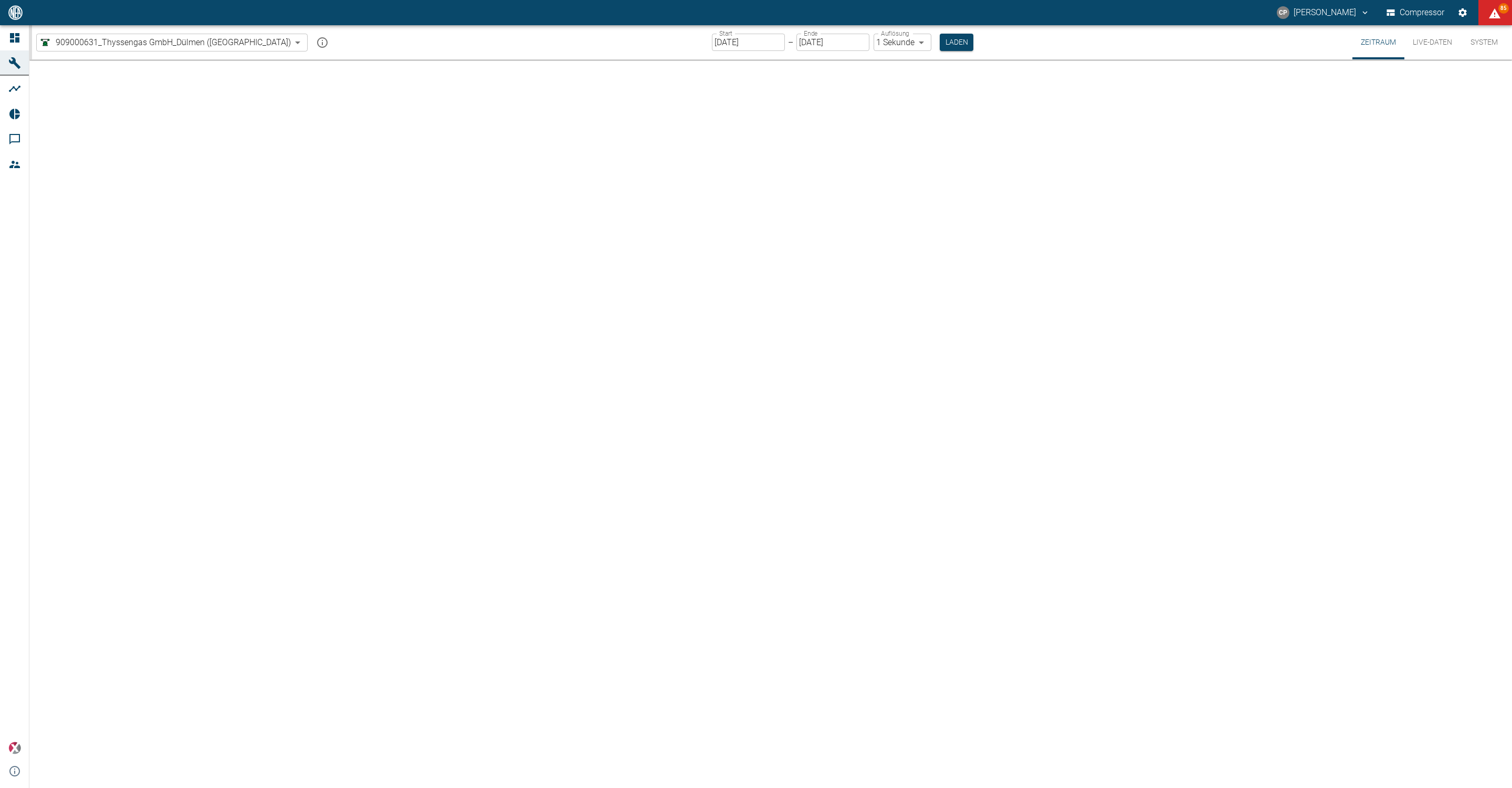
type input "2min"
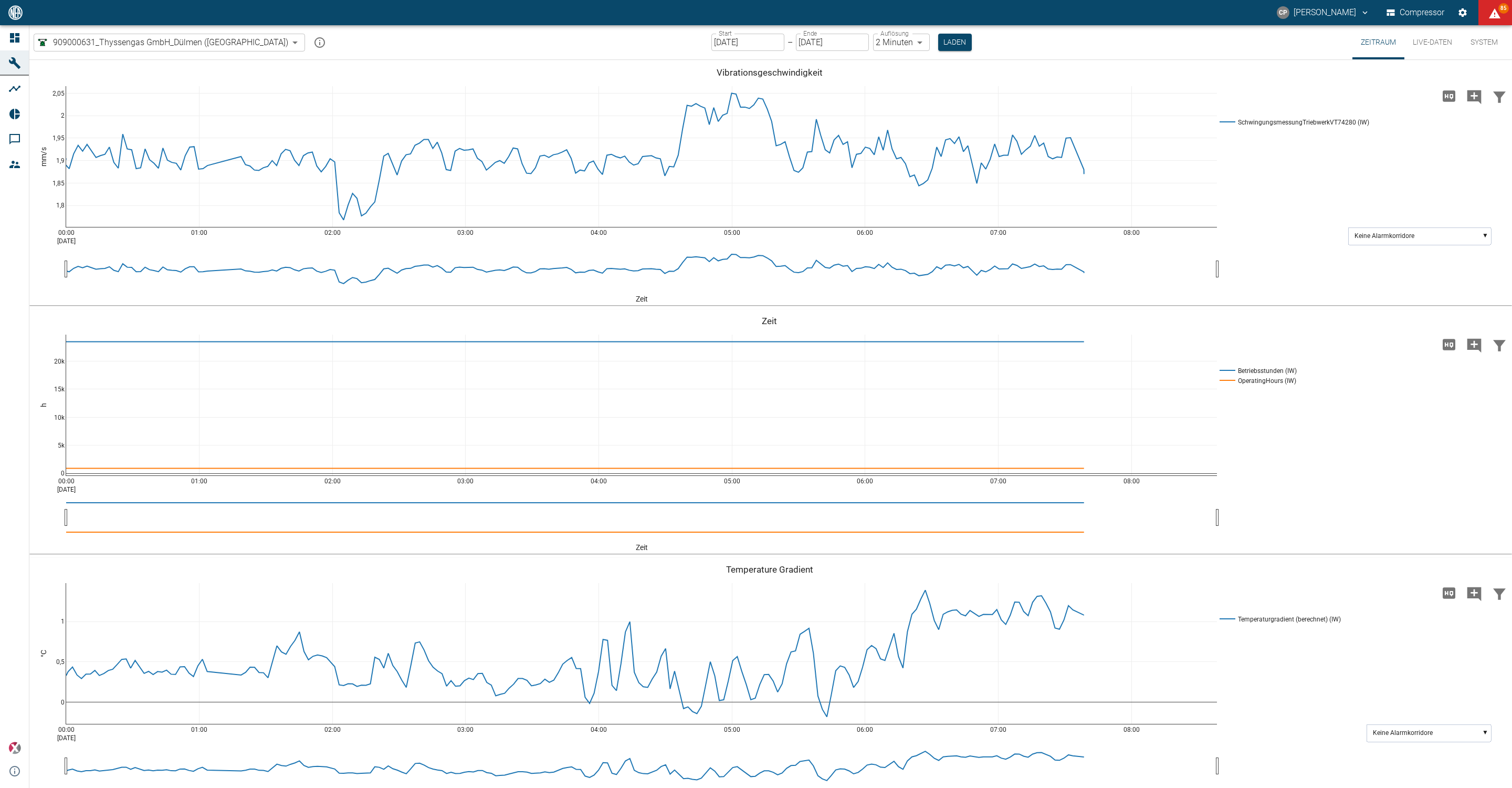
click at [714, 49] on input "[DATE]" at bounding box center [747, 42] width 73 height 18
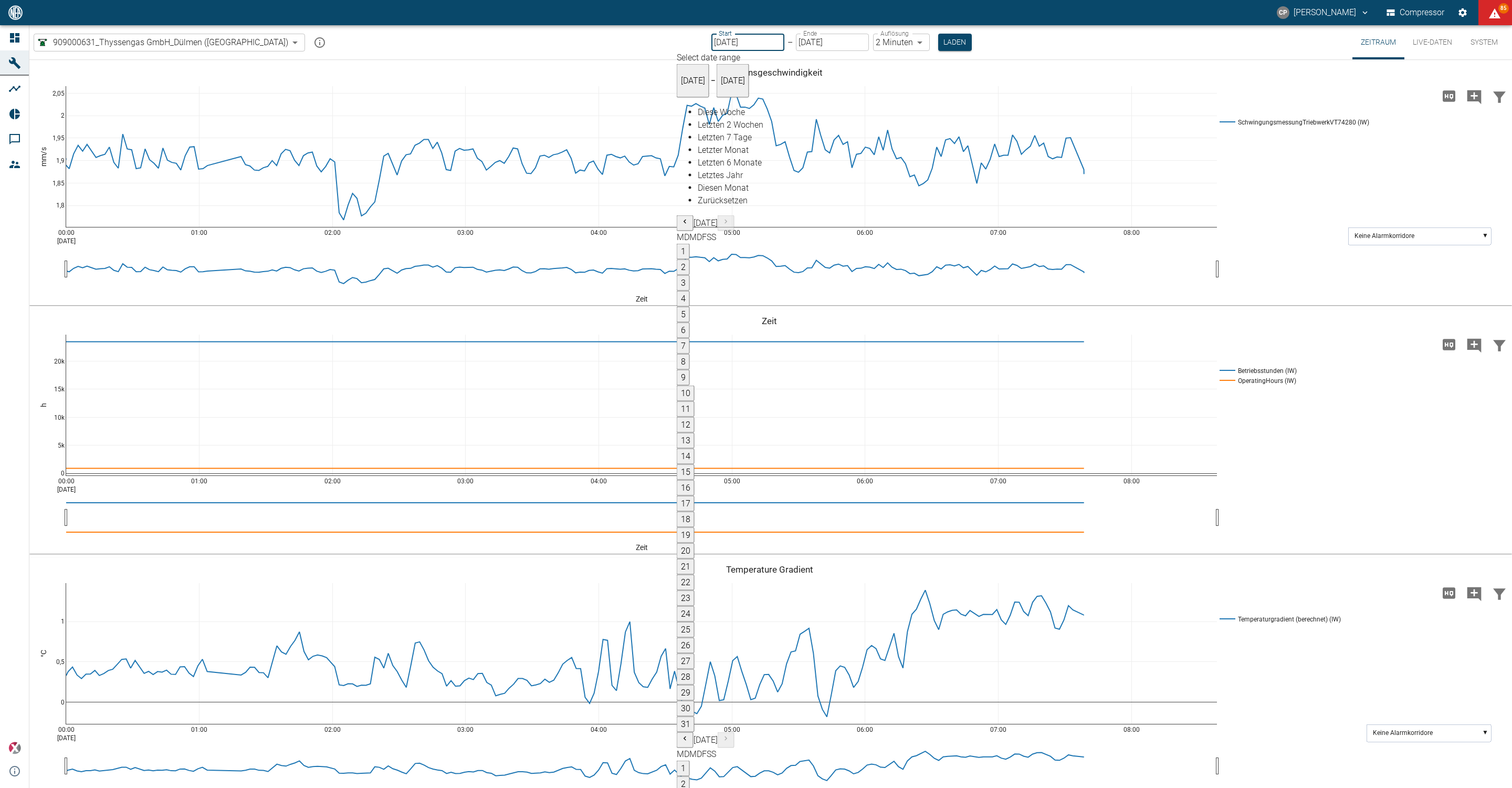
click at [716, 117] on span "Diese Woche" at bounding box center [721, 112] width 47 height 10
type input "14.09.2025"
click at [869, 40] on body "CP Christoph Palm Compressor 85 Dashboard Maschinen Analysen Reports Kommentare…" at bounding box center [756, 394] width 1512 height 788
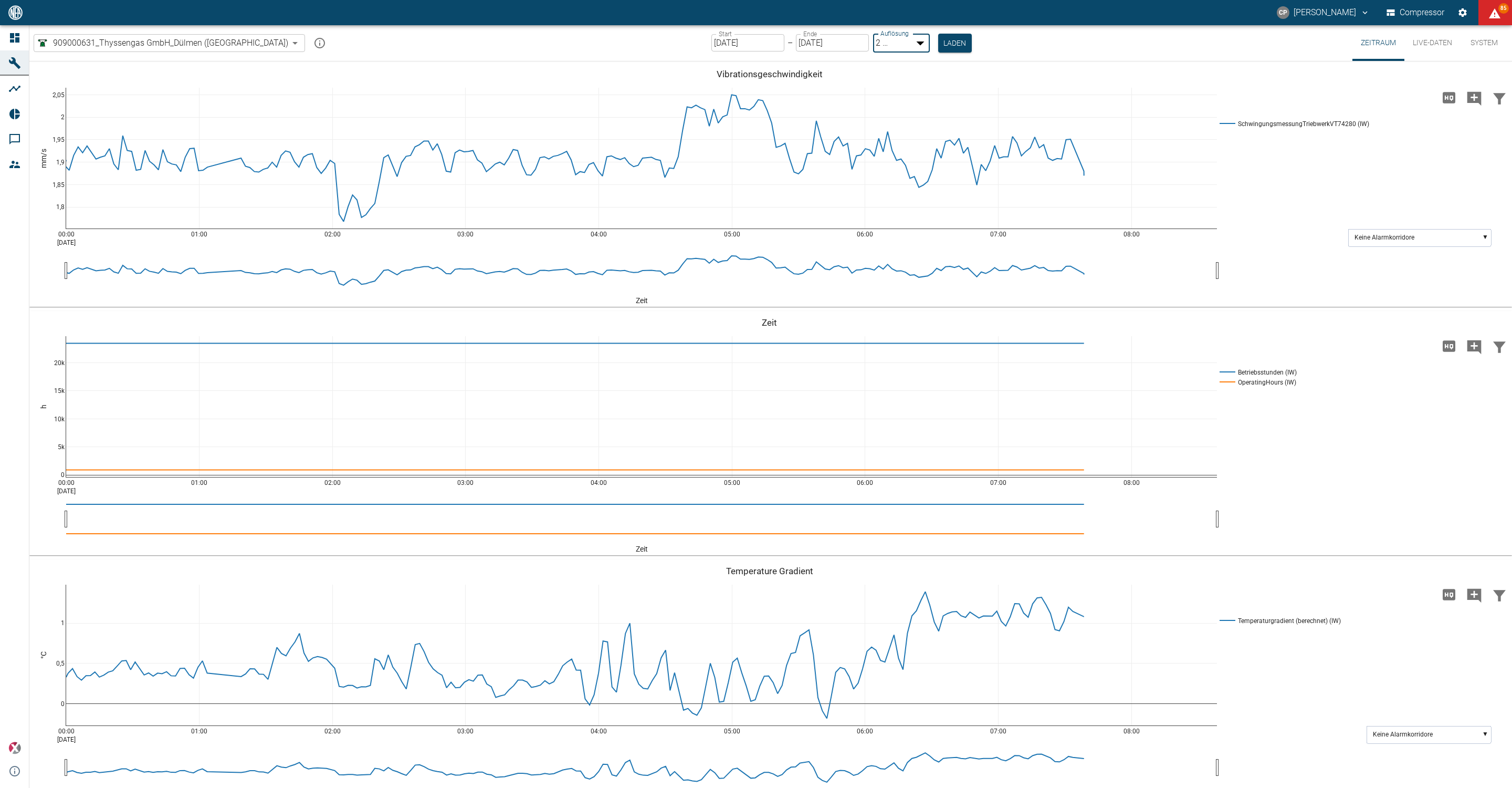
click at [874, 787] on li "1 Sekunde" at bounding box center [766, 802] width 1491 height 13
type input "1sec"
click at [939, 43] on button "Laden" at bounding box center [956, 42] width 34 height 18
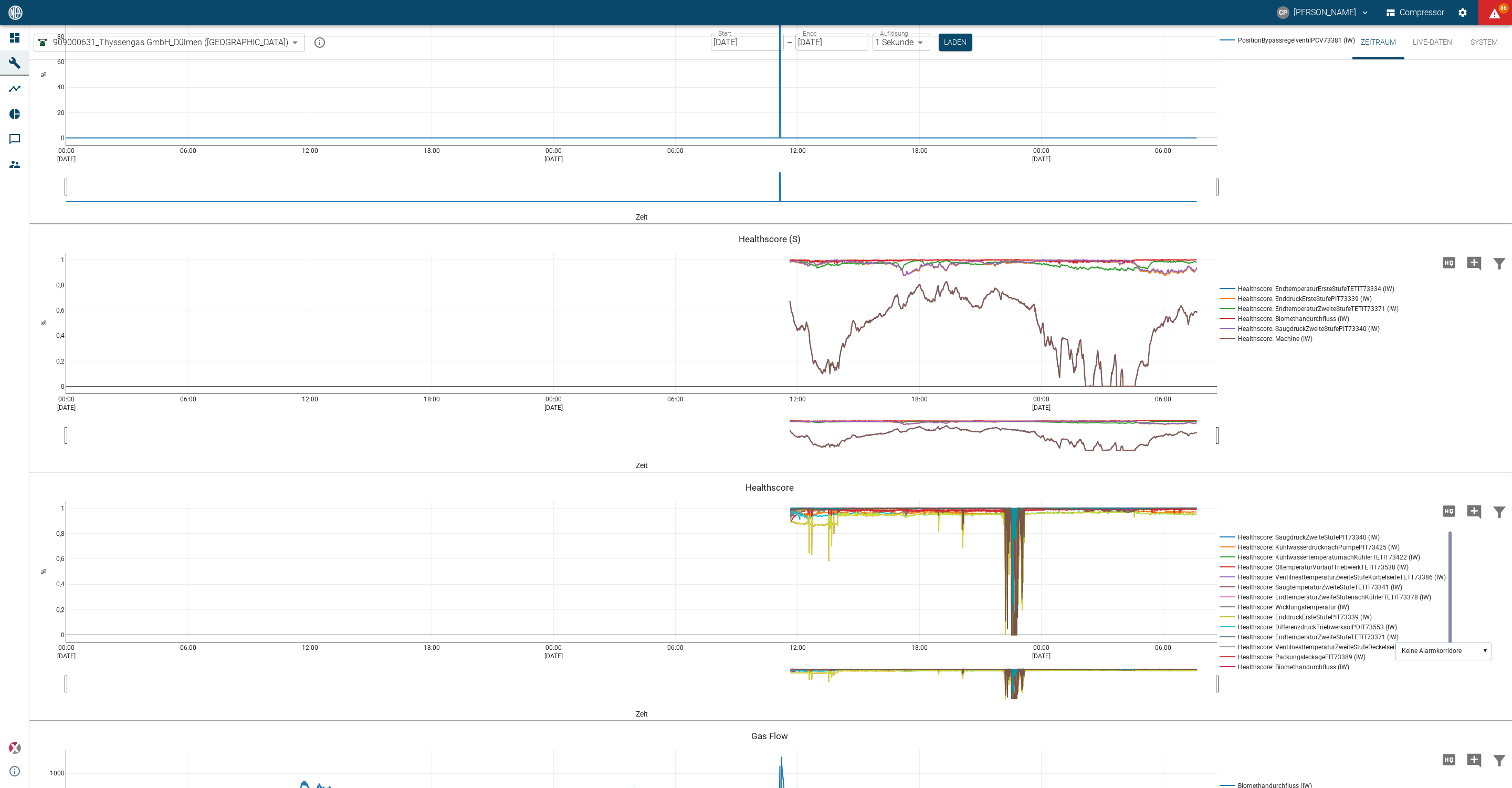
scroll to position [2126, 0]
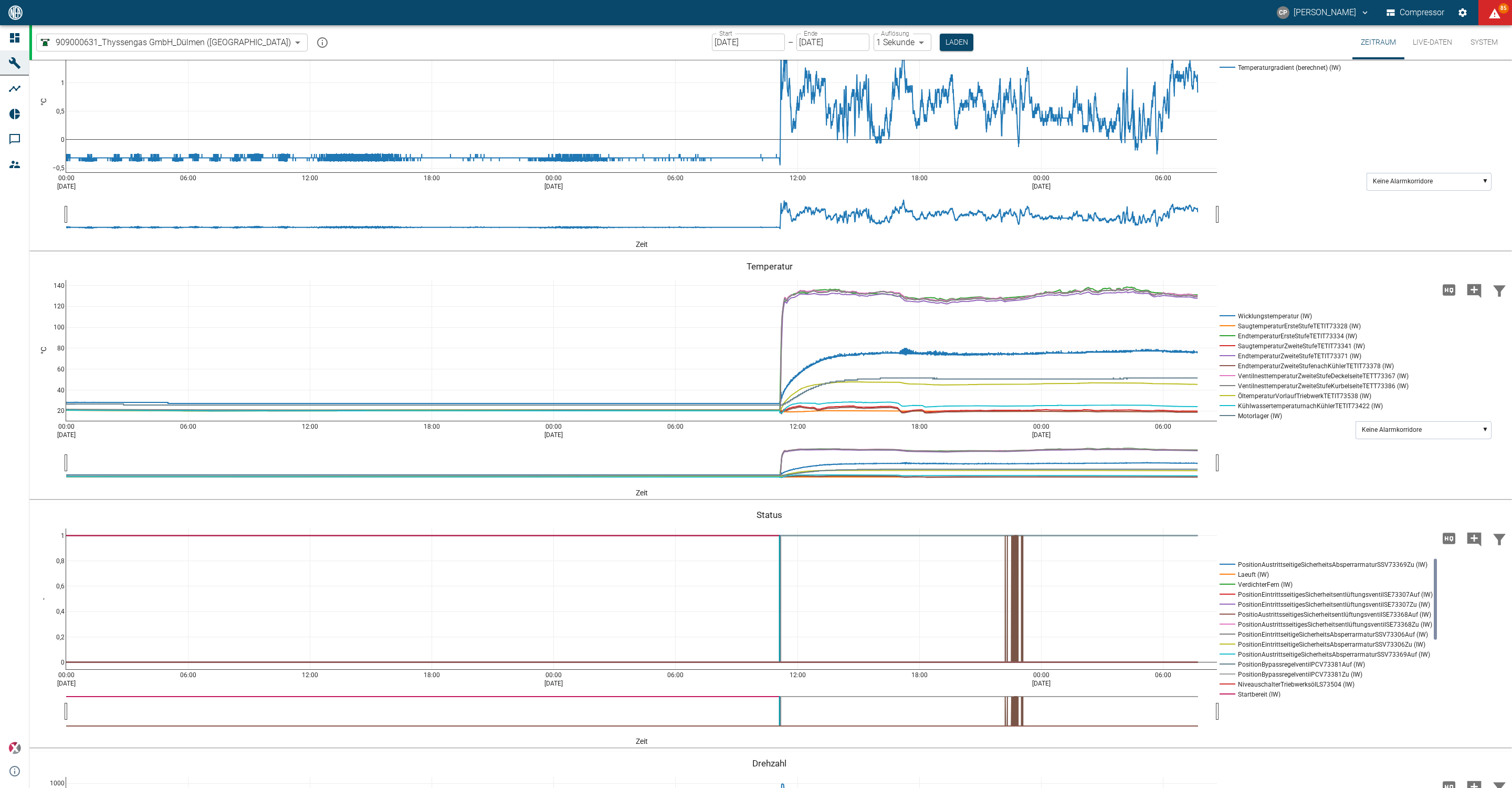
scroll to position [866, 0]
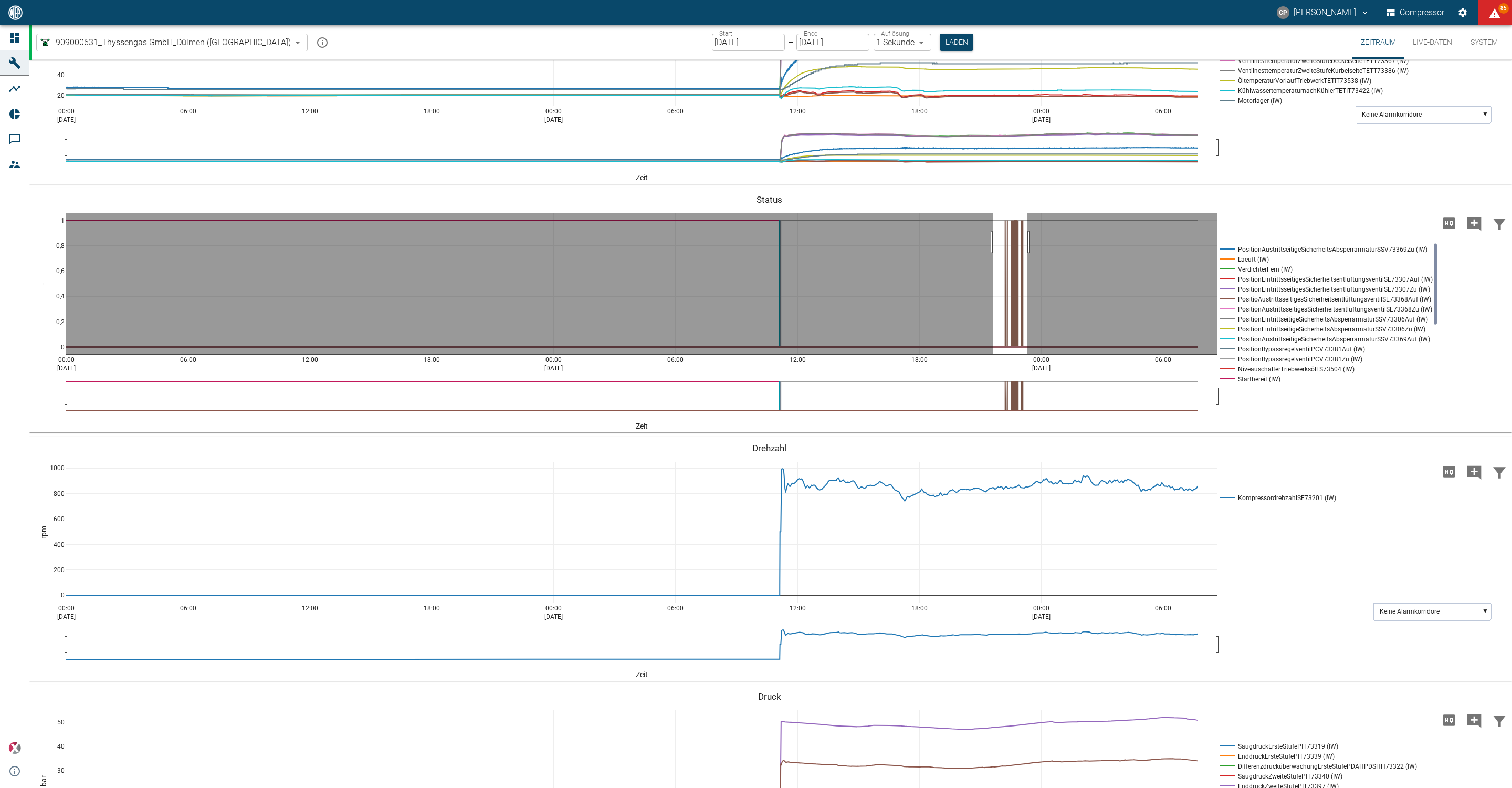
drag, startPoint x: 993, startPoint y: 243, endPoint x: 1027, endPoint y: 243, distance: 34.0
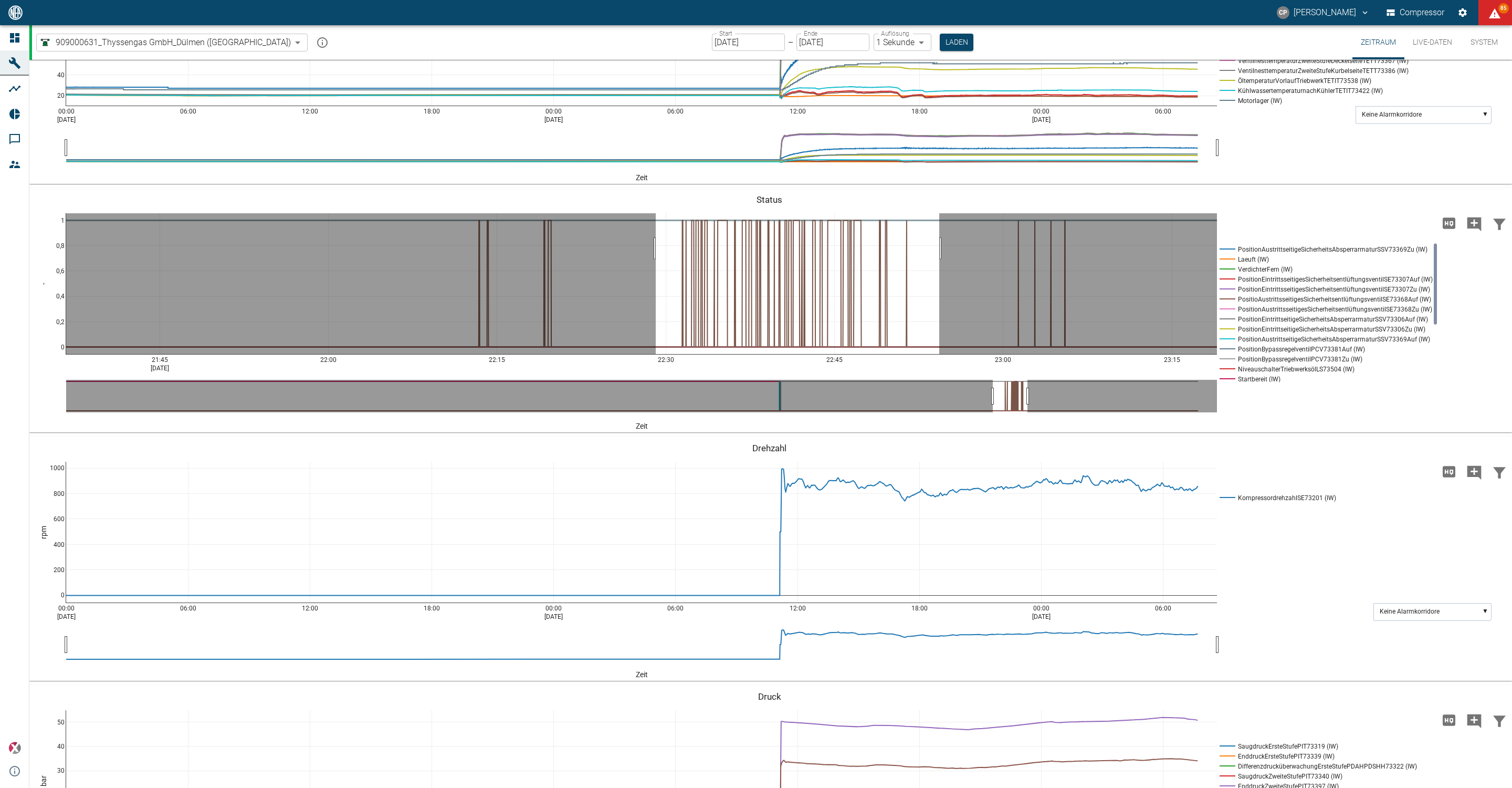
drag, startPoint x: 656, startPoint y: 250, endPoint x: 939, endPoint y: 250, distance: 283.0
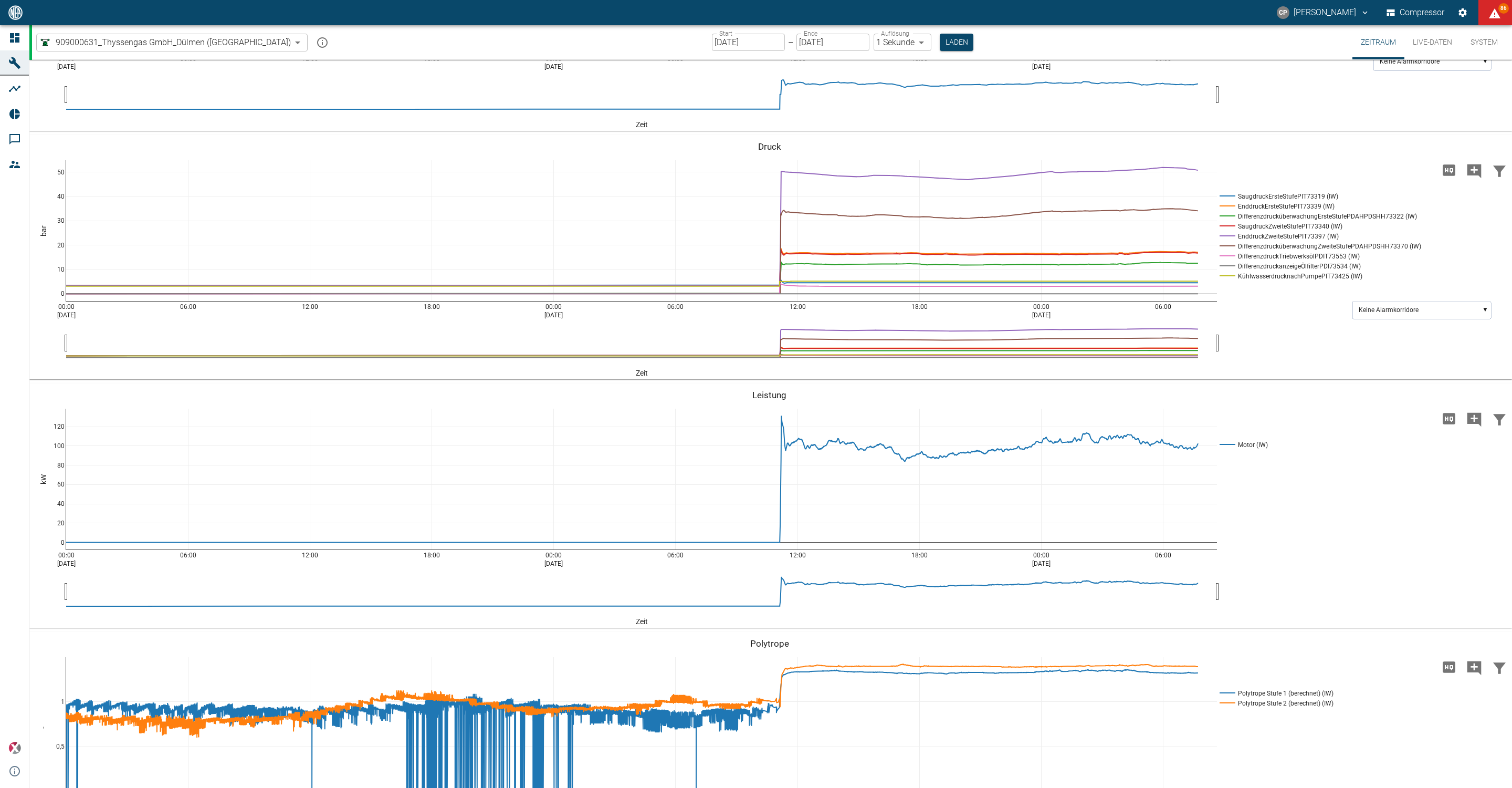
scroll to position [1418, 0]
